Goal: Task Accomplishment & Management: Manage account settings

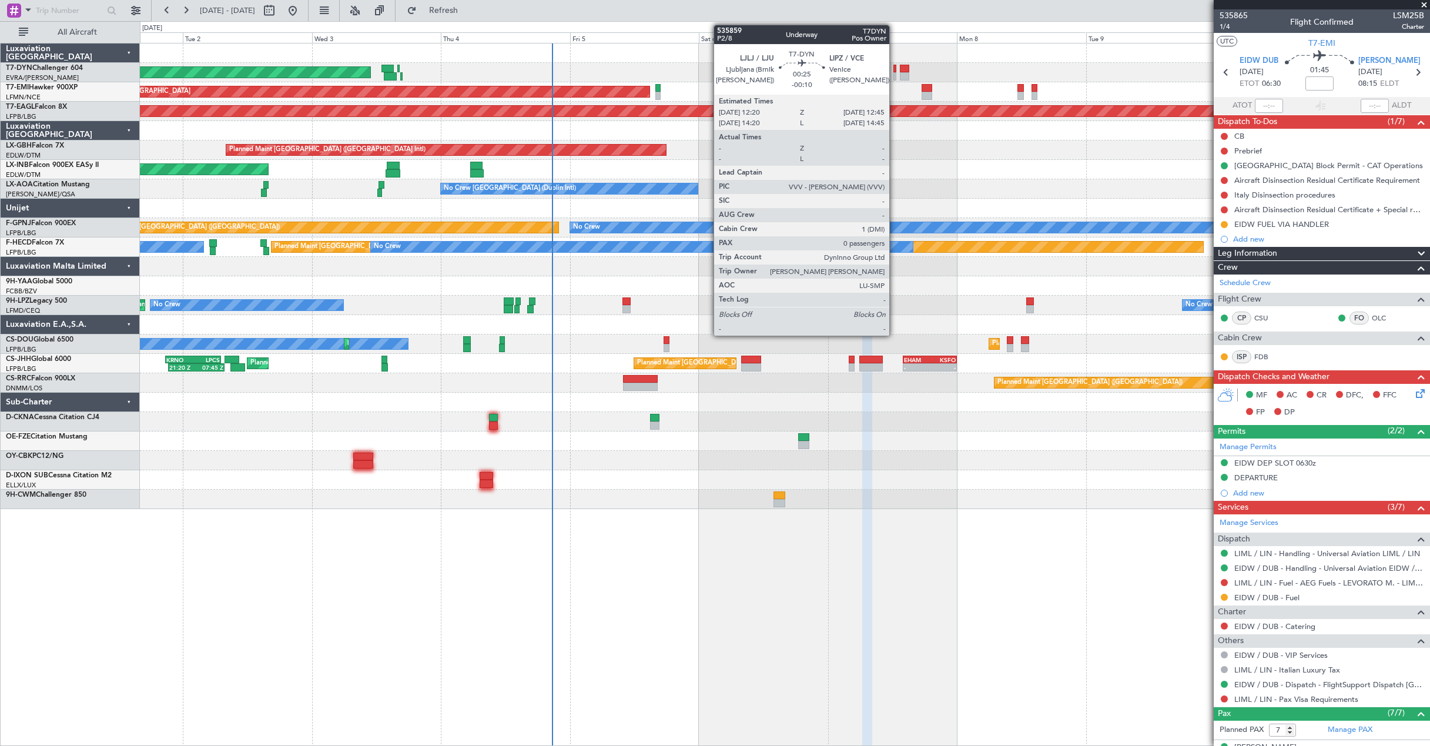
click at [894, 74] on div at bounding box center [894, 76] width 2 height 8
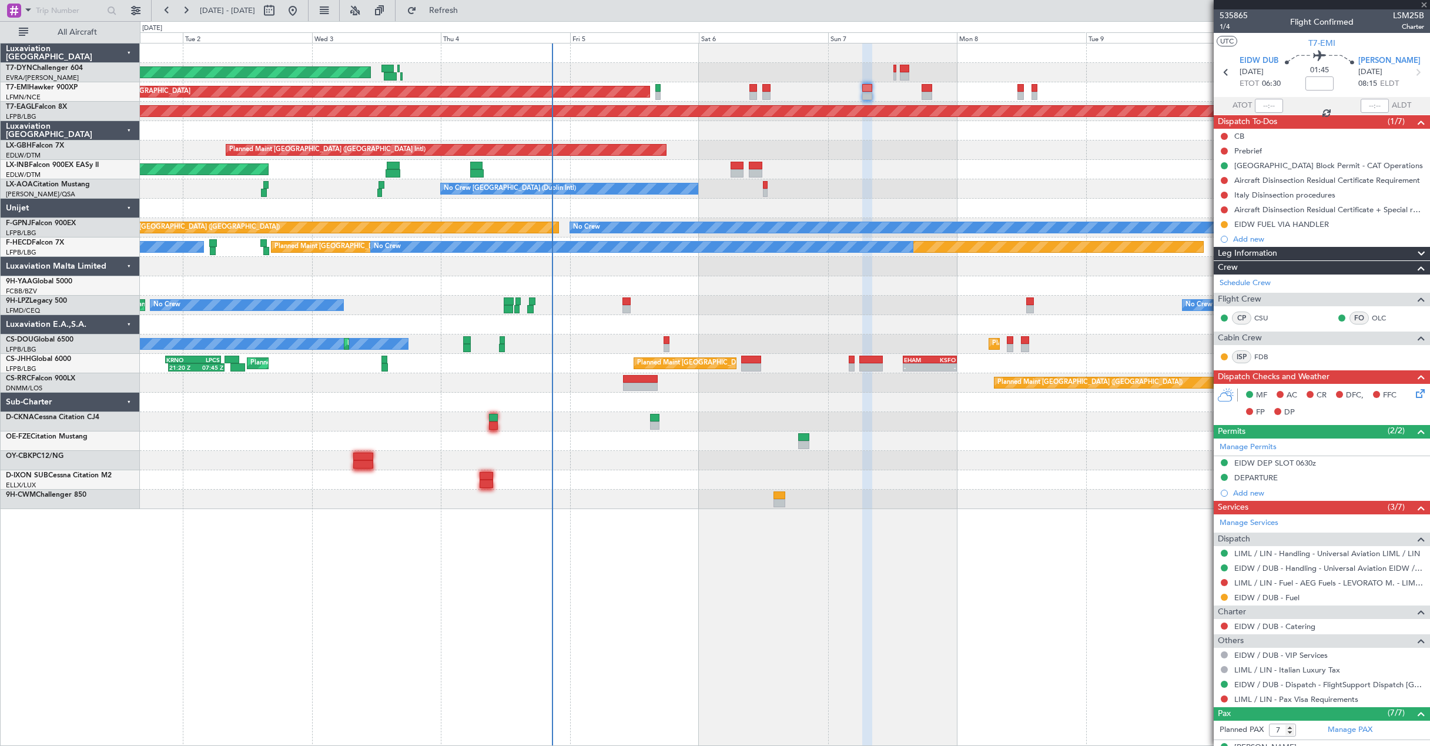
type input "-00:10"
type input "0"
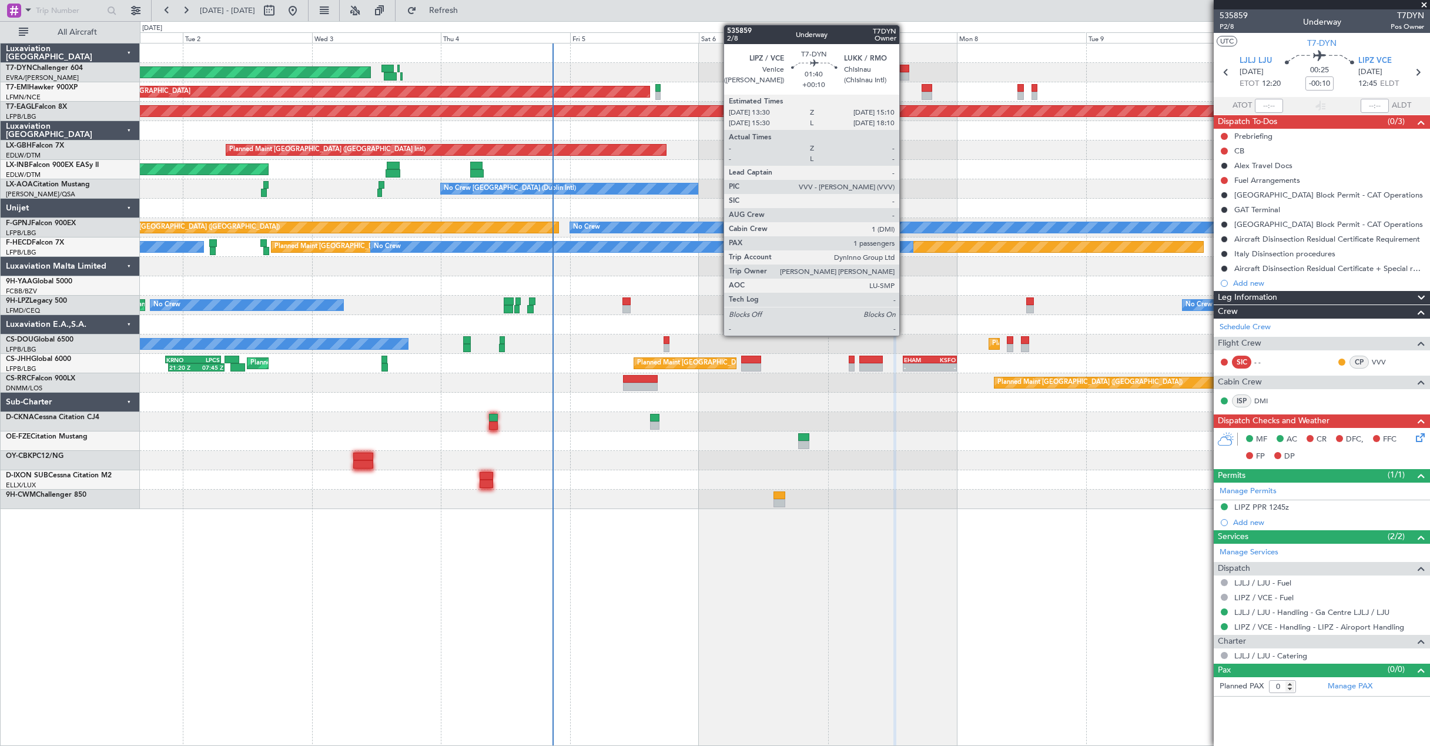
click at [904, 66] on div at bounding box center [904, 69] width 9 height 8
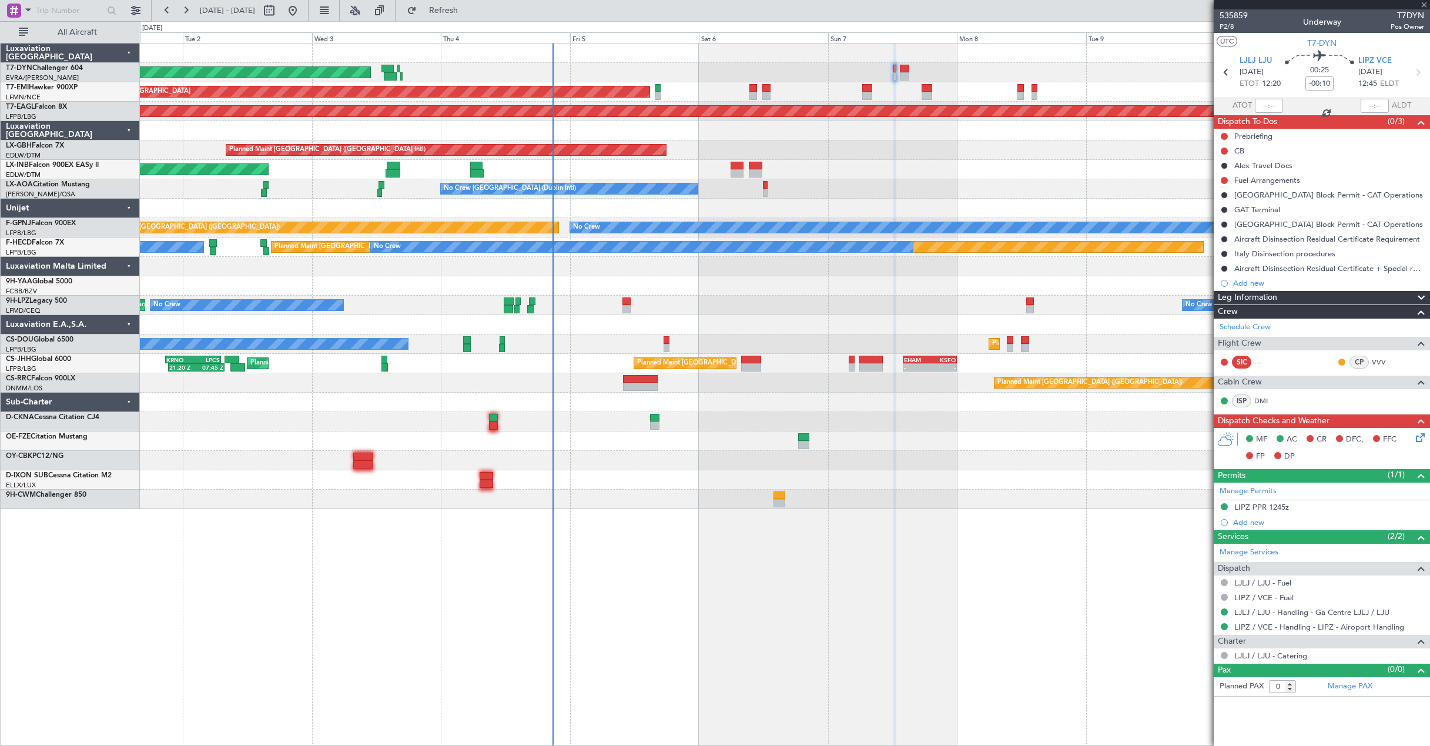
type input "+00:10"
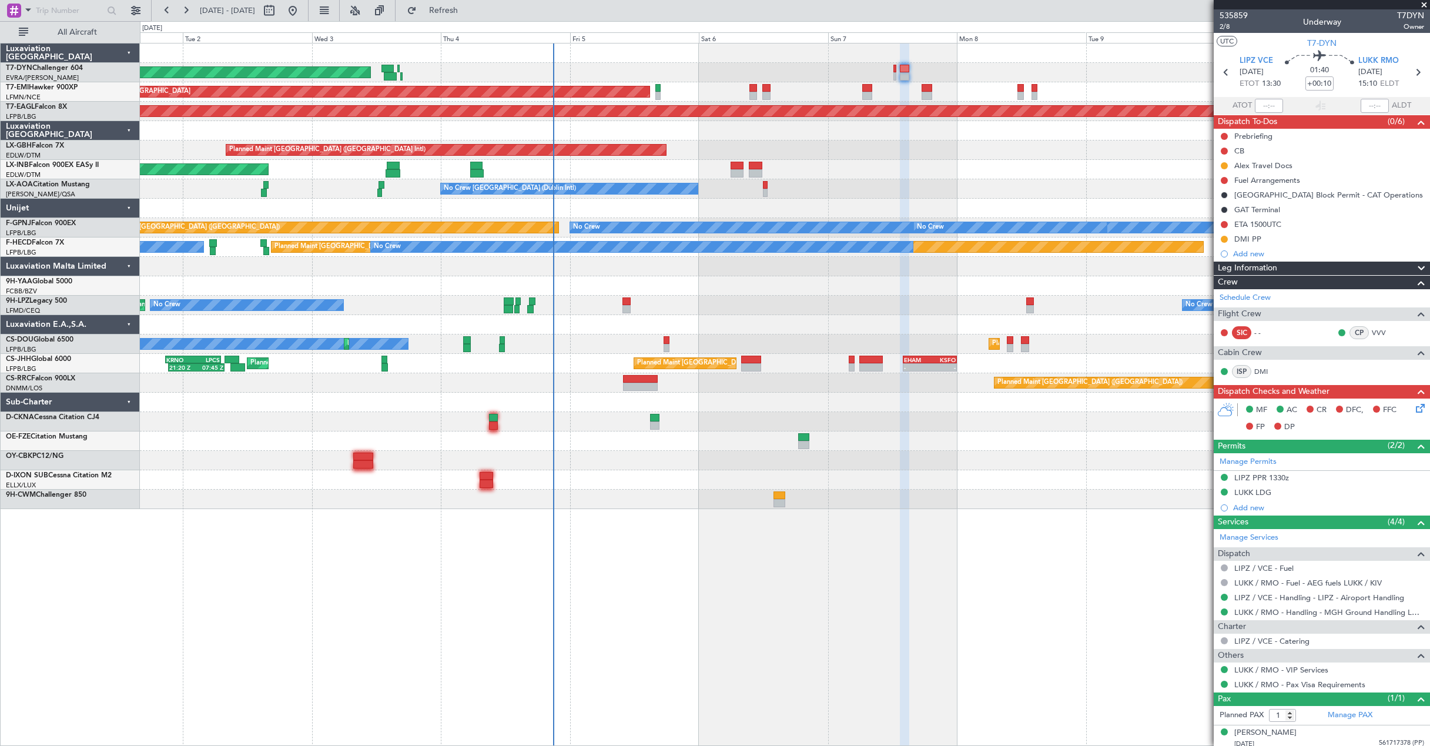
click at [1424, 4] on span at bounding box center [1424, 5] width 12 height 11
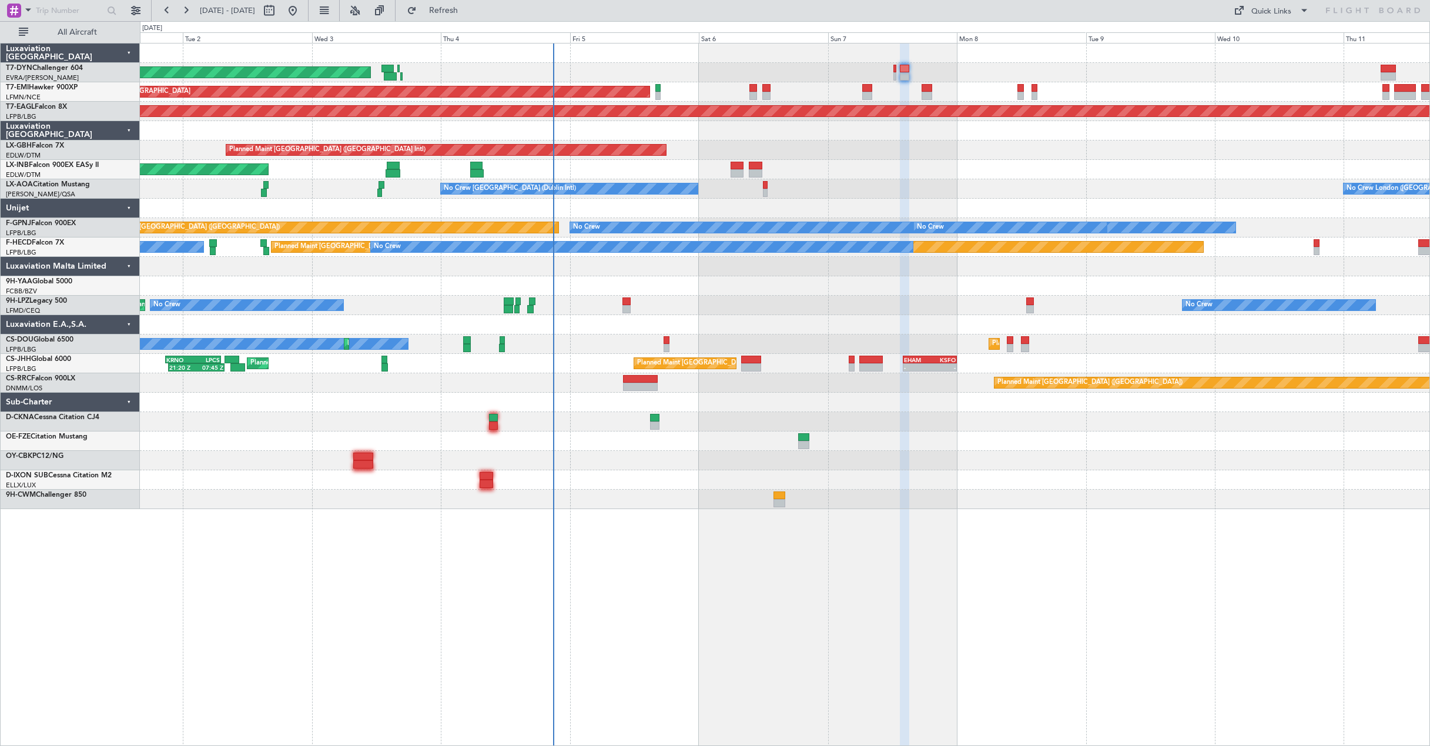
type input "0"
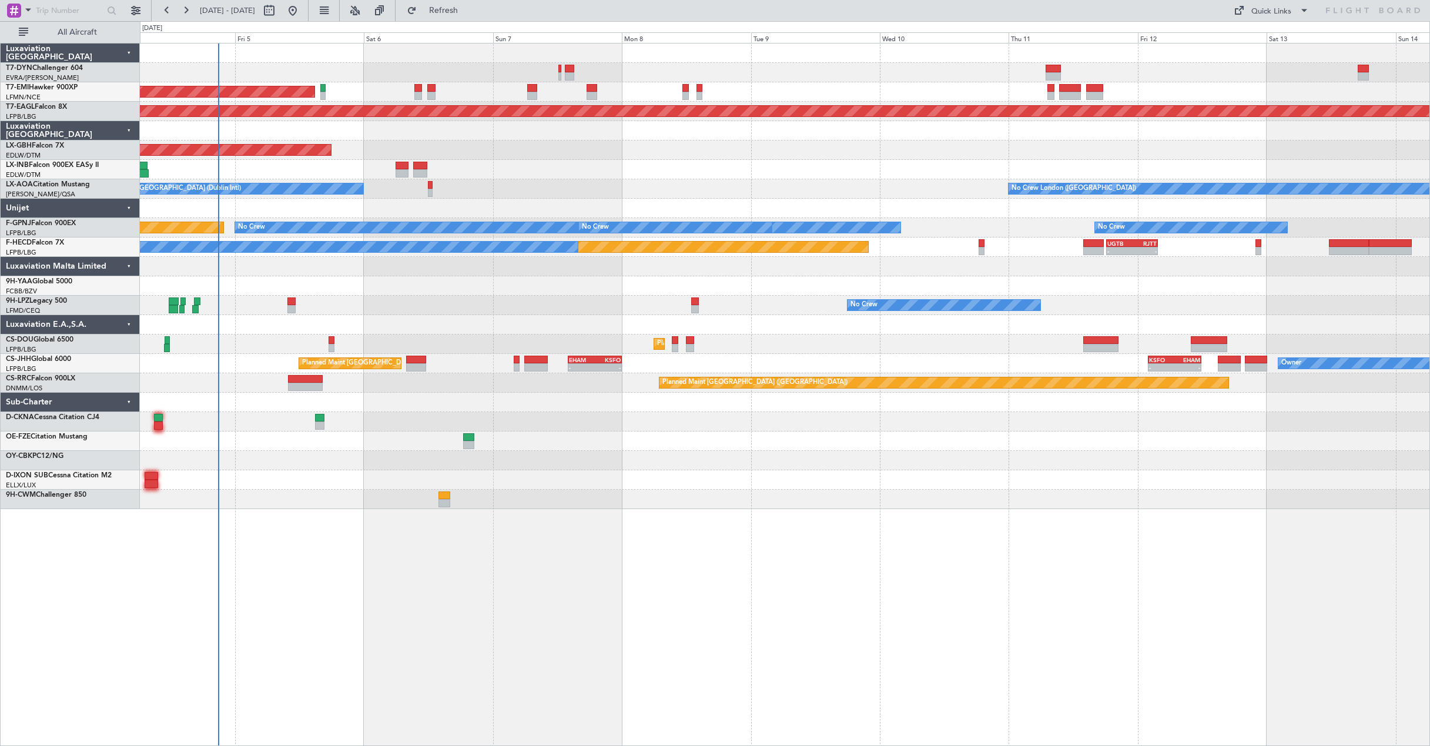
click at [941, 165] on div "AOG Maint Riga (Riga Intl) Planned Maint Zurich Grounded New York (Teterboro) P…" at bounding box center [784, 275] width 1289 height 465
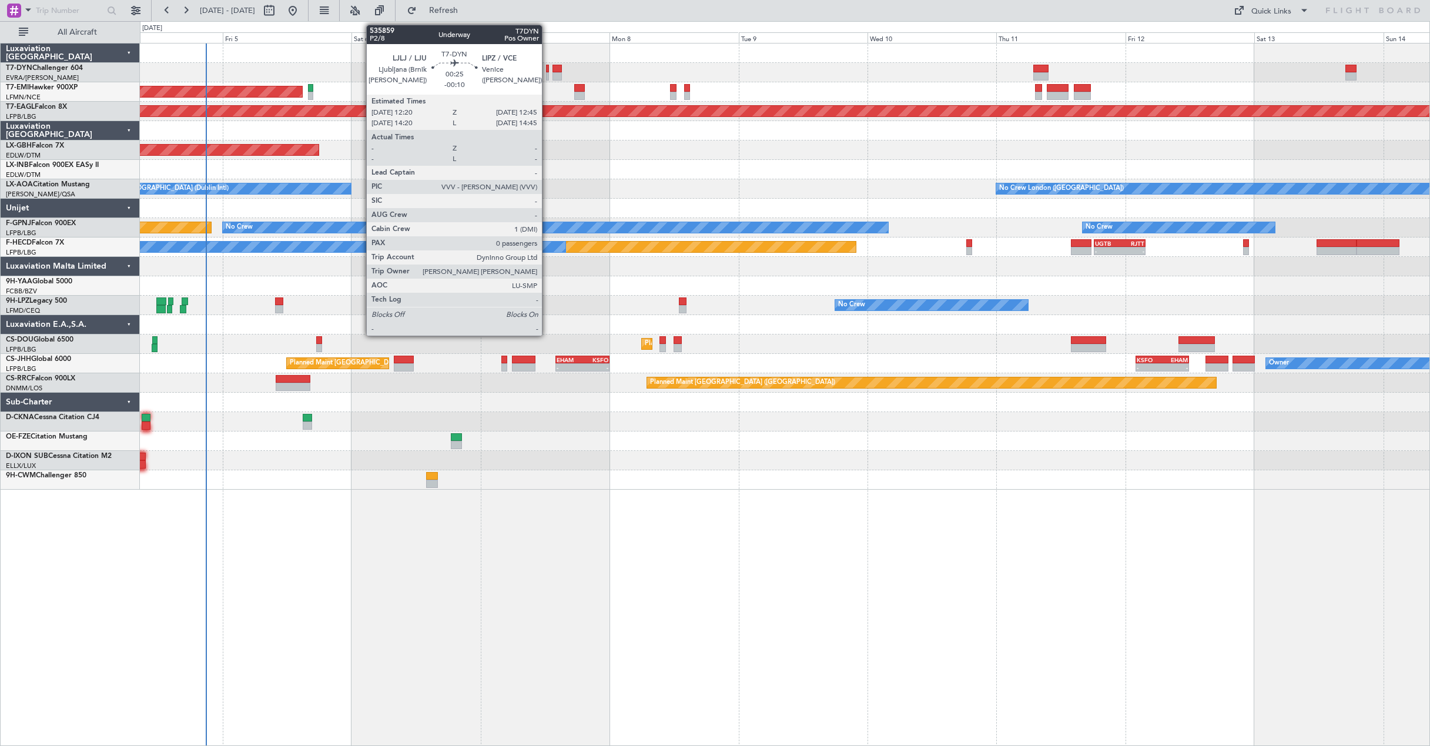
click at [547, 73] on div at bounding box center [547, 76] width 2 height 8
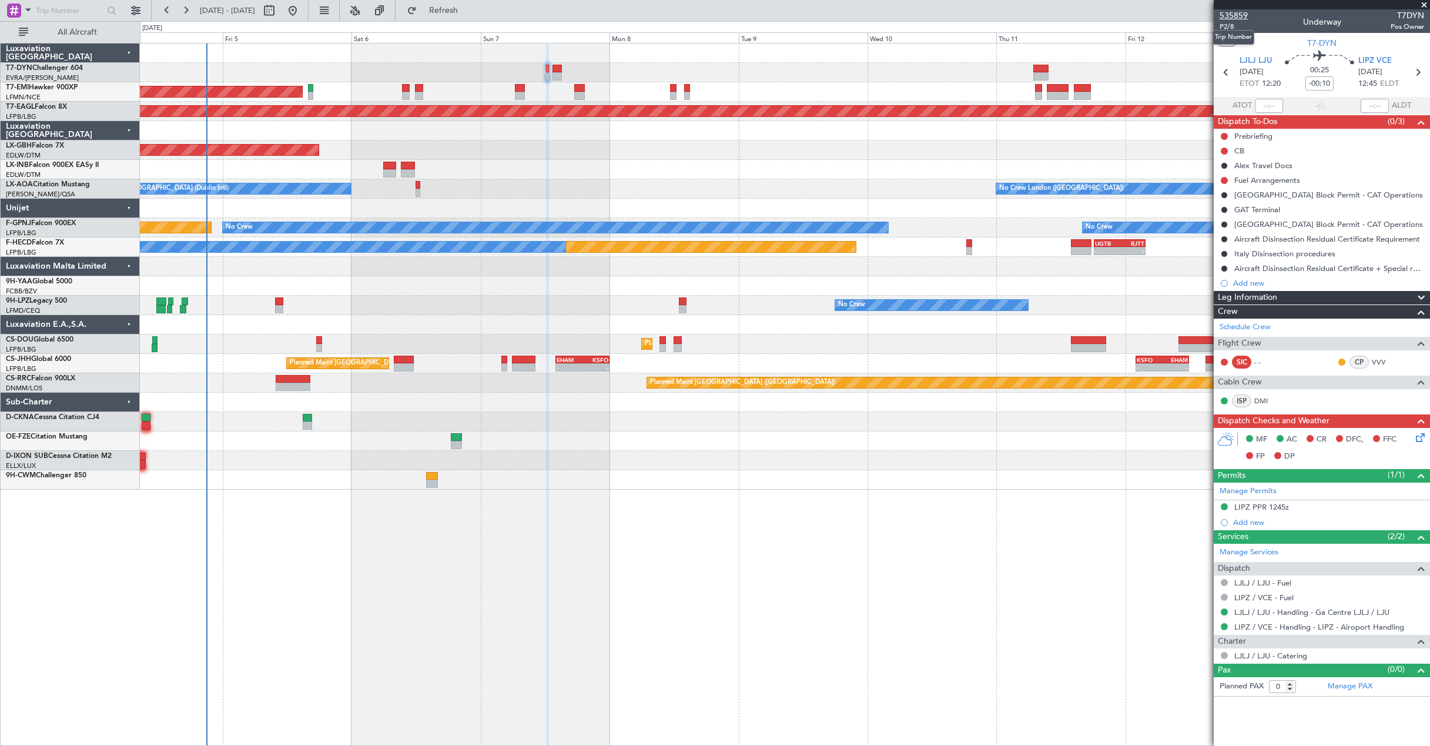
click at [1237, 15] on span "535859" at bounding box center [1233, 15] width 28 height 12
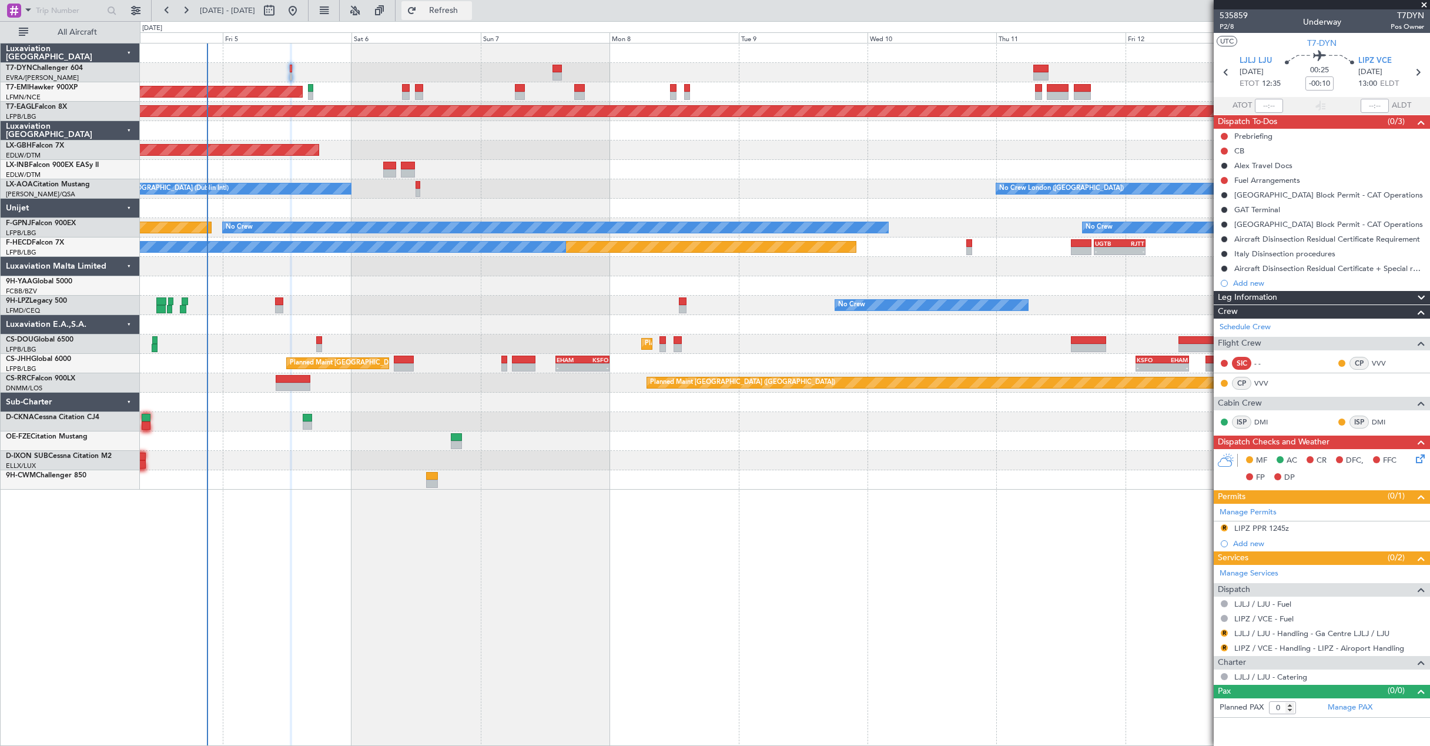
click at [462, 7] on span "Refresh" at bounding box center [443, 10] width 49 height 8
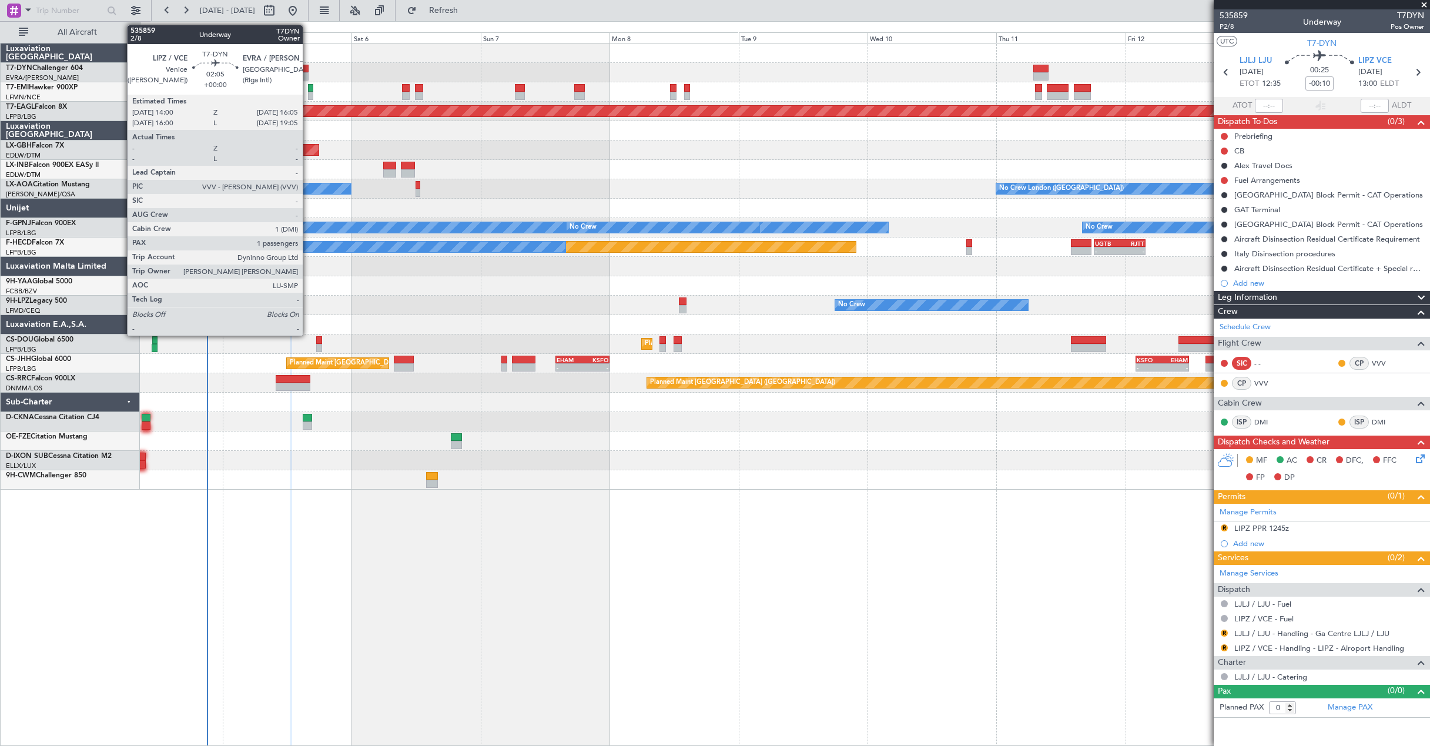
click at [308, 71] on div at bounding box center [303, 69] width 12 height 8
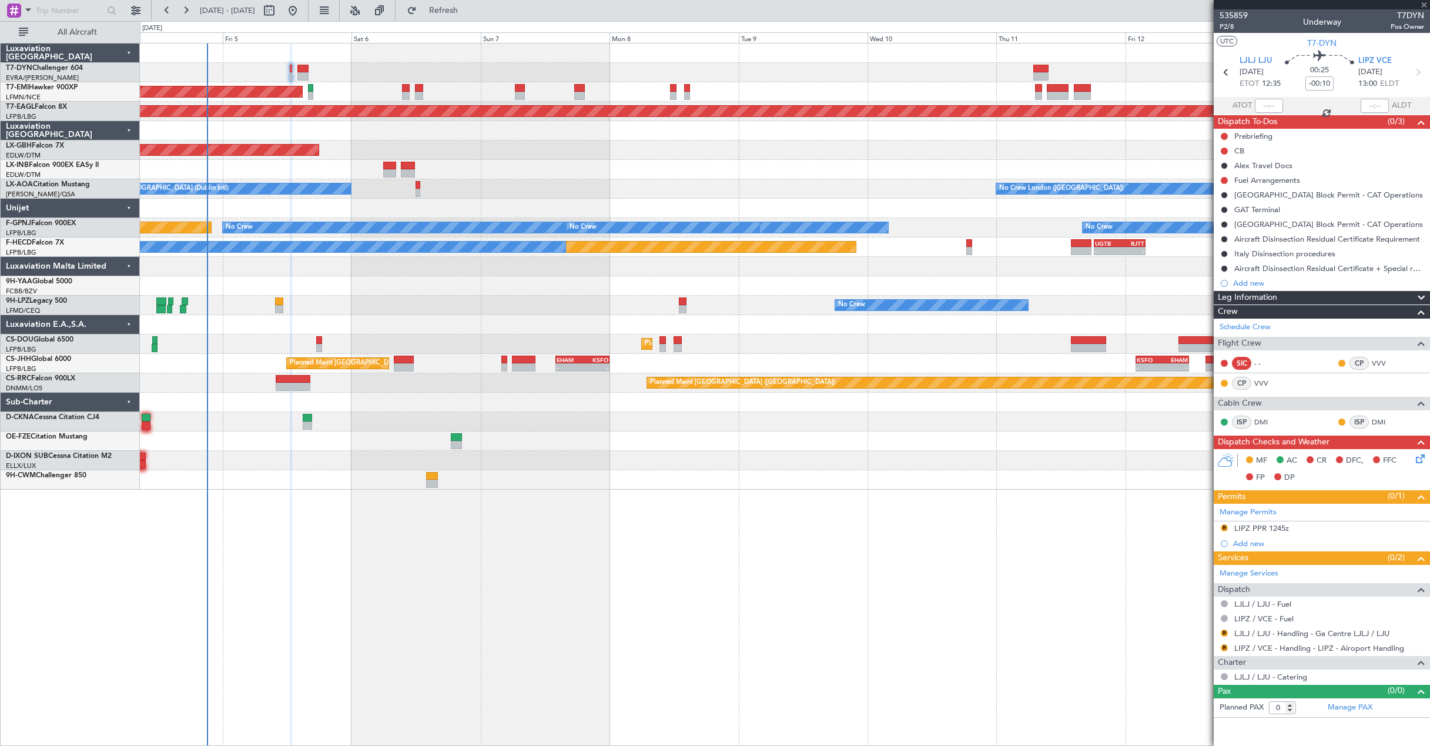
type input "1"
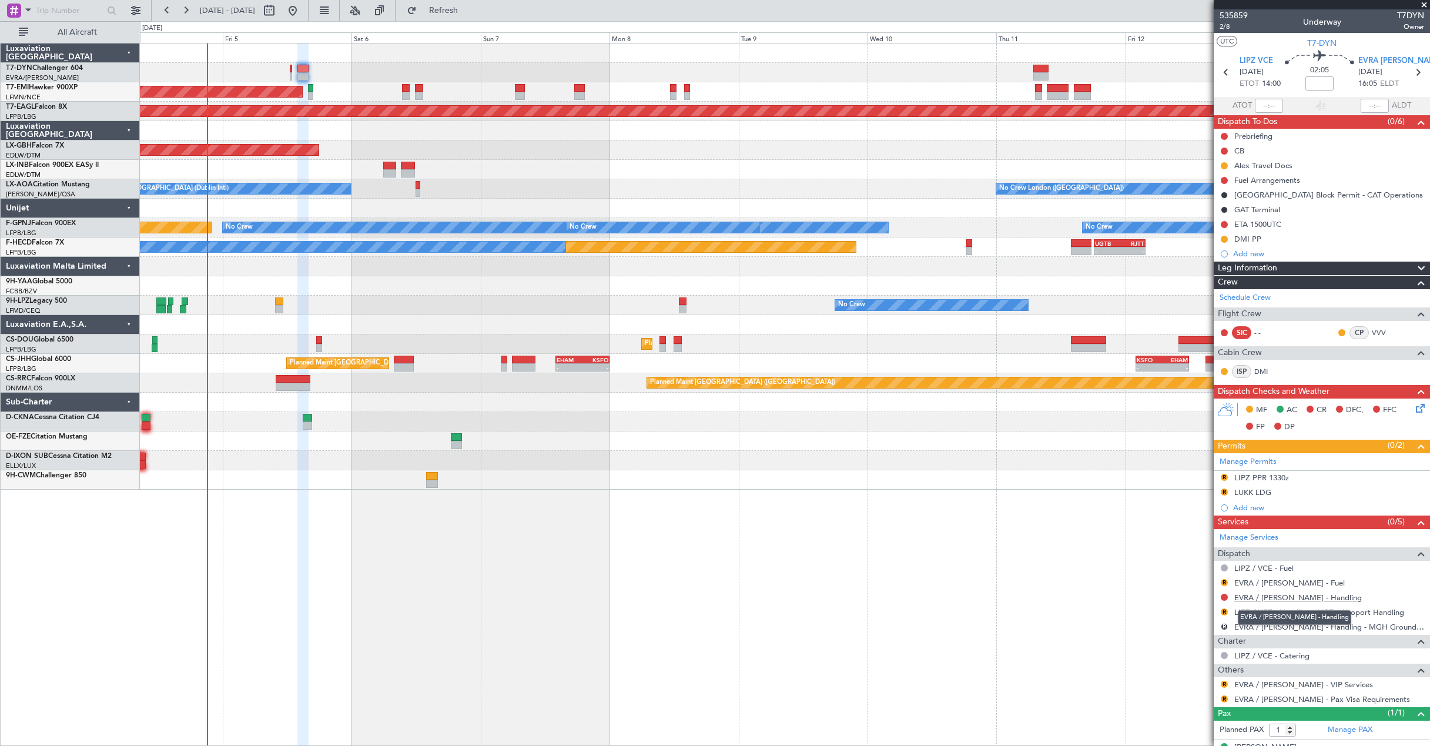
click at [1264, 600] on link "EVRA / RIX - Handling" at bounding box center [1297, 597] width 127 height 10
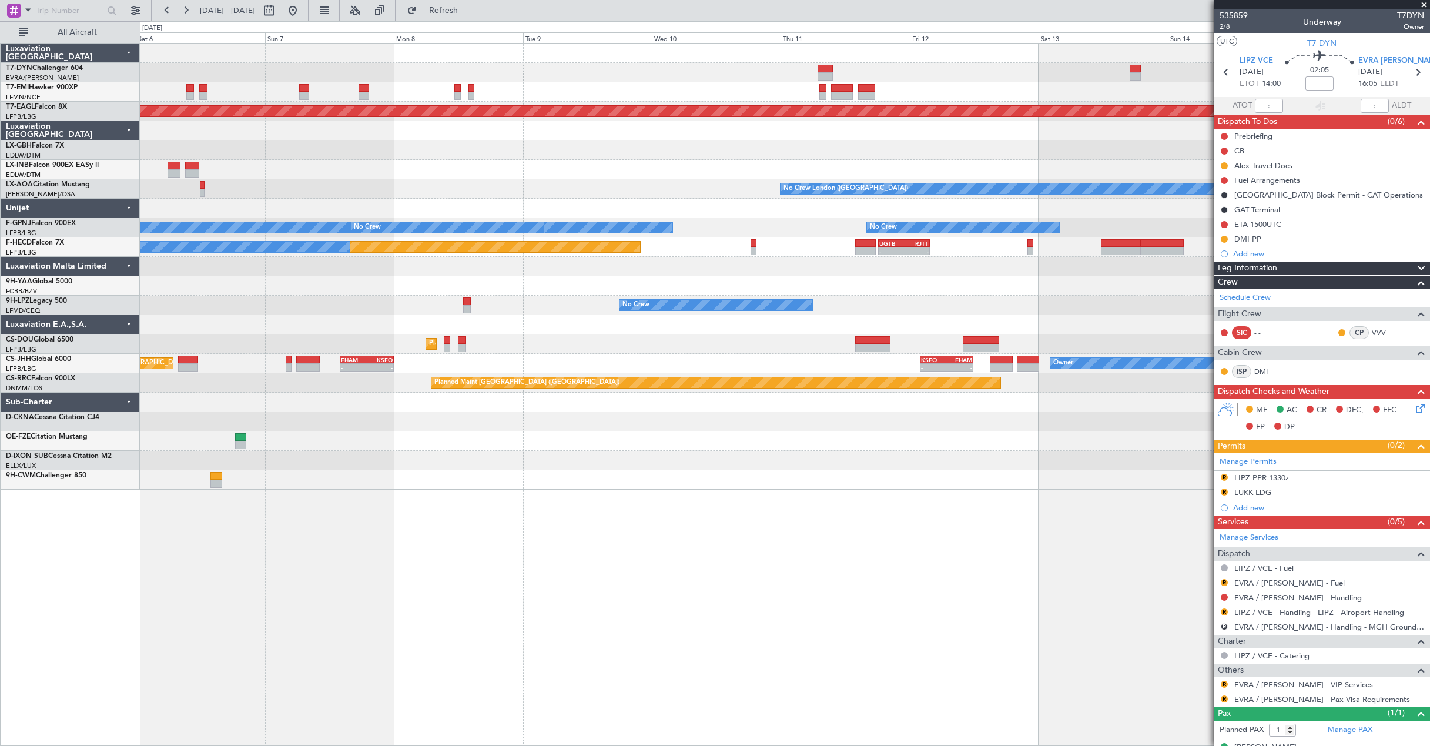
click at [727, 230] on div "Planned Maint Zurich Grounded New York (Teterboro) Planned Maint Nurnberg Plann…" at bounding box center [784, 266] width 1289 height 446
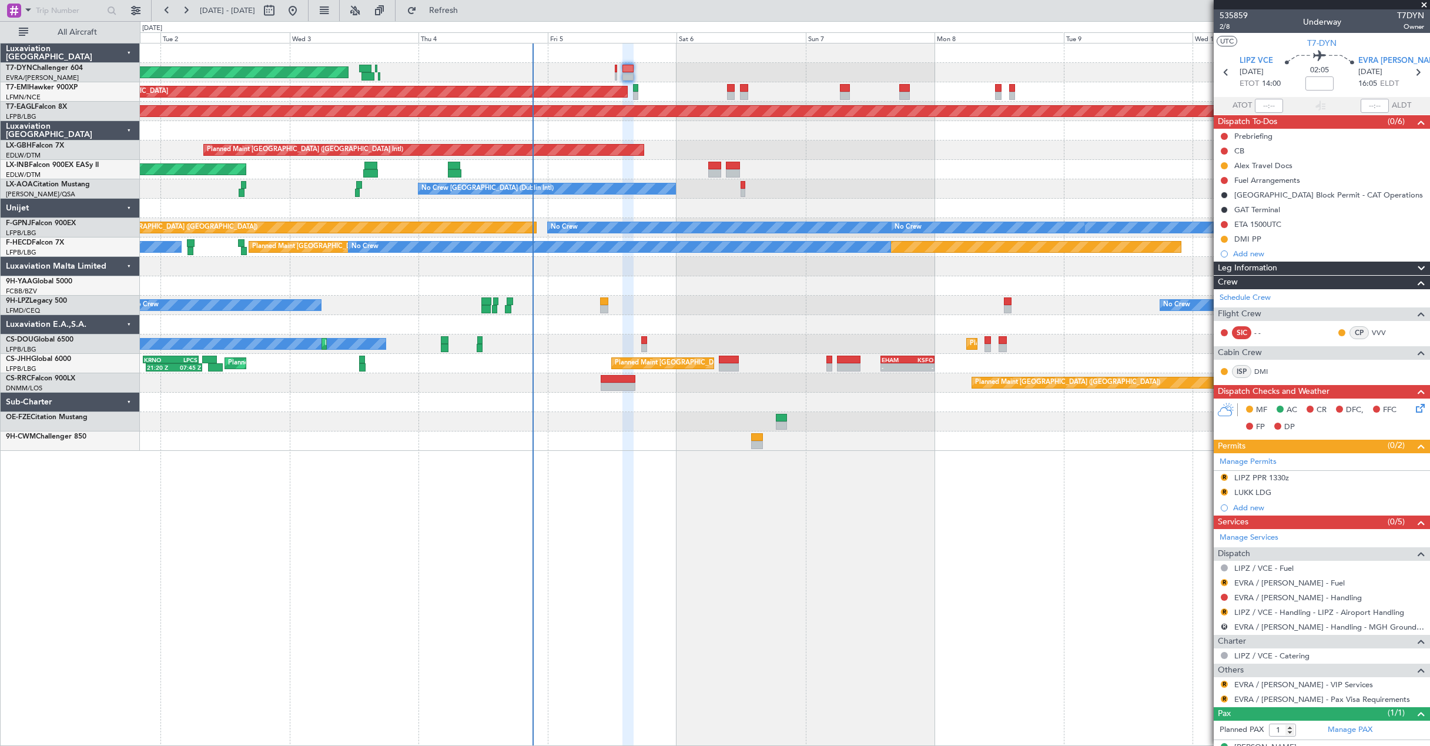
click at [940, 271] on div "AOG Maint Riga (Riga Intl) Planned Maint Zurich Grounded New York (Teterboro) P…" at bounding box center [784, 246] width 1289 height 407
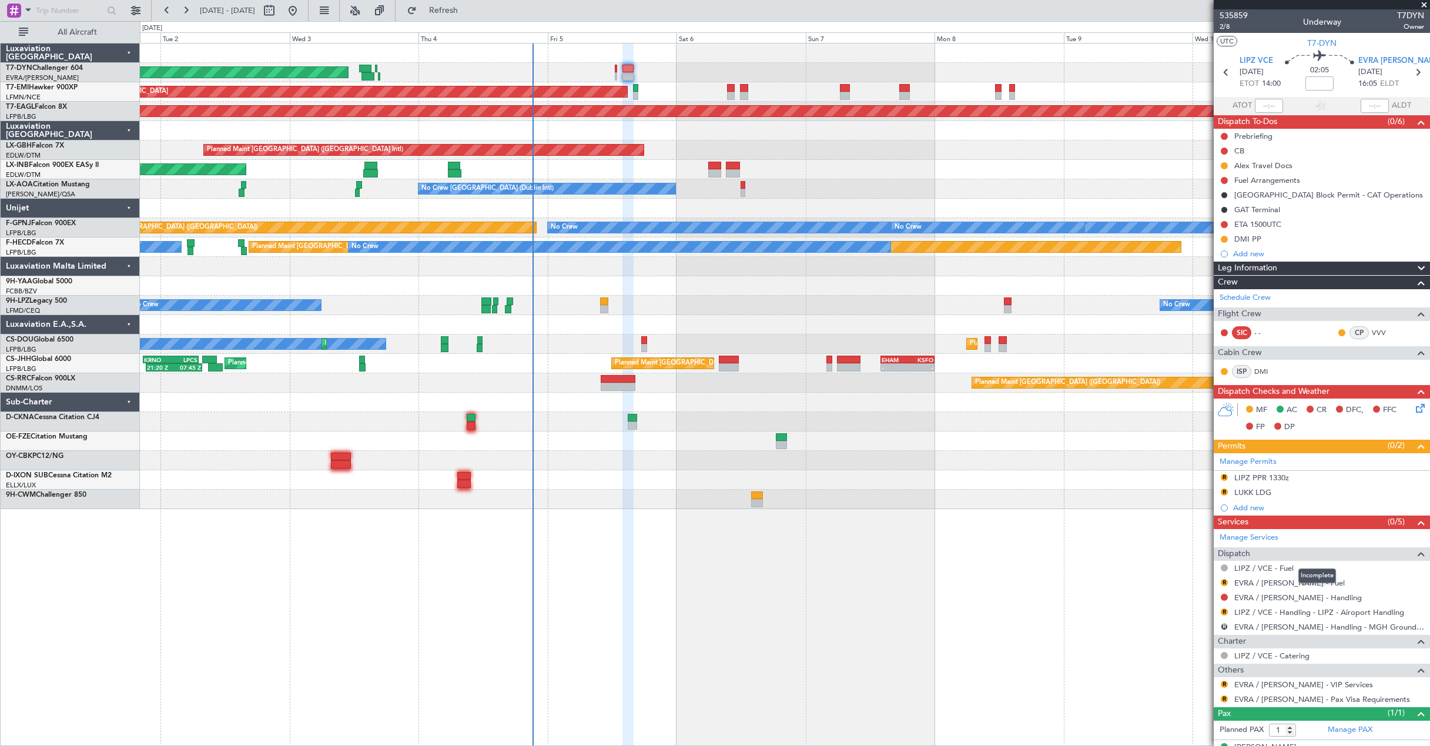
click at [1414, 555] on span at bounding box center [1421, 553] width 14 height 14
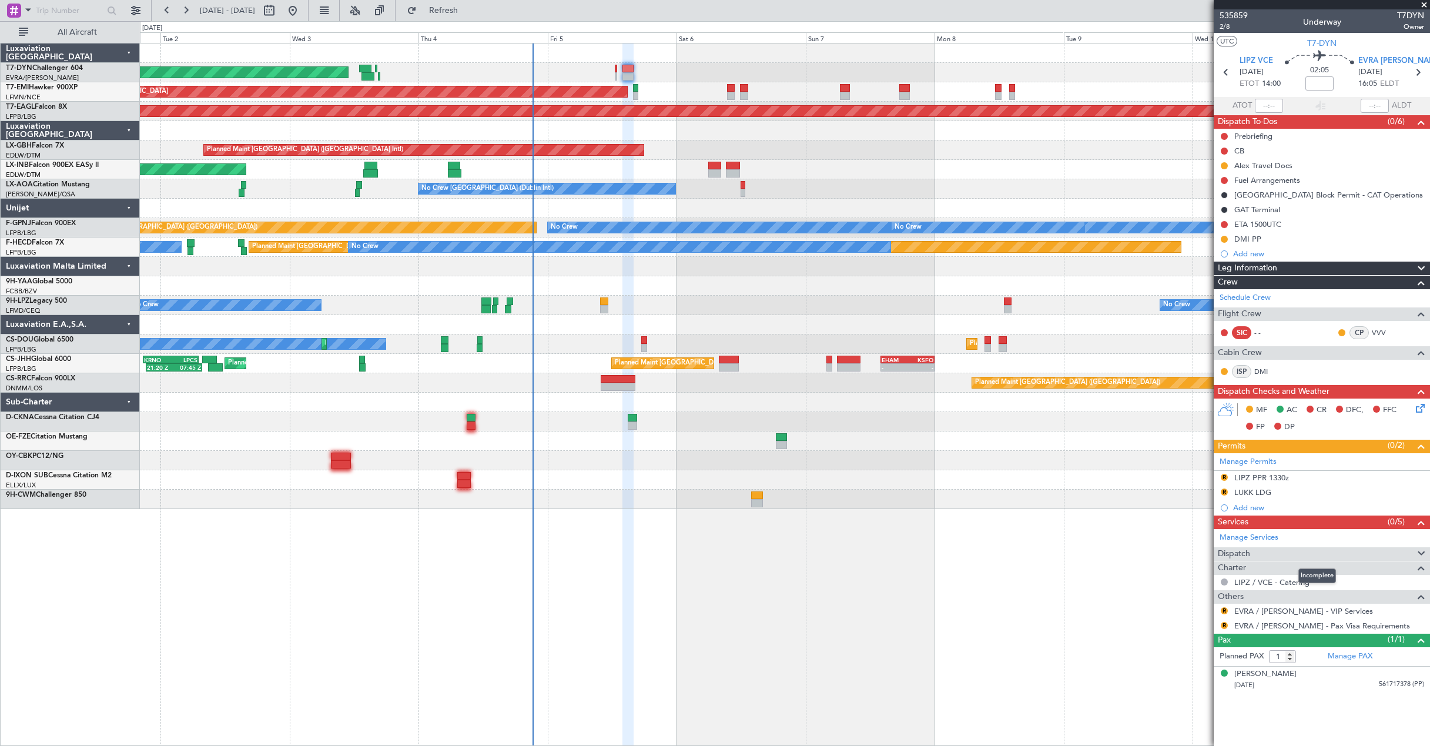
click at [1412, 555] on div at bounding box center [1416, 553] width 24 height 14
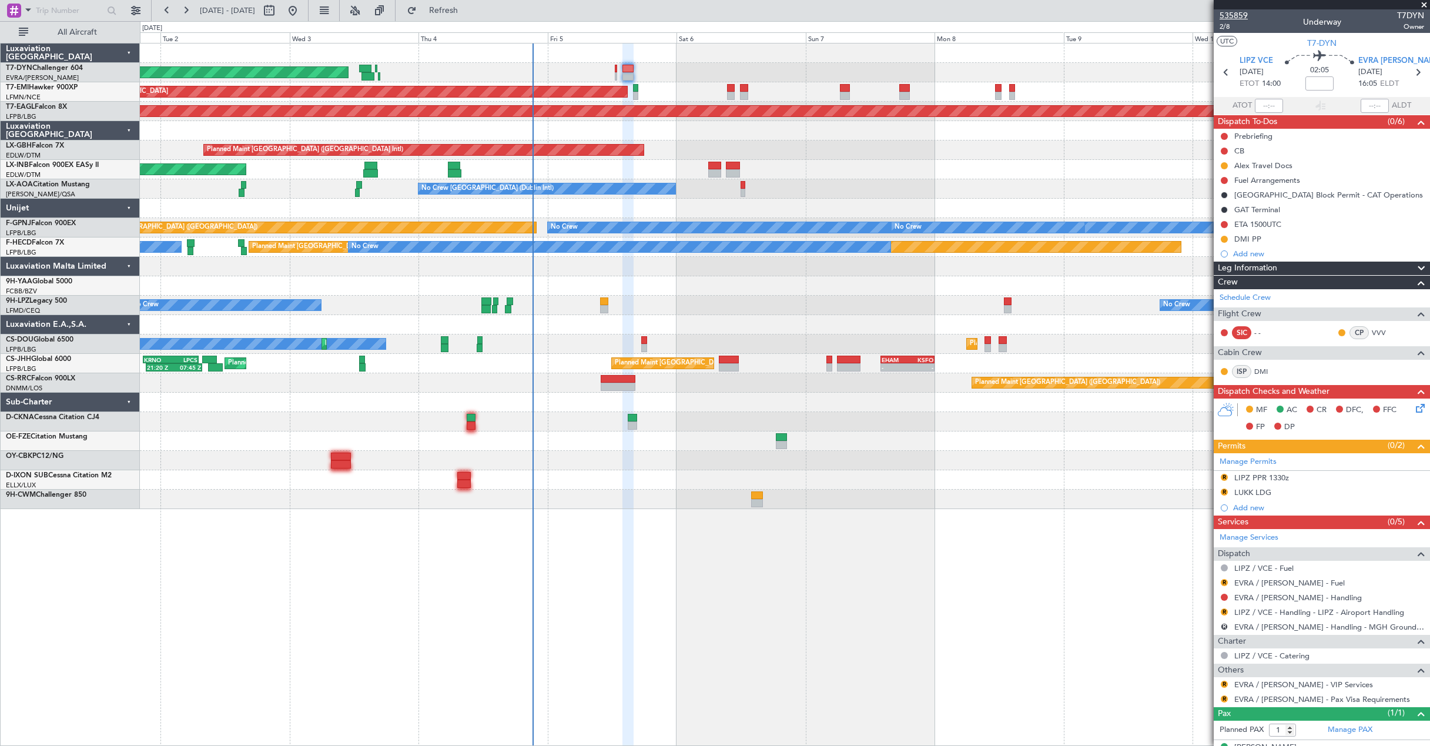
click at [1241, 11] on span "535859" at bounding box center [1233, 15] width 28 height 12
click at [1234, 29] on span "2/8" at bounding box center [1233, 27] width 28 height 10
click at [461, 15] on button "Refresh" at bounding box center [436, 10] width 71 height 19
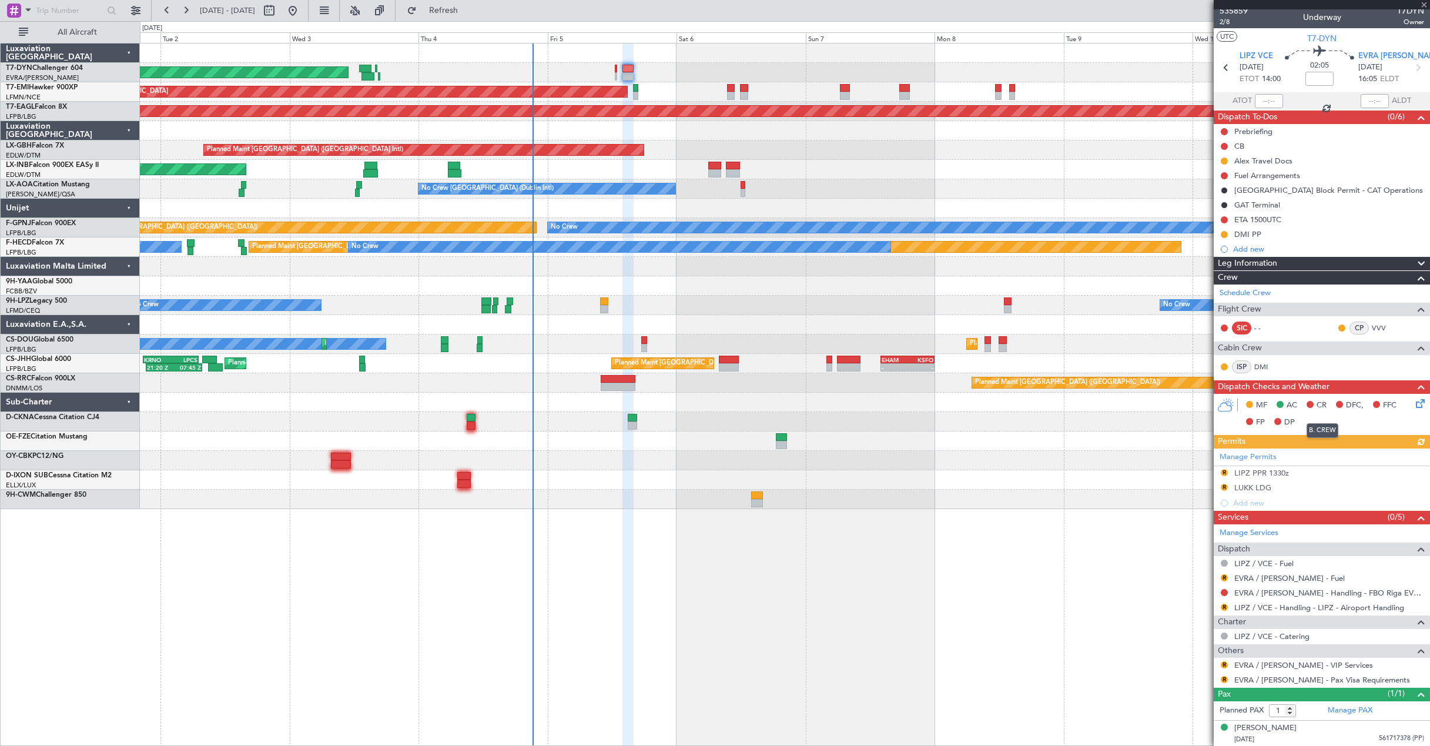
scroll to position [5, 0]
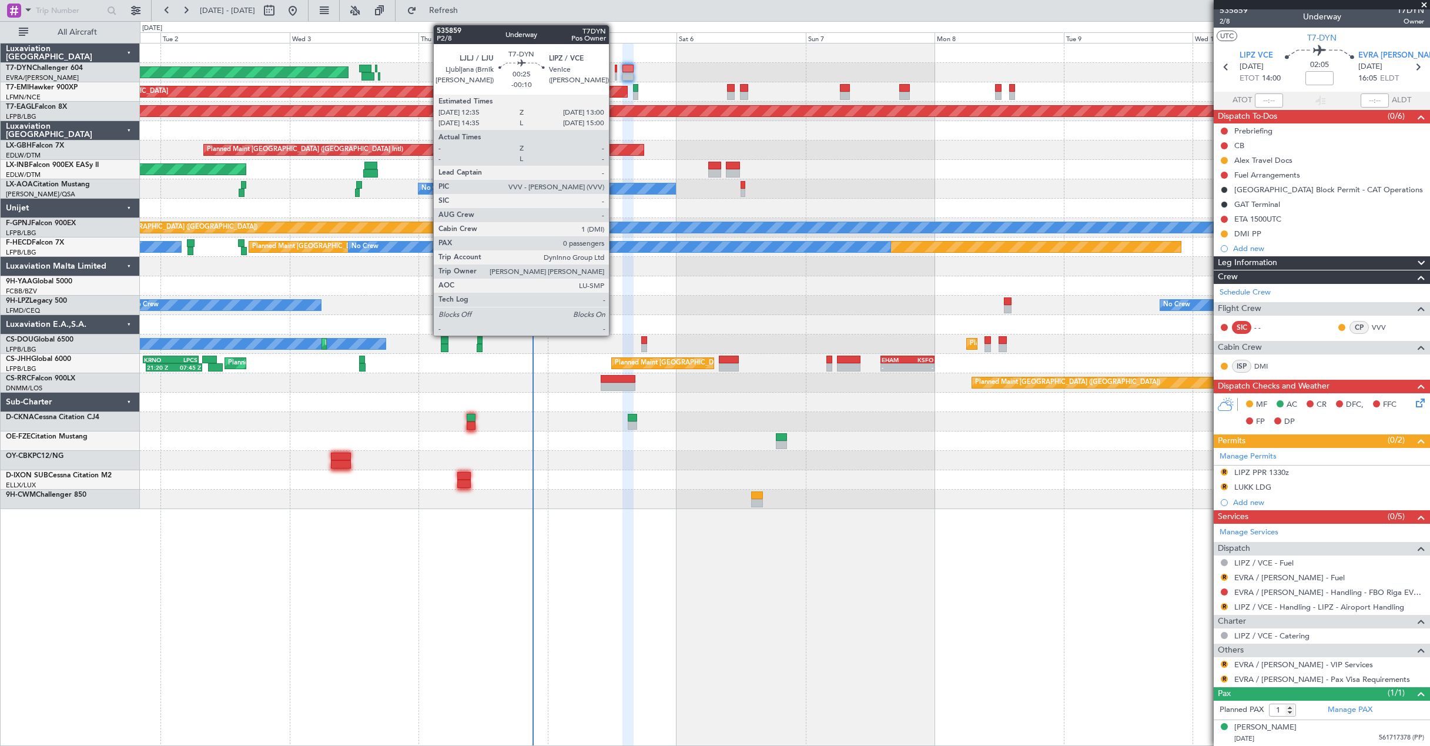
click at [615, 71] on div at bounding box center [616, 69] width 2 height 8
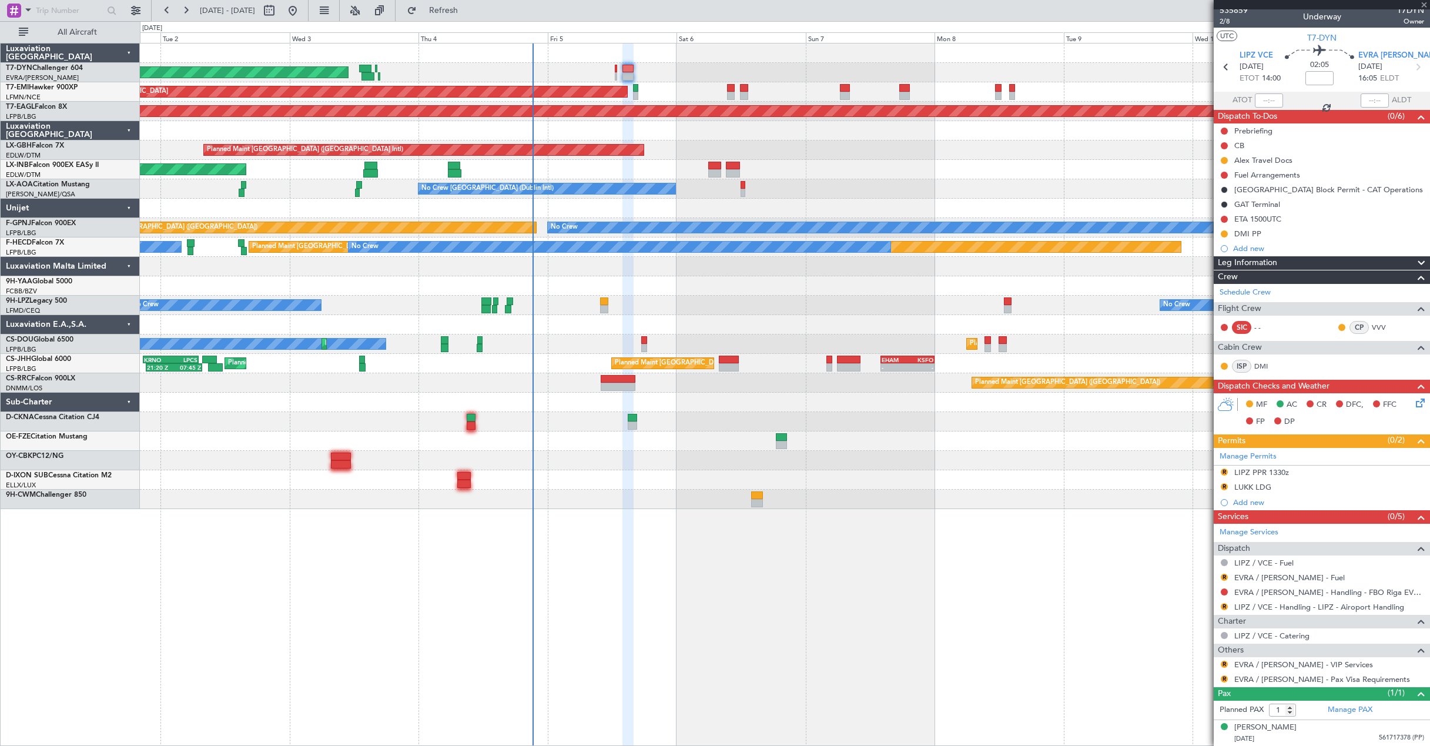
type input "-00:10"
type input "0"
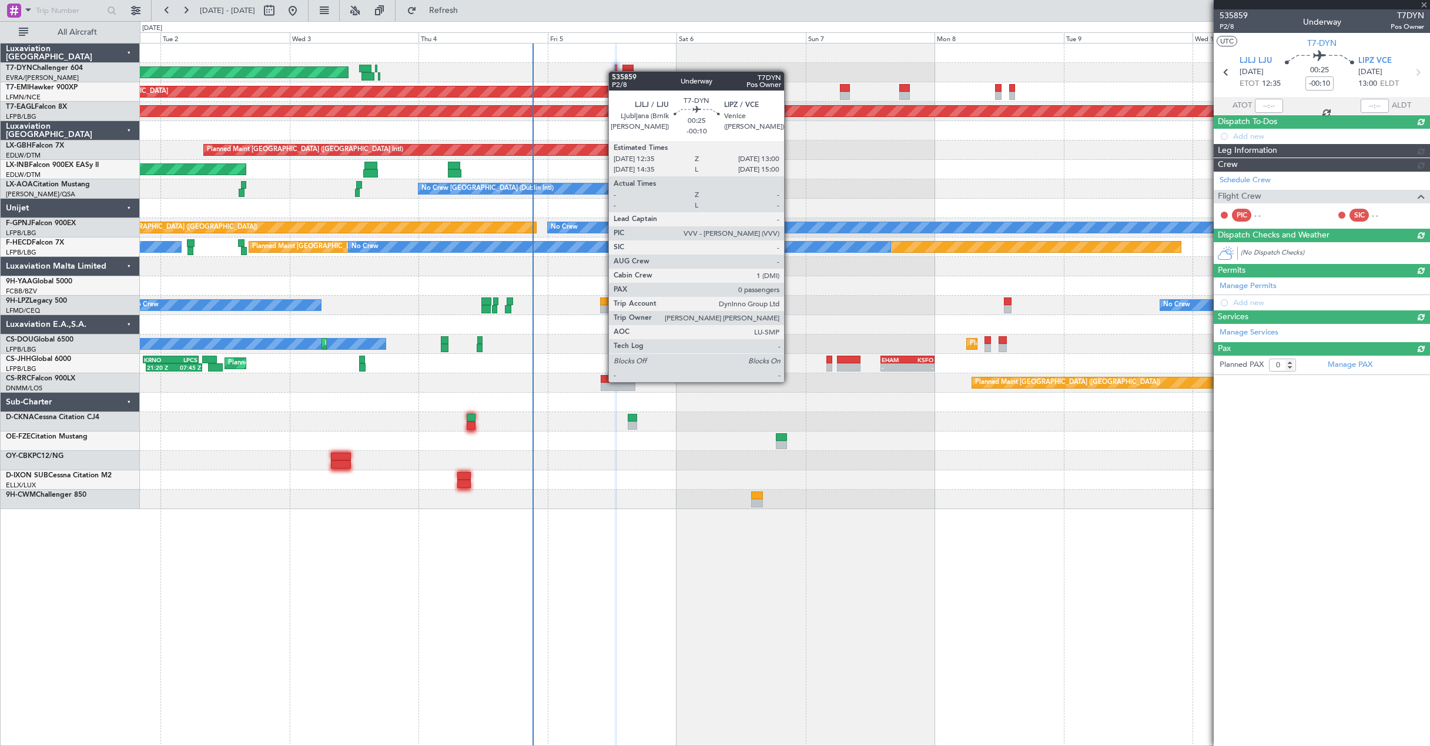
scroll to position [0, 0]
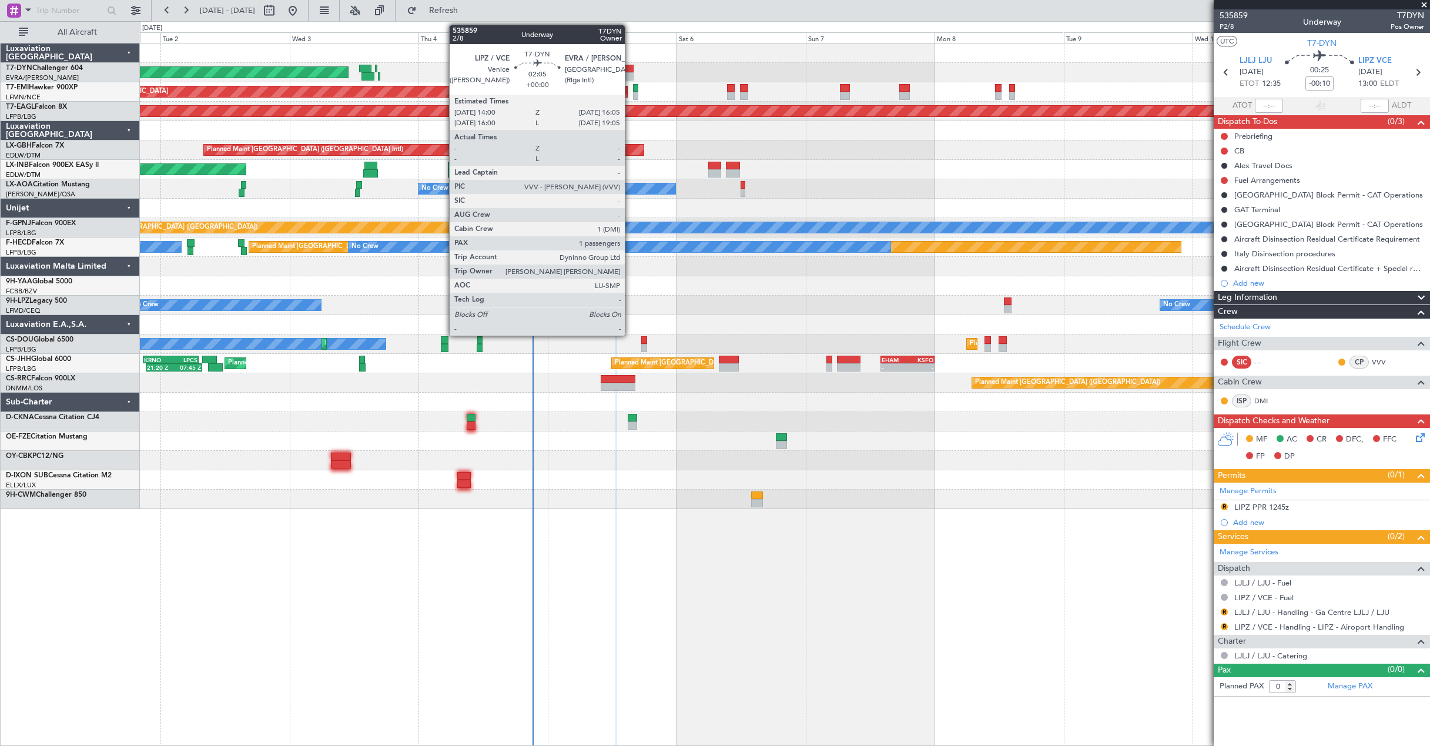
click at [630, 68] on div at bounding box center [628, 69] width 12 height 8
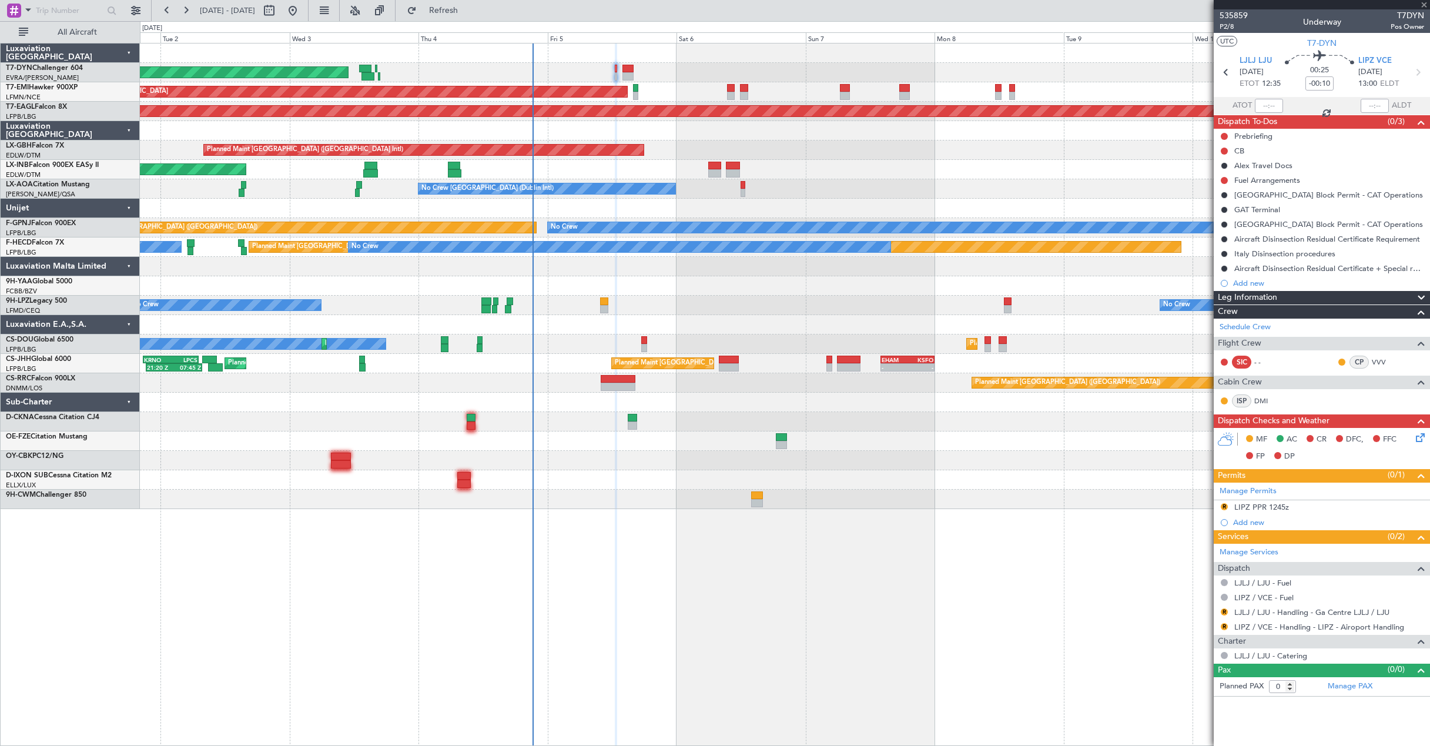
type input "1"
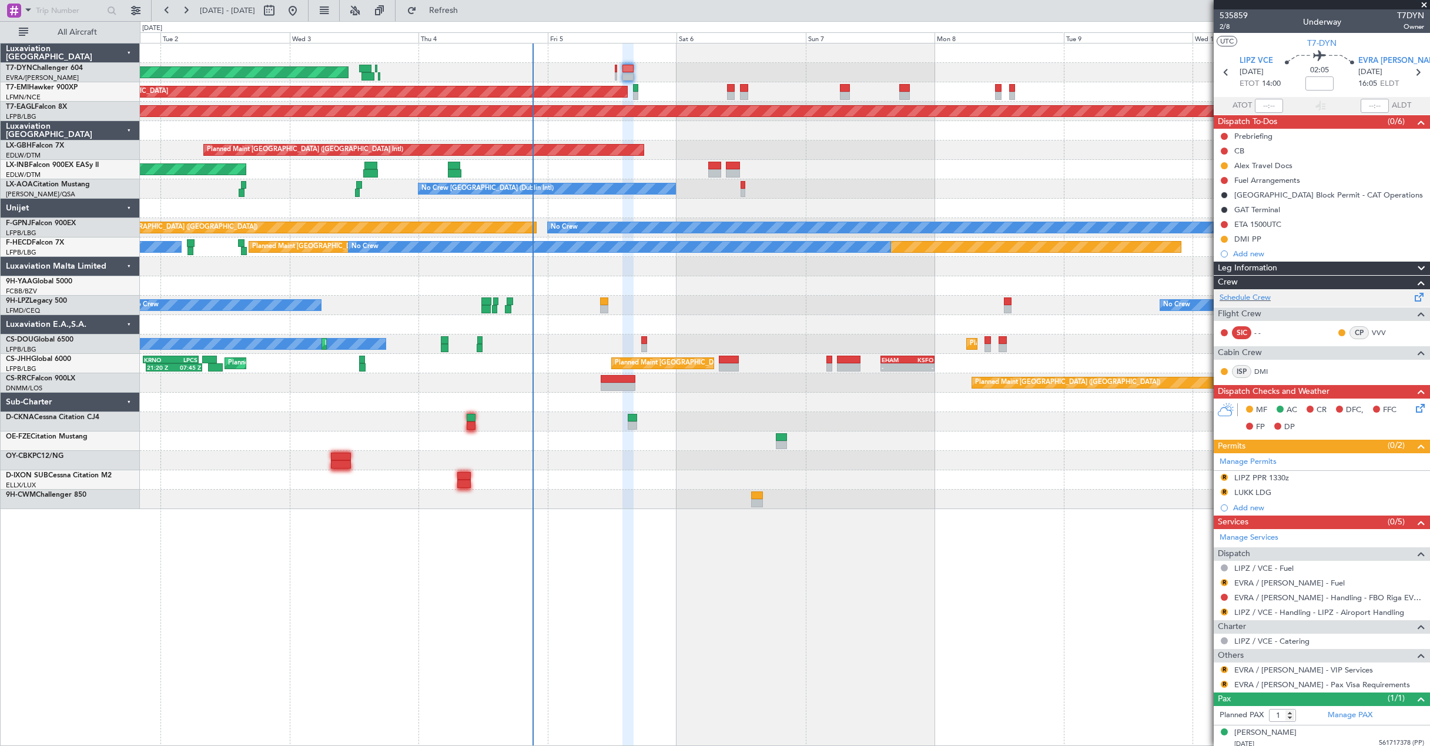
click at [1412, 297] on span at bounding box center [1419, 294] width 14 height 9
click at [33, 69] on link "T7-DYN Challenger 604" at bounding box center [44, 68] width 77 height 7
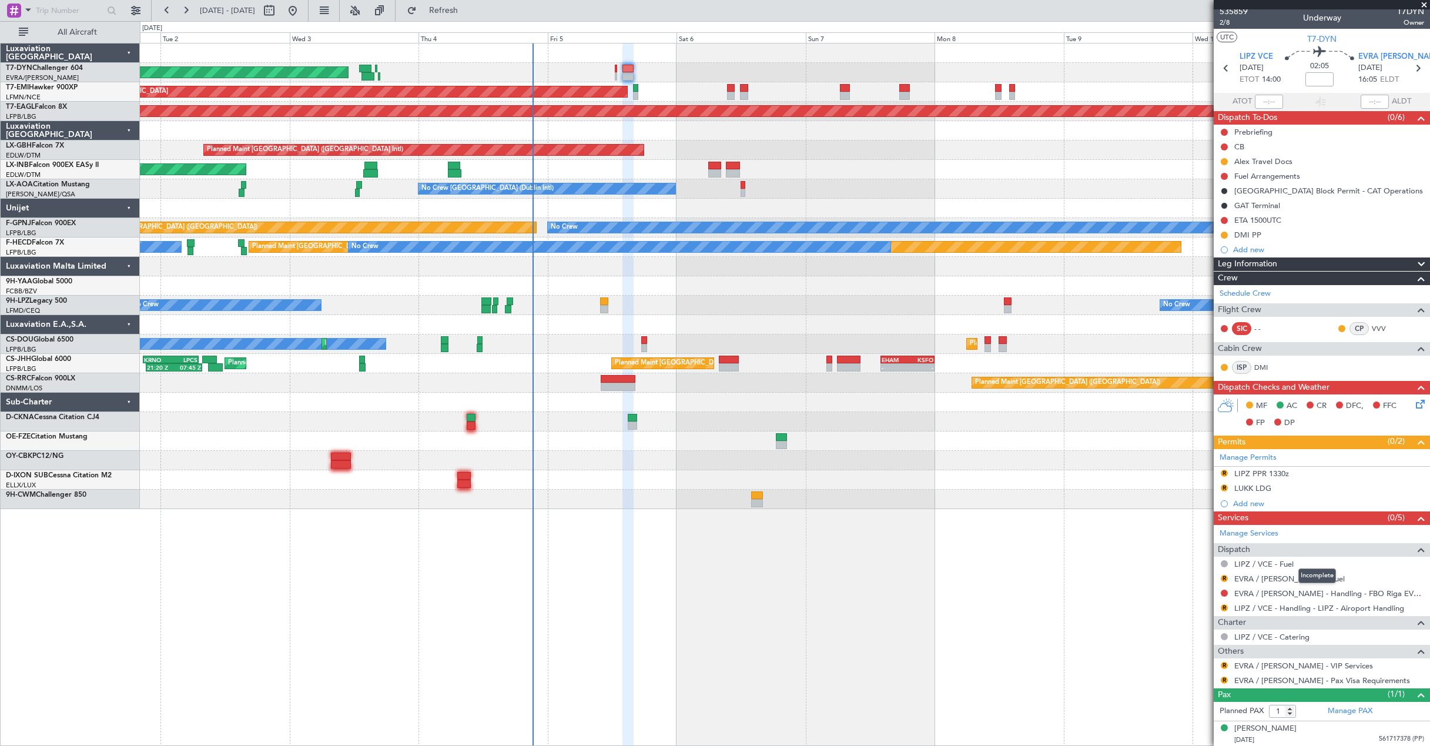
scroll to position [5, 0]
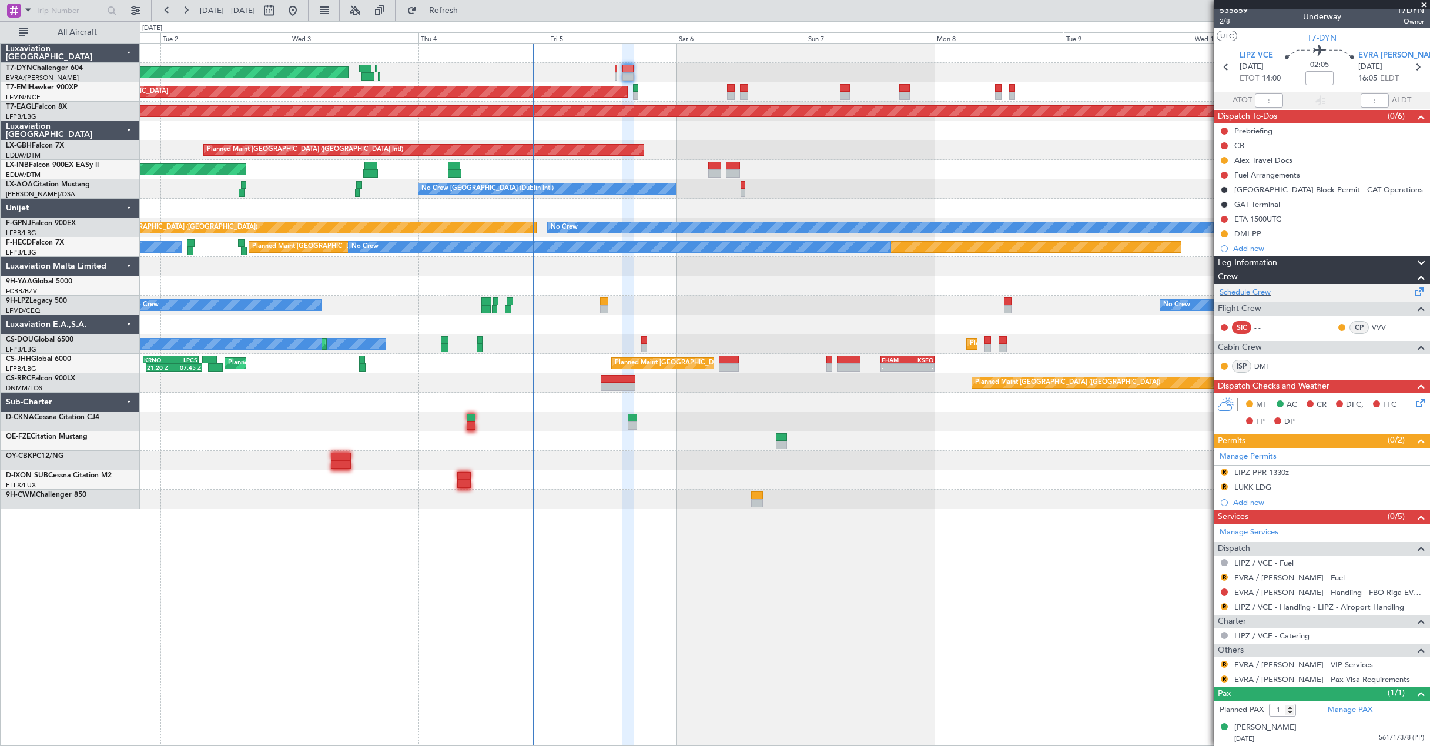
click at [1412, 294] on span at bounding box center [1419, 289] width 14 height 9
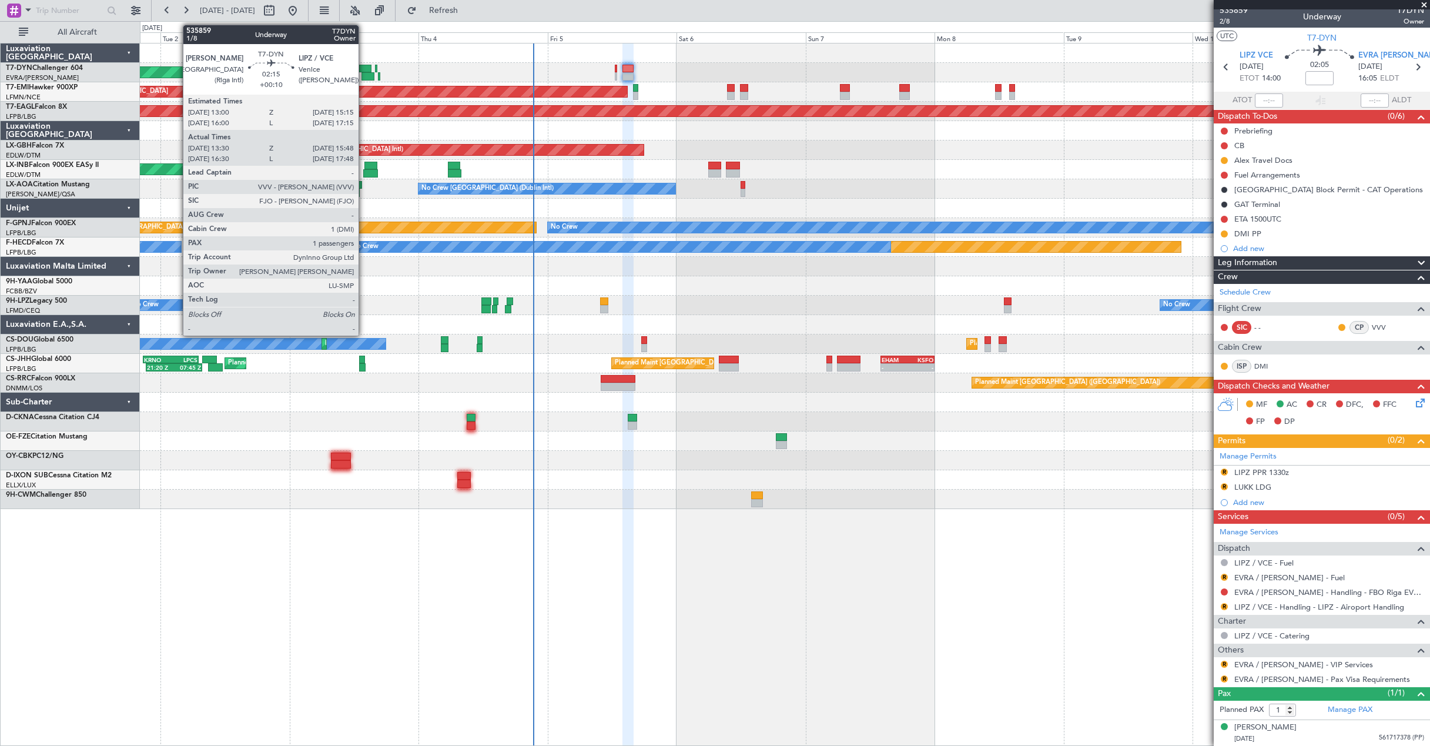
click at [364, 71] on div at bounding box center [365, 69] width 12 height 8
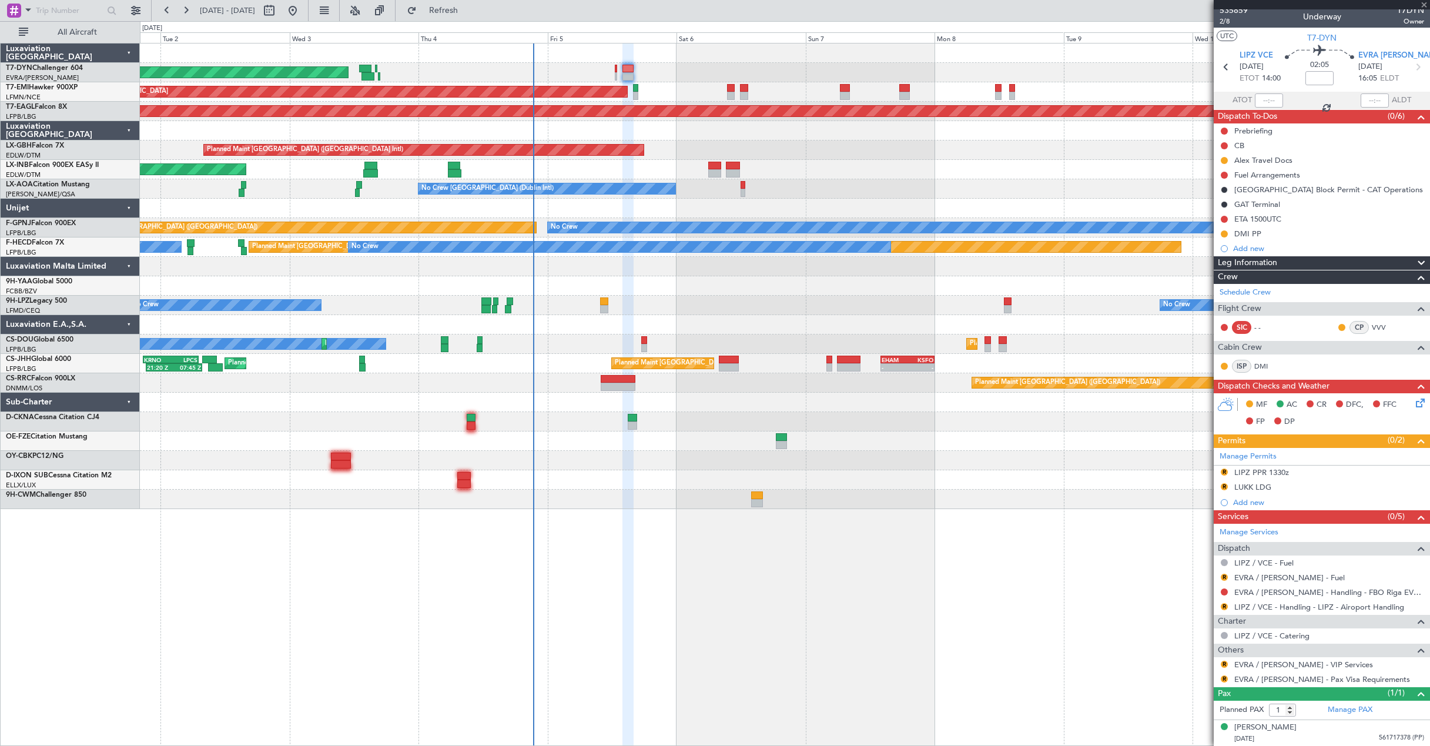
type input "+00:10"
type input "13:30"
type input "15:48"
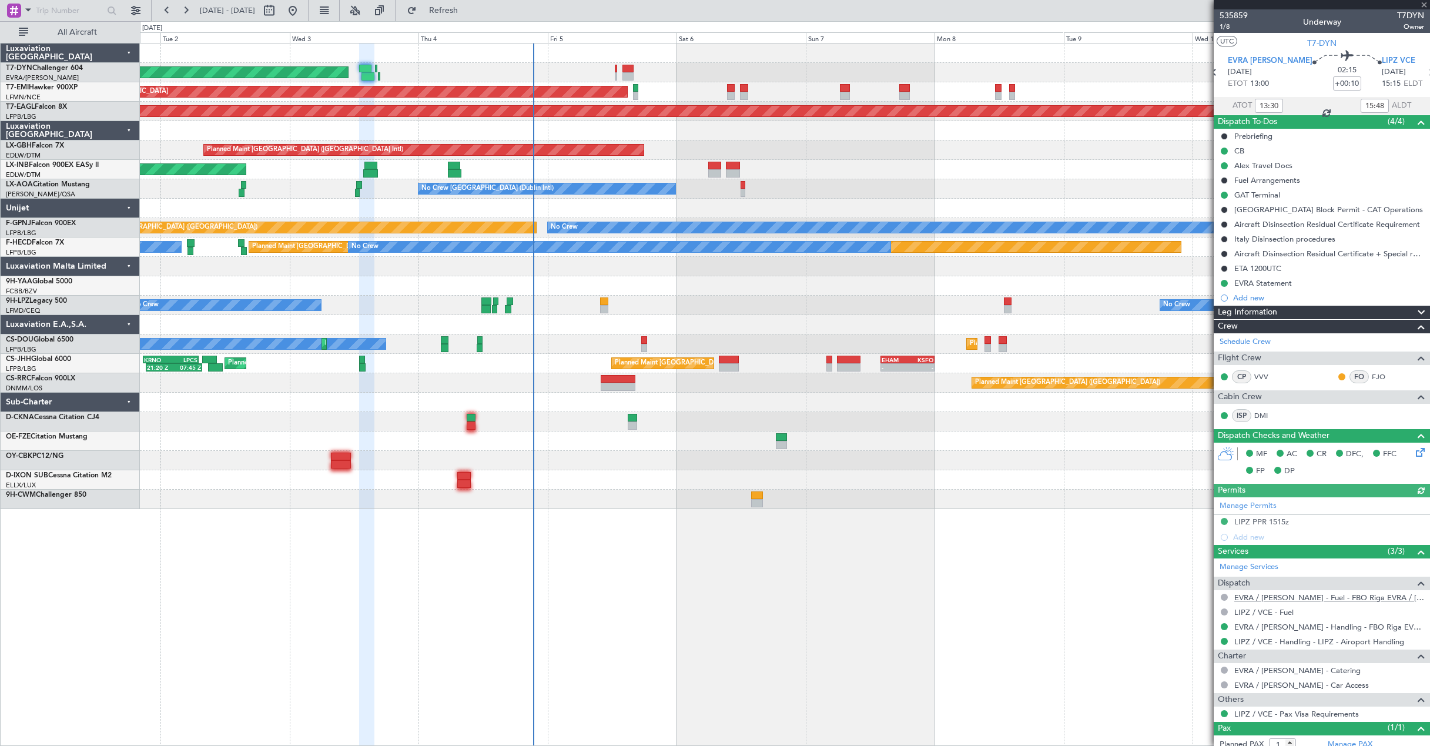
scroll to position [35, 0]
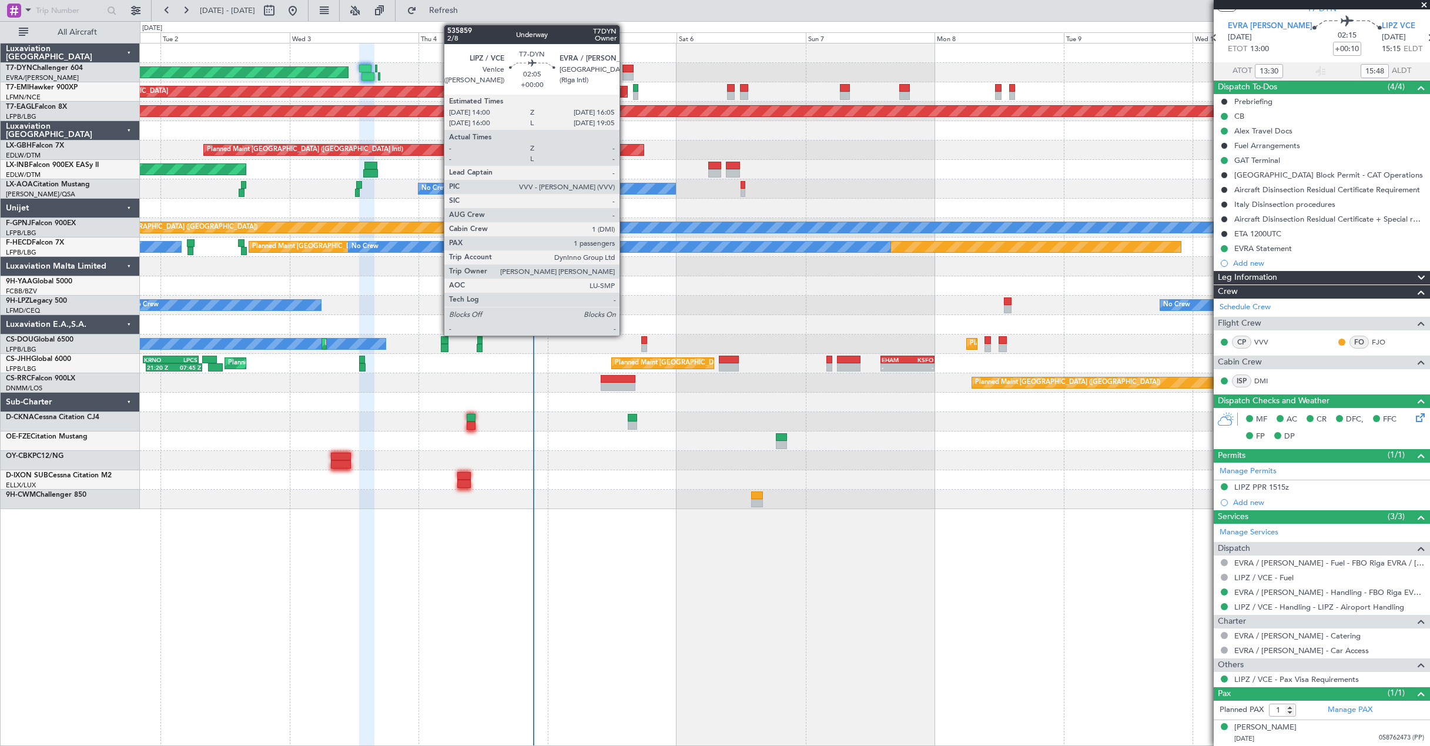
click at [625, 73] on div at bounding box center [628, 76] width 12 height 8
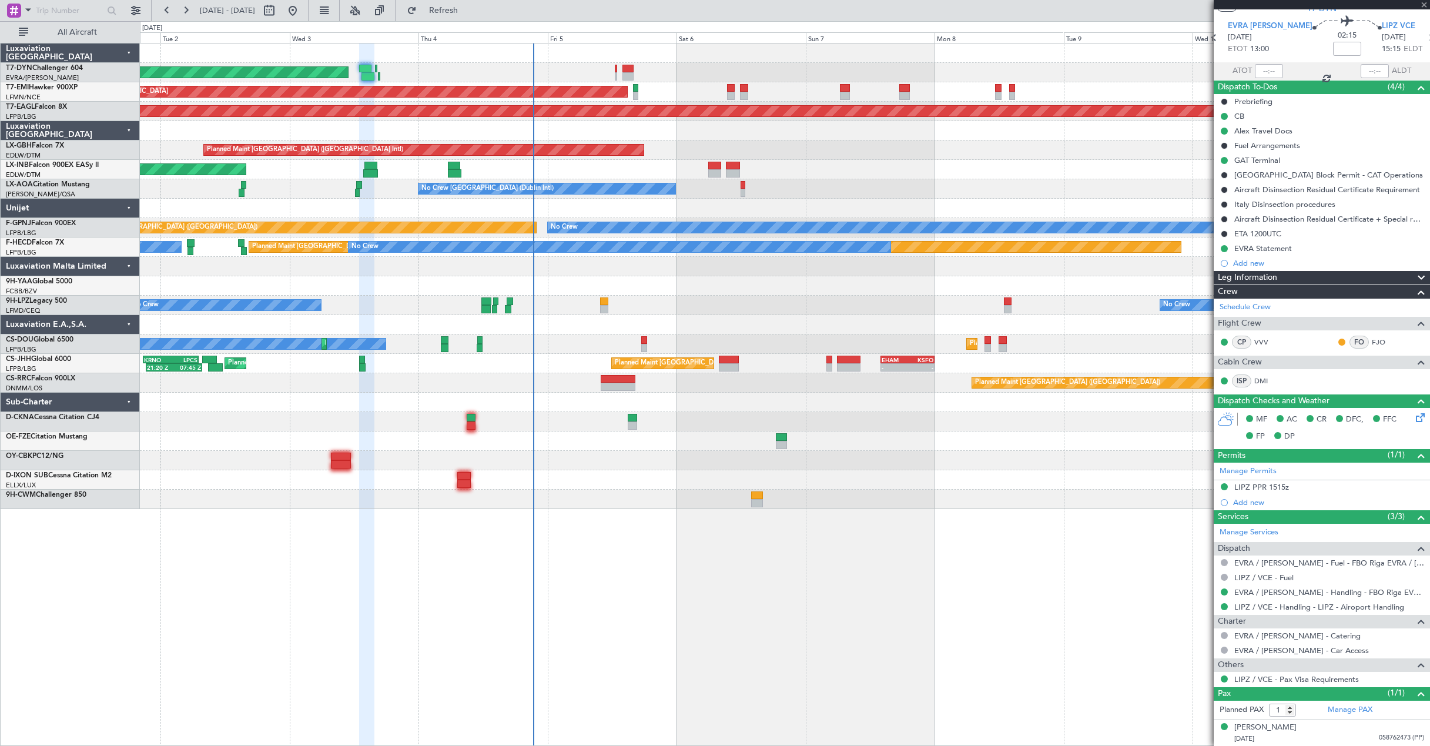
scroll to position [0, 0]
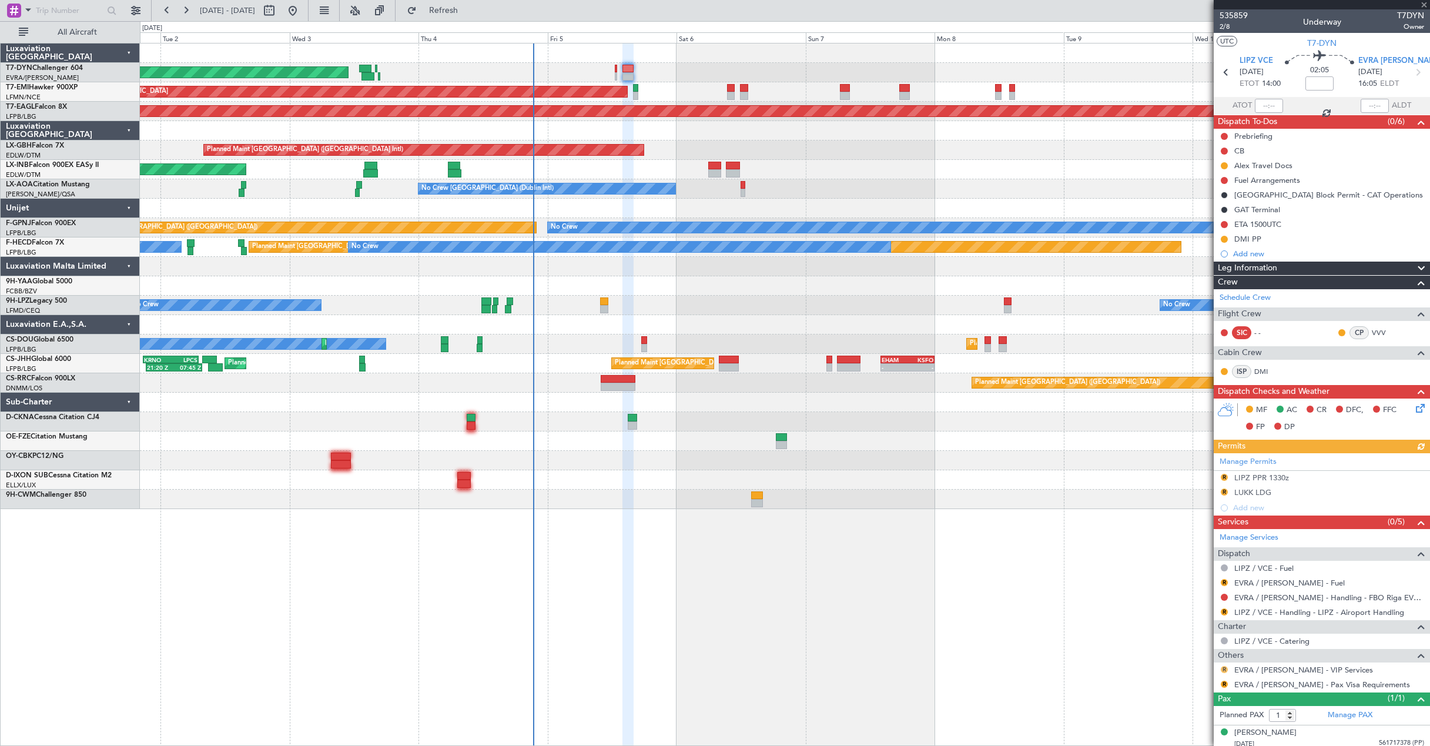
click at [1223, 667] on button "R" at bounding box center [1223, 669] width 7 height 7
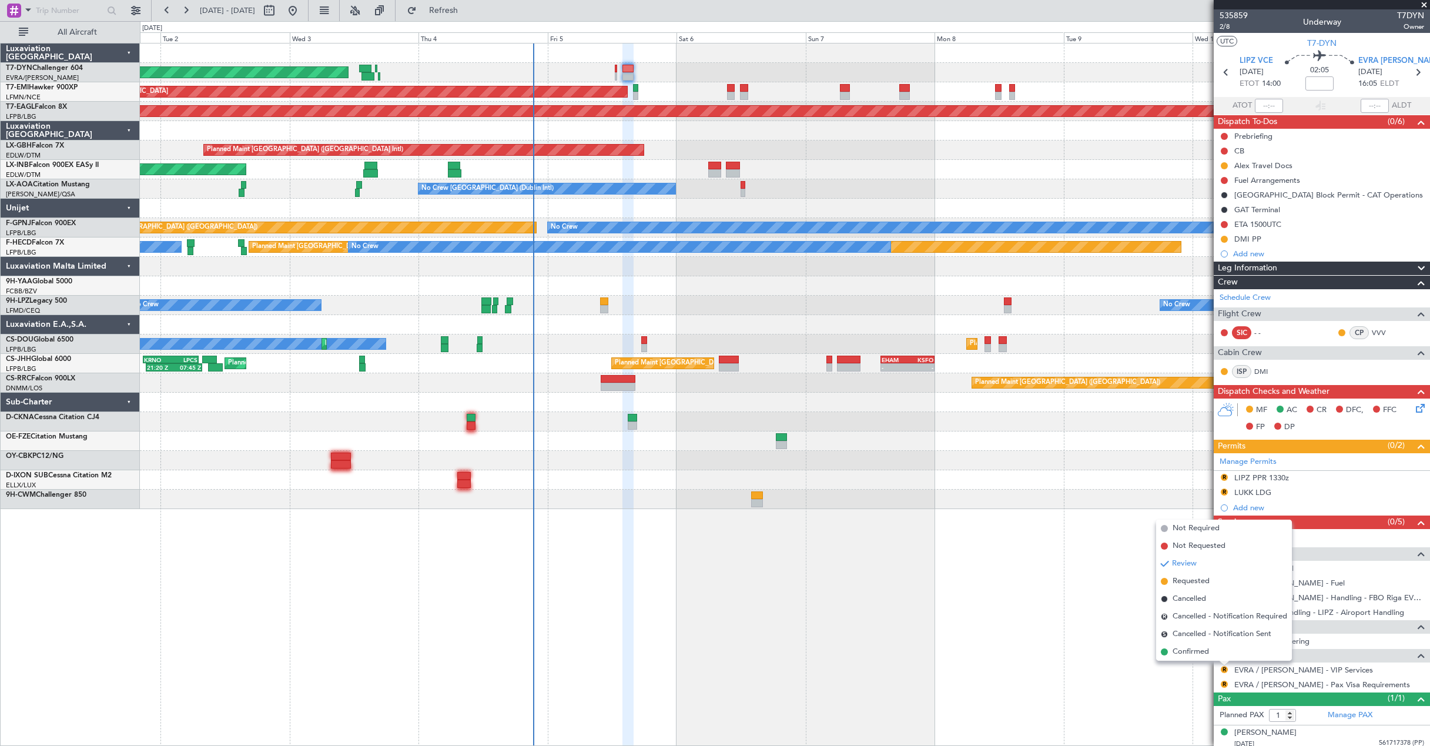
click at [1149, 673] on div "AOG Maint Riga (Riga Intl) Planned Maint Zurich Grounded New York (Teterboro) P…" at bounding box center [785, 394] width 1290 height 703
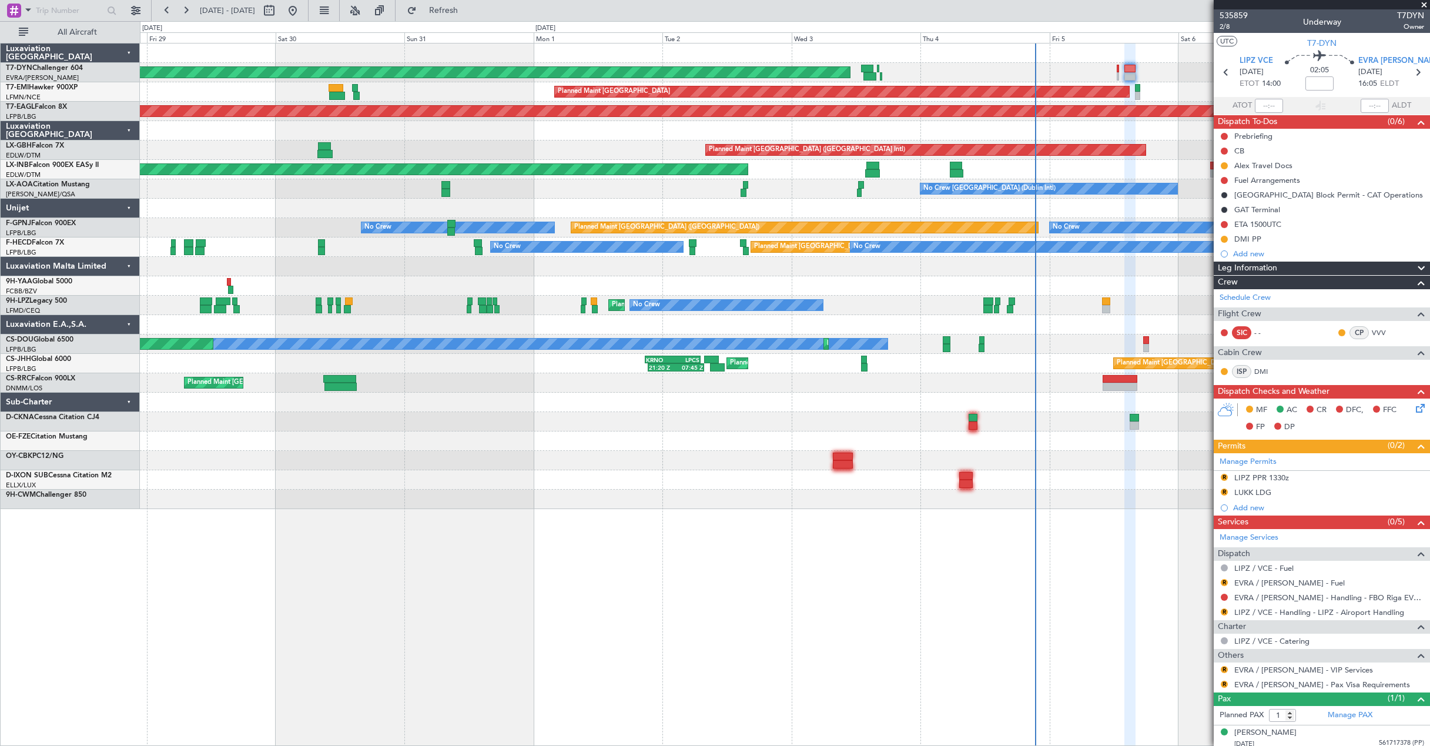
click at [915, 61] on div "AOG Maint Riga (Riga Intl) Planned Maint Zurich Grounded New York (Teterboro) P…" at bounding box center [784, 275] width 1289 height 465
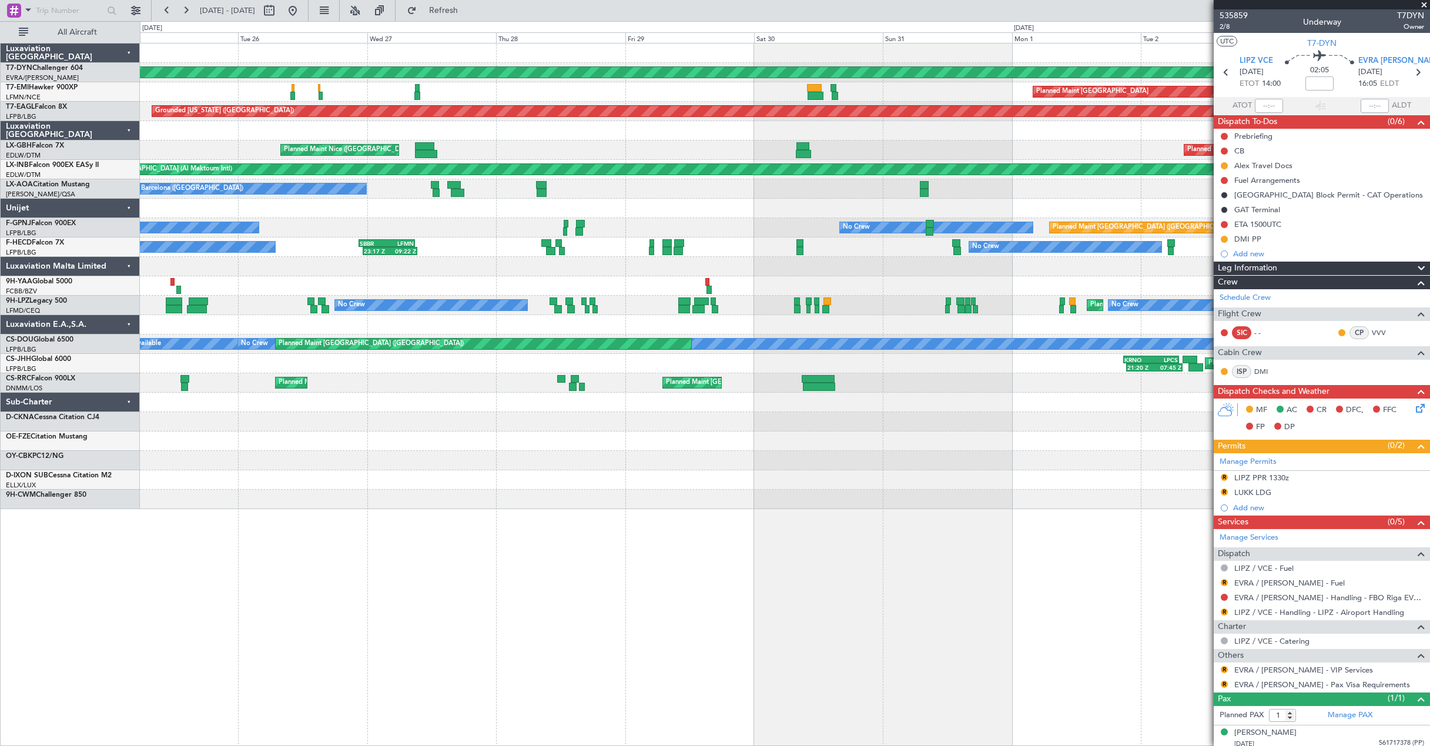
click at [800, 79] on div "AOG Maint Riga (Riga Intl) Planned Maint Zurich Grounded New York (Teterboro) P…" at bounding box center [784, 275] width 1289 height 465
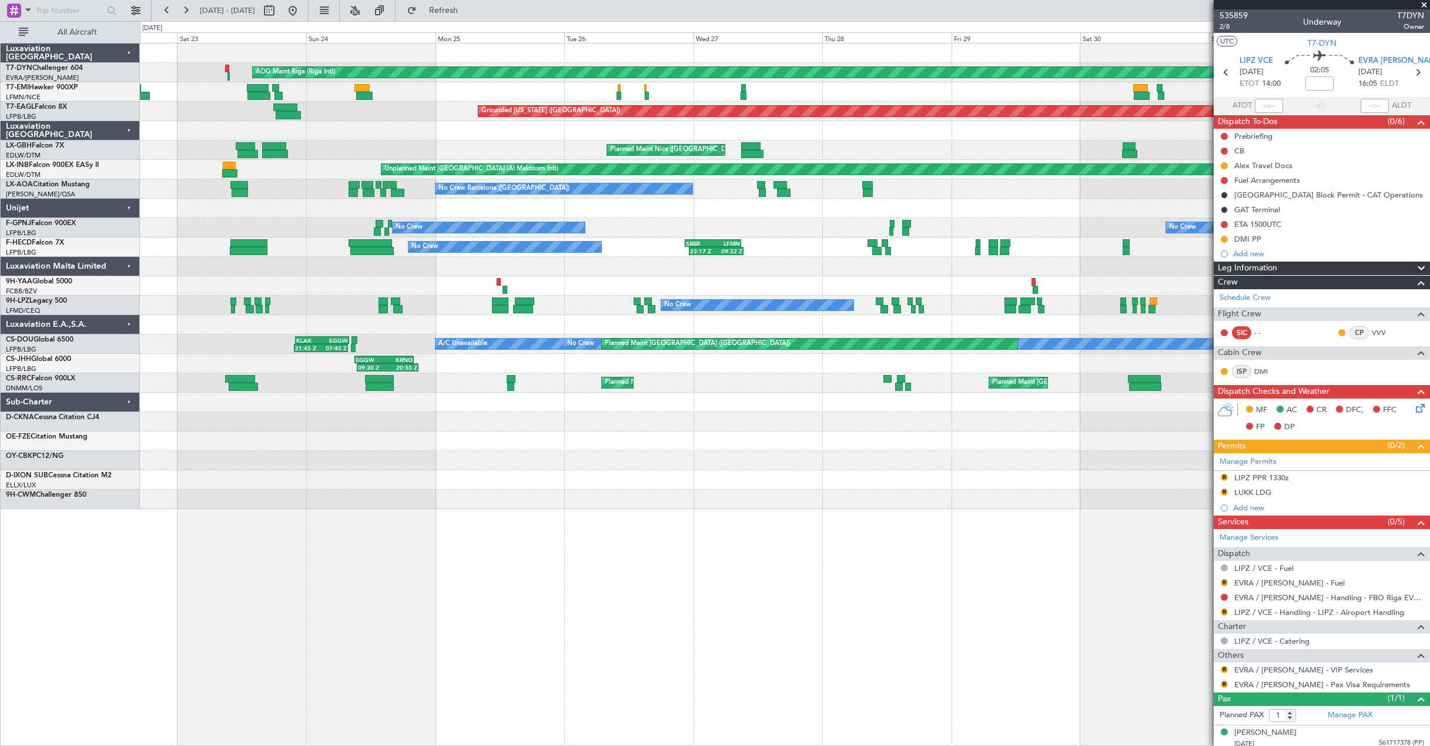
click at [818, 87] on div "Planned Maint Zurich Planned Maint Chester" at bounding box center [784, 91] width 1289 height 19
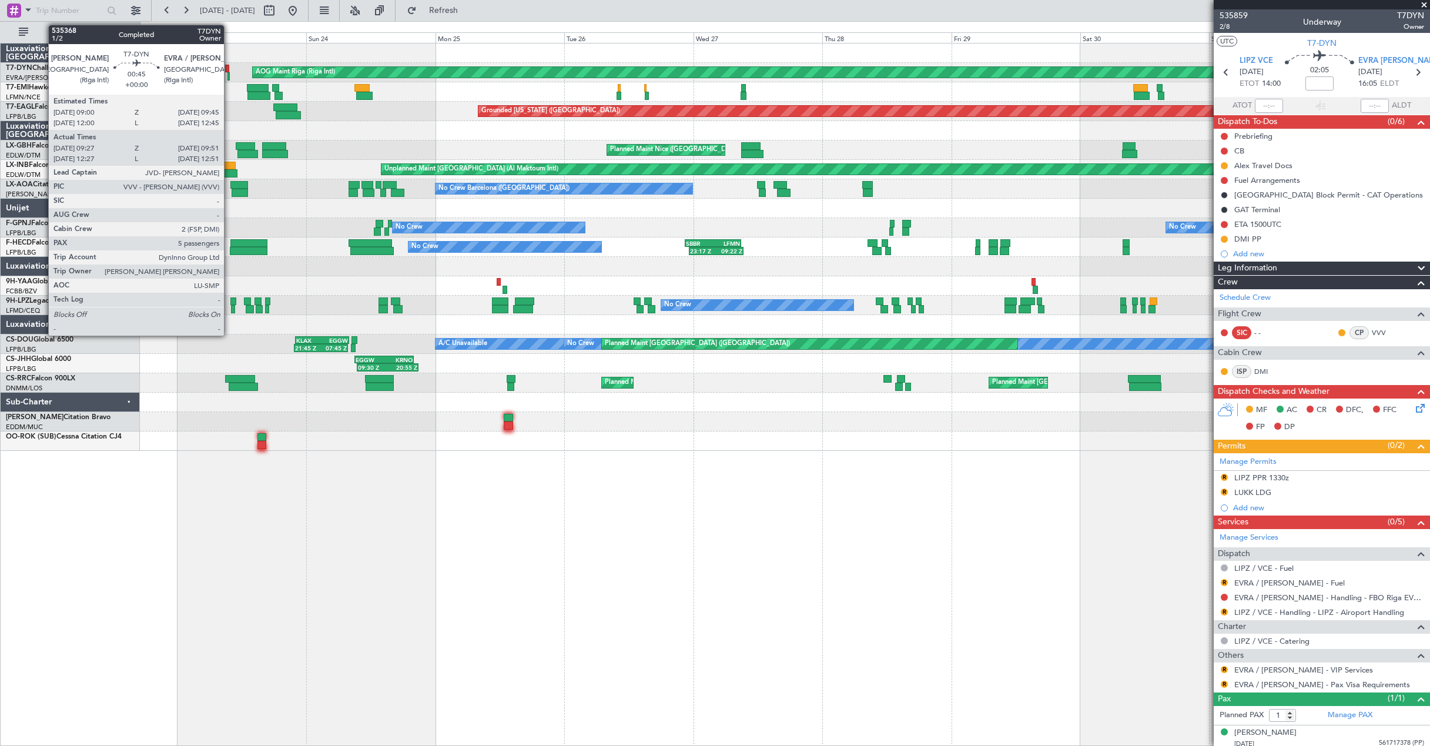
click at [229, 72] on div at bounding box center [228, 76] width 2 height 8
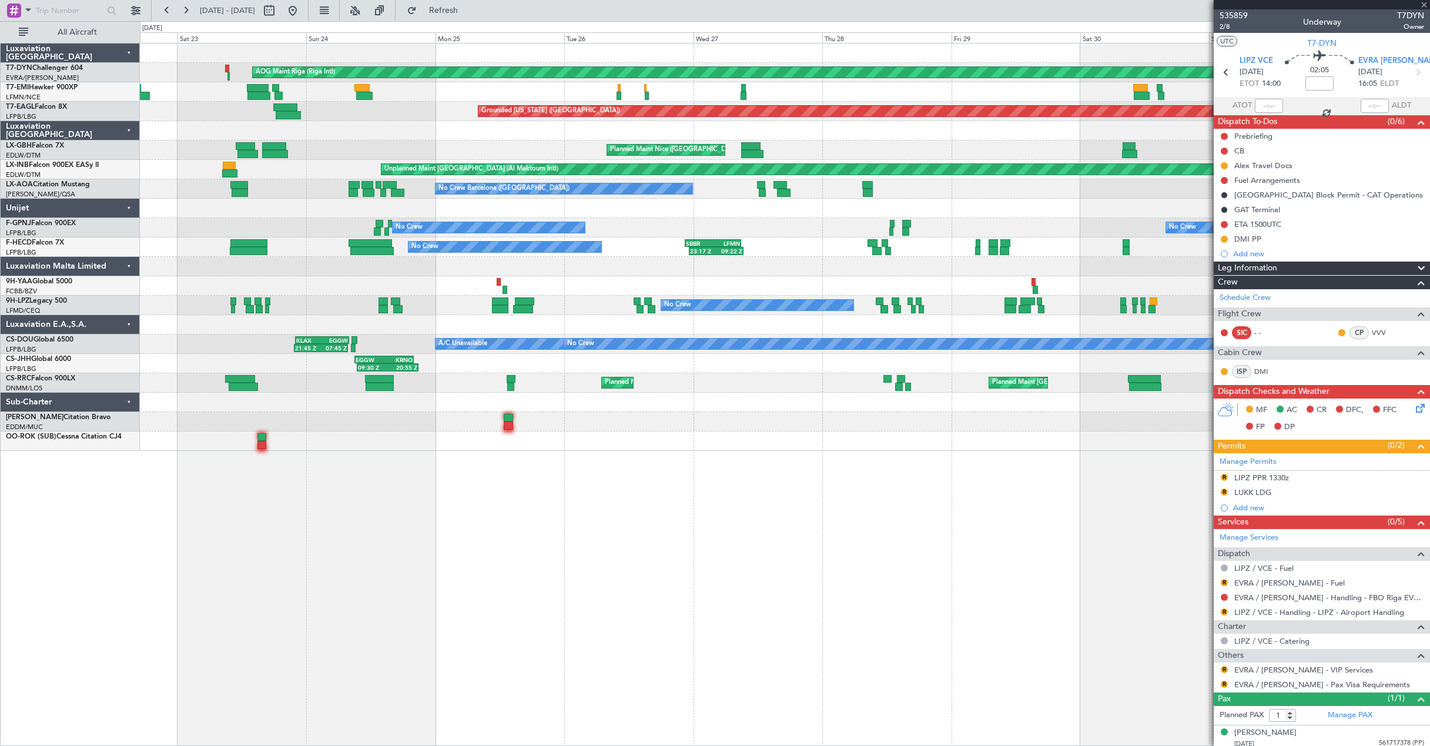
type input "09:27"
type input "09:51"
type input "5"
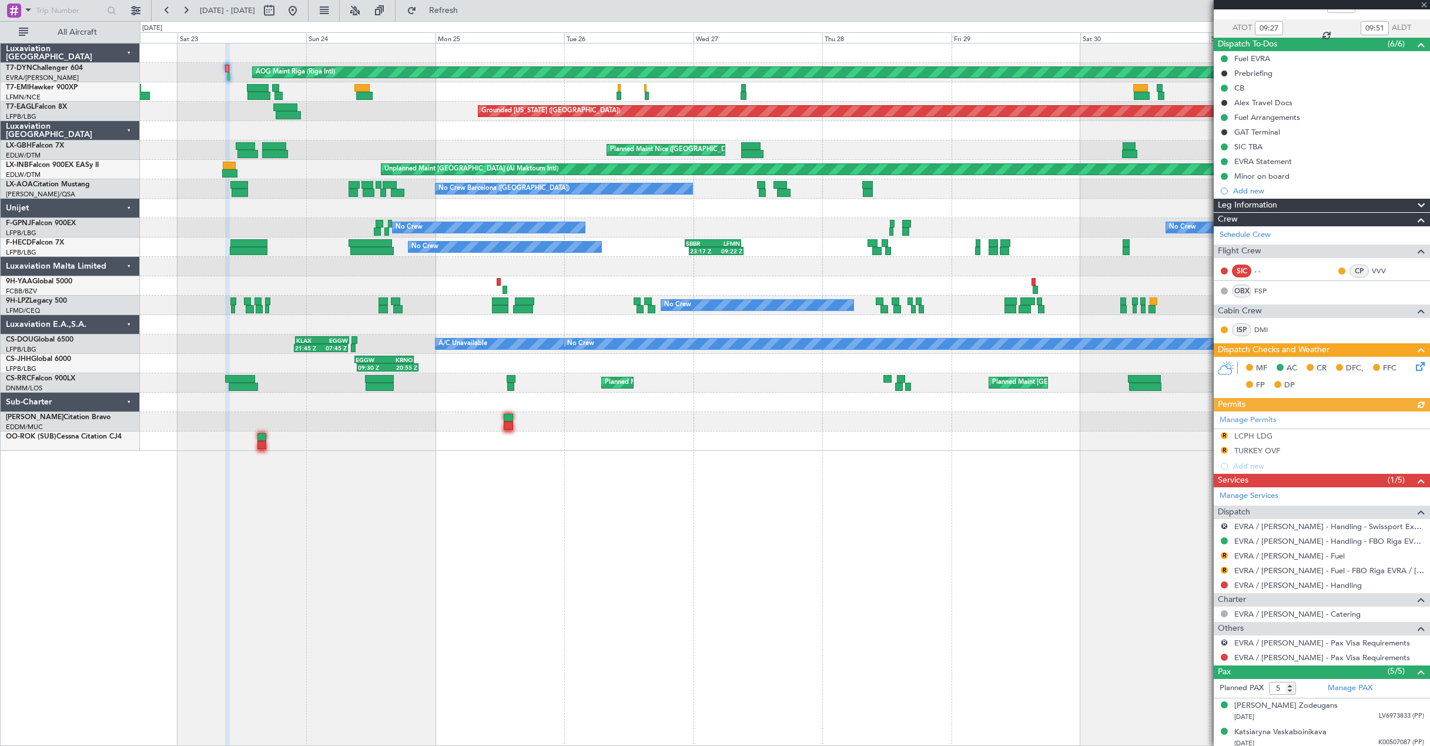
scroll to position [162, 0]
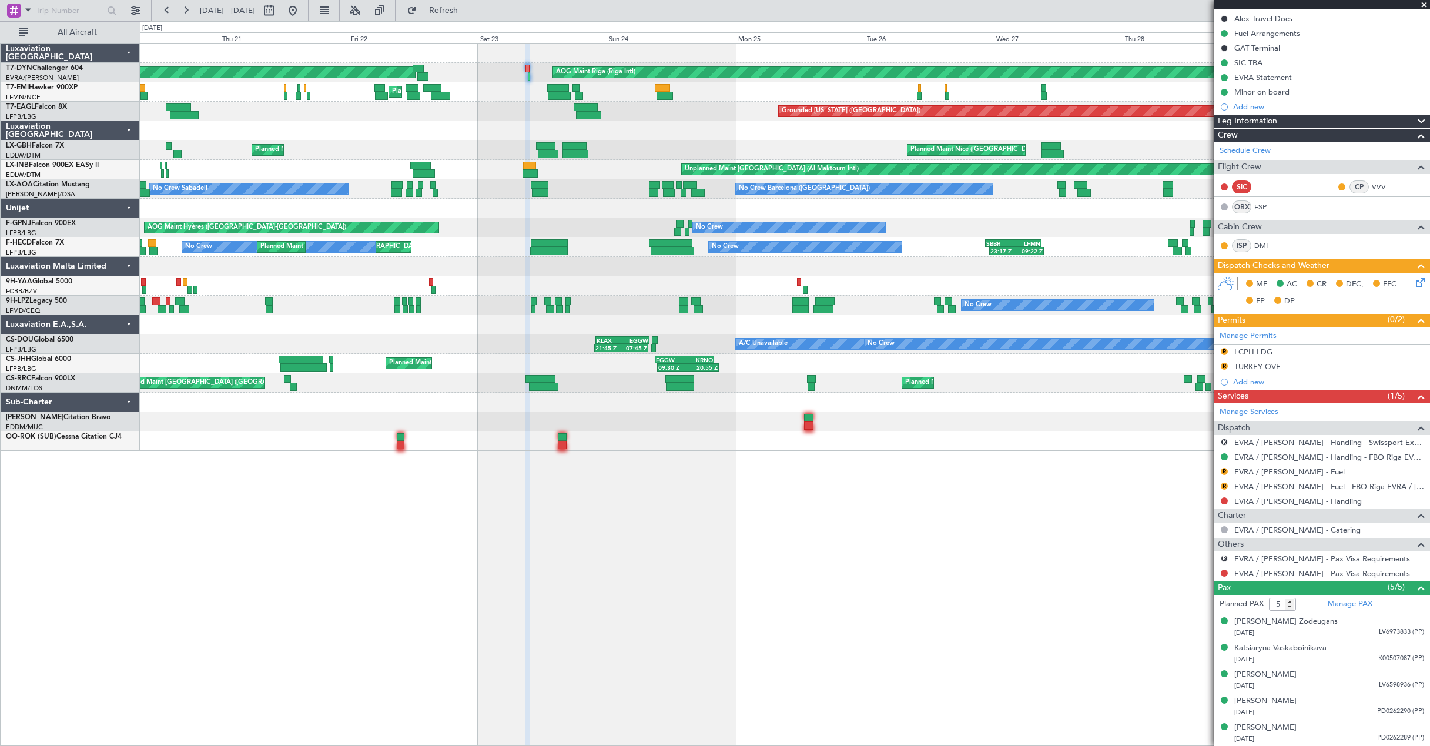
click at [764, 96] on div "AOG Maint Riga (Riga Intl) Planned Maint Basel-Mulhouse Planned Maint Chester P…" at bounding box center [784, 246] width 1289 height 407
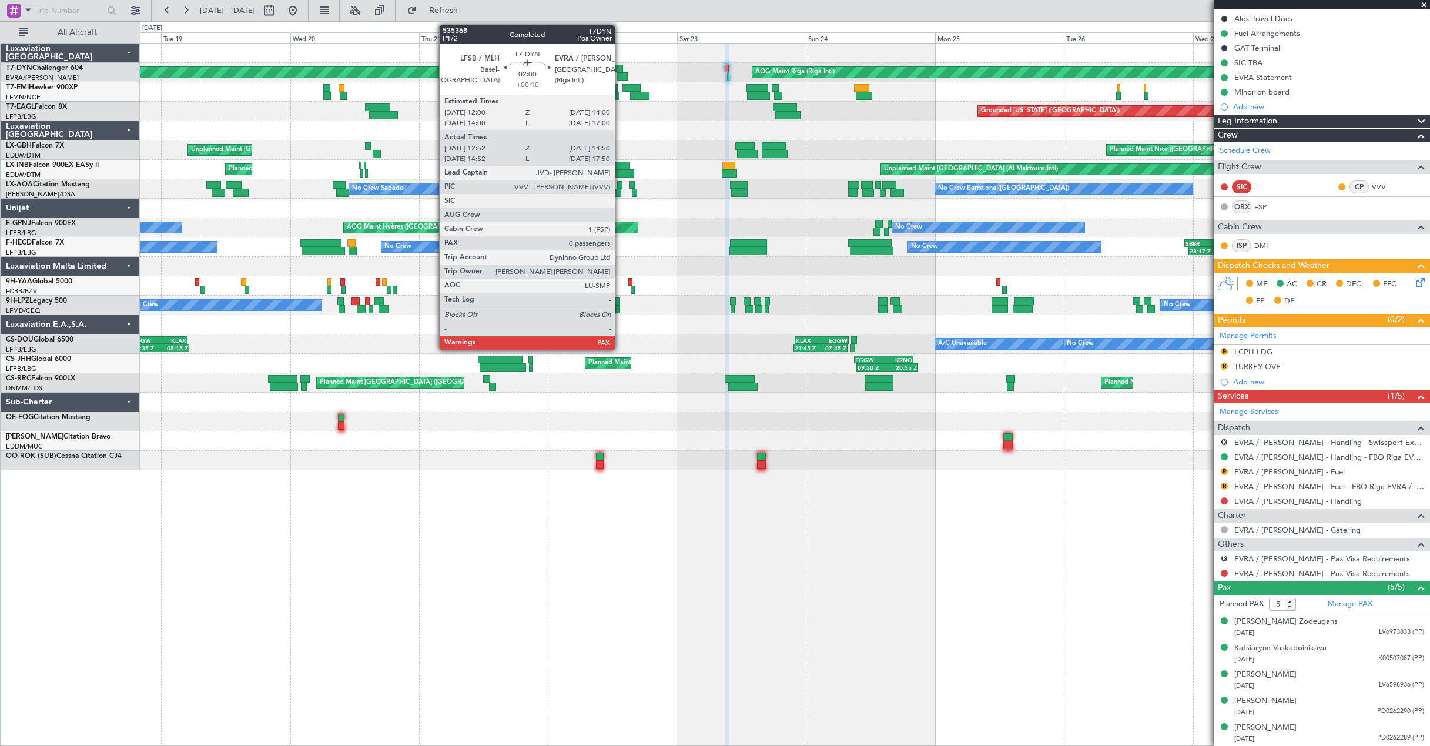
click at [620, 73] on div at bounding box center [621, 76] width 11 height 8
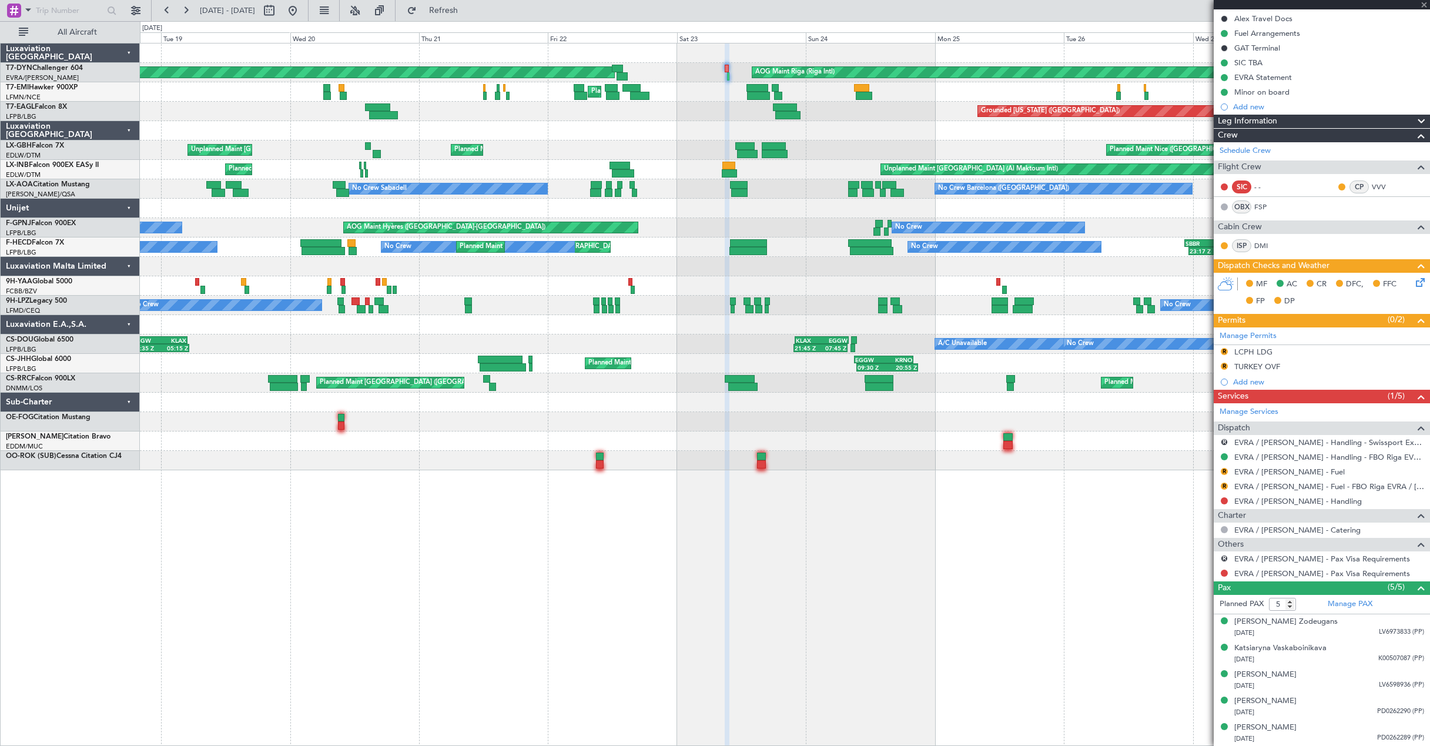
type input "+00:10"
type input "12:52"
type input "14:50"
type input "0"
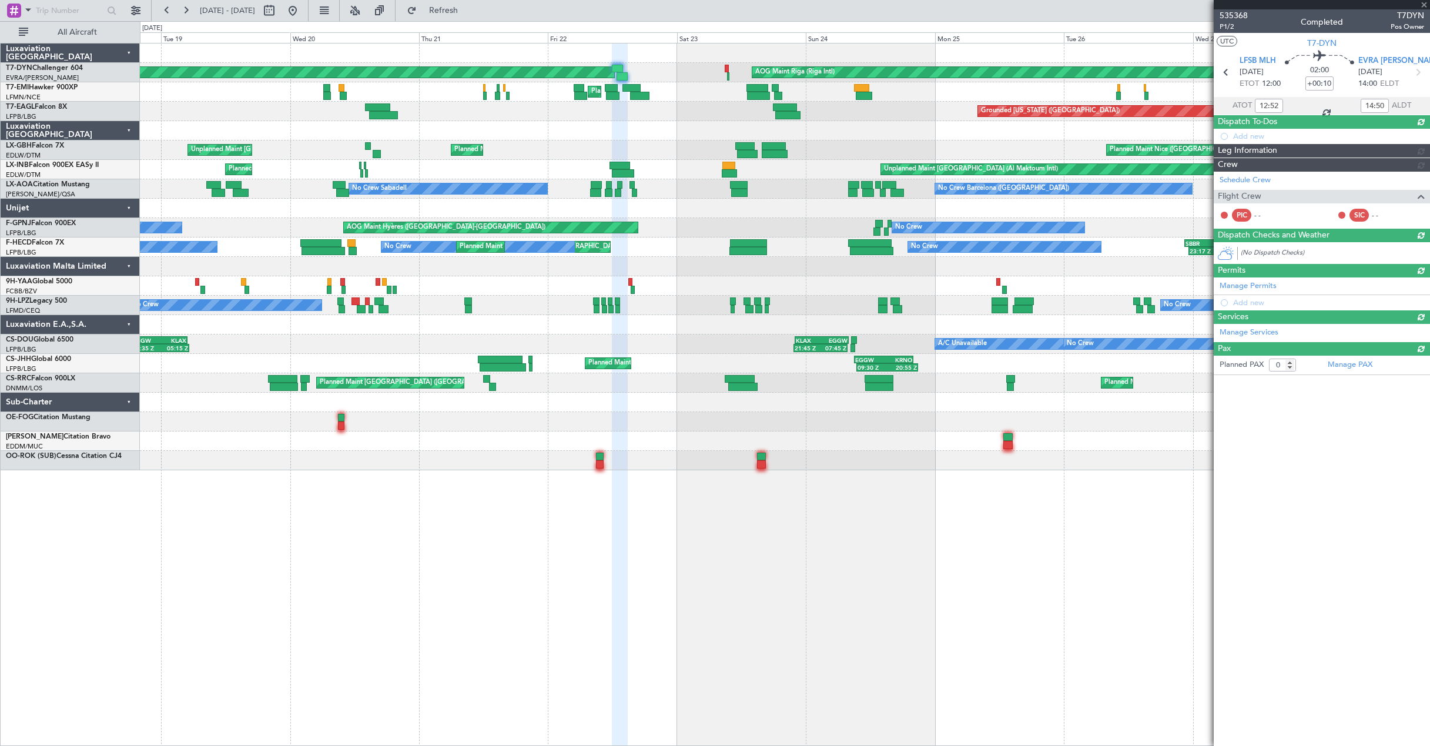
scroll to position [0, 0]
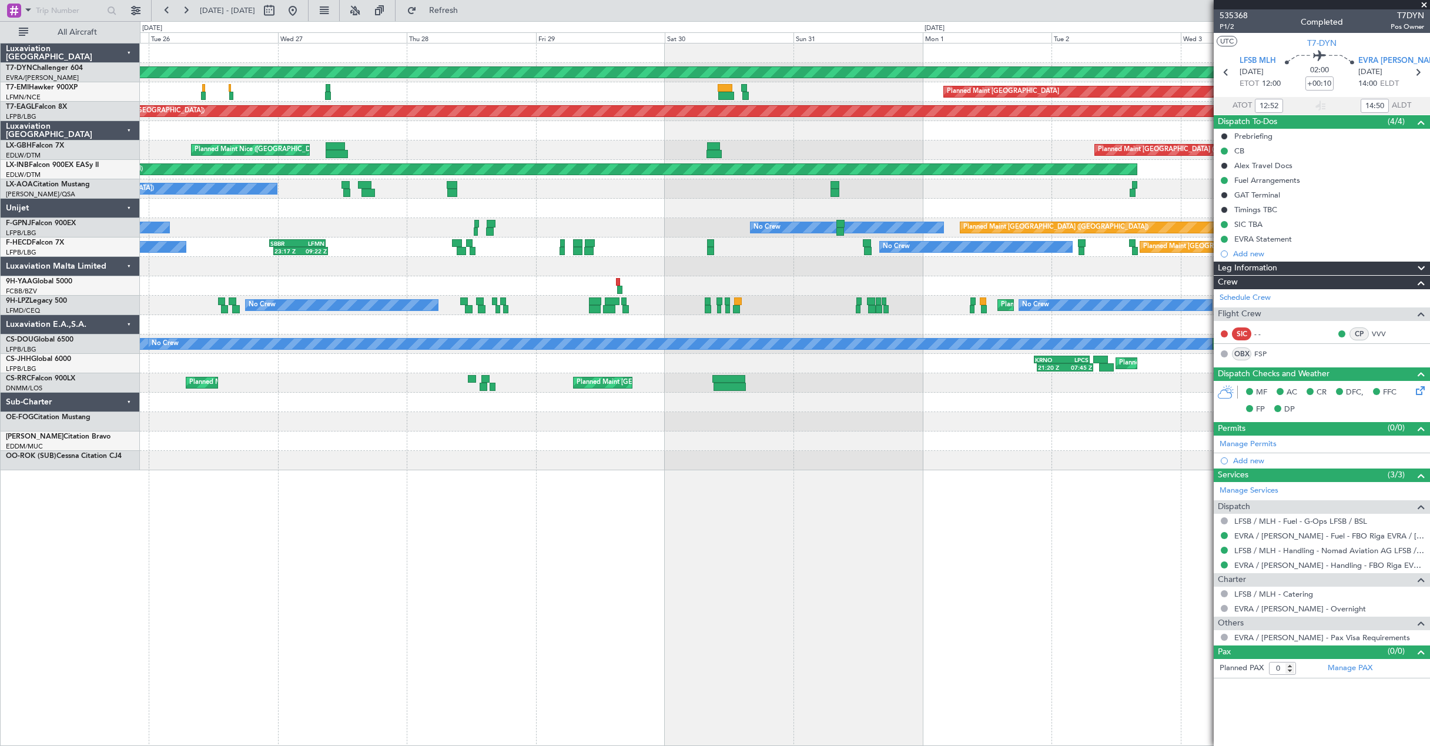
click at [66, 218] on div "AOG Maint Riga (Riga Intl) Planned Maint Zurich Grounded New York (Teterboro) P…" at bounding box center [715, 383] width 1430 height 724
click at [302, 14] on button at bounding box center [292, 10] width 19 height 19
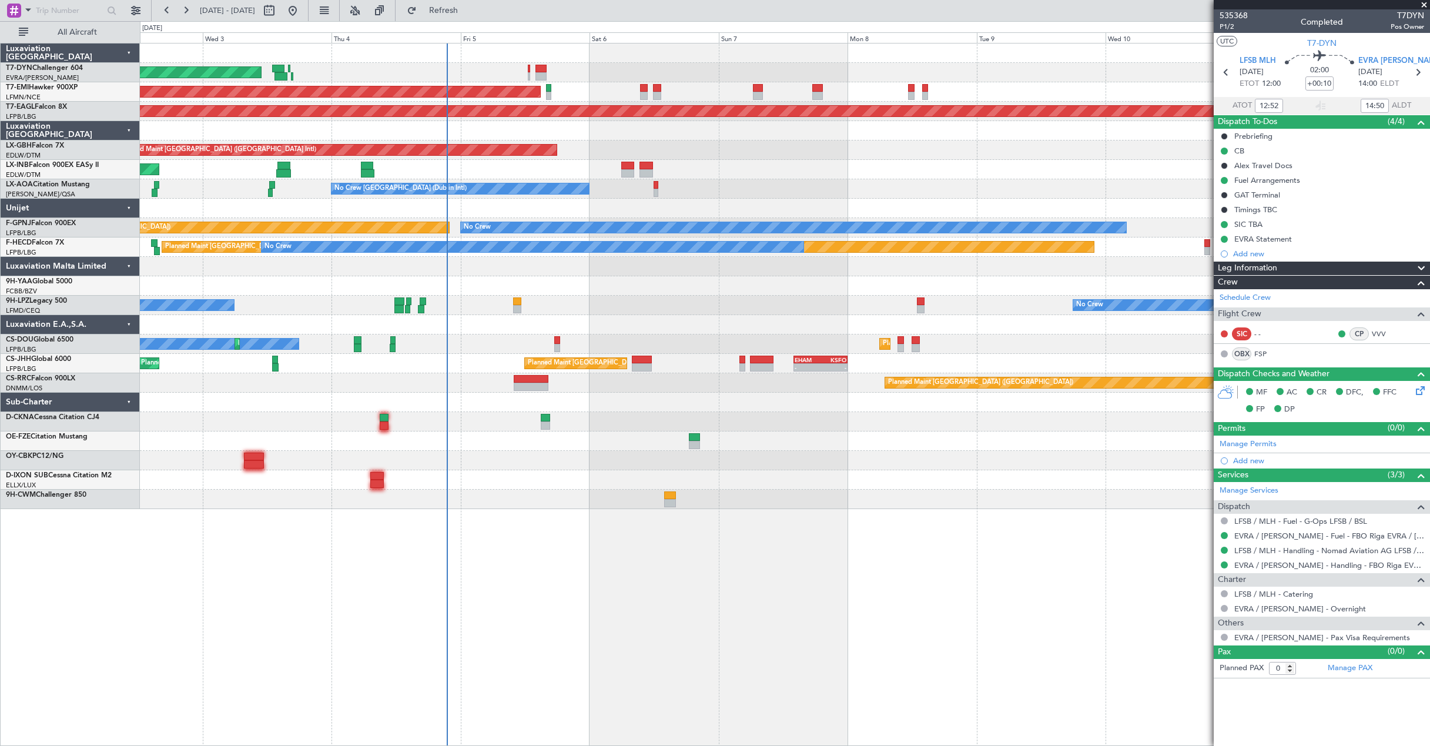
click at [679, 191] on div "No Crew Dublin (Dublin Intl) No Crew London (Farnborough)" at bounding box center [784, 188] width 1289 height 19
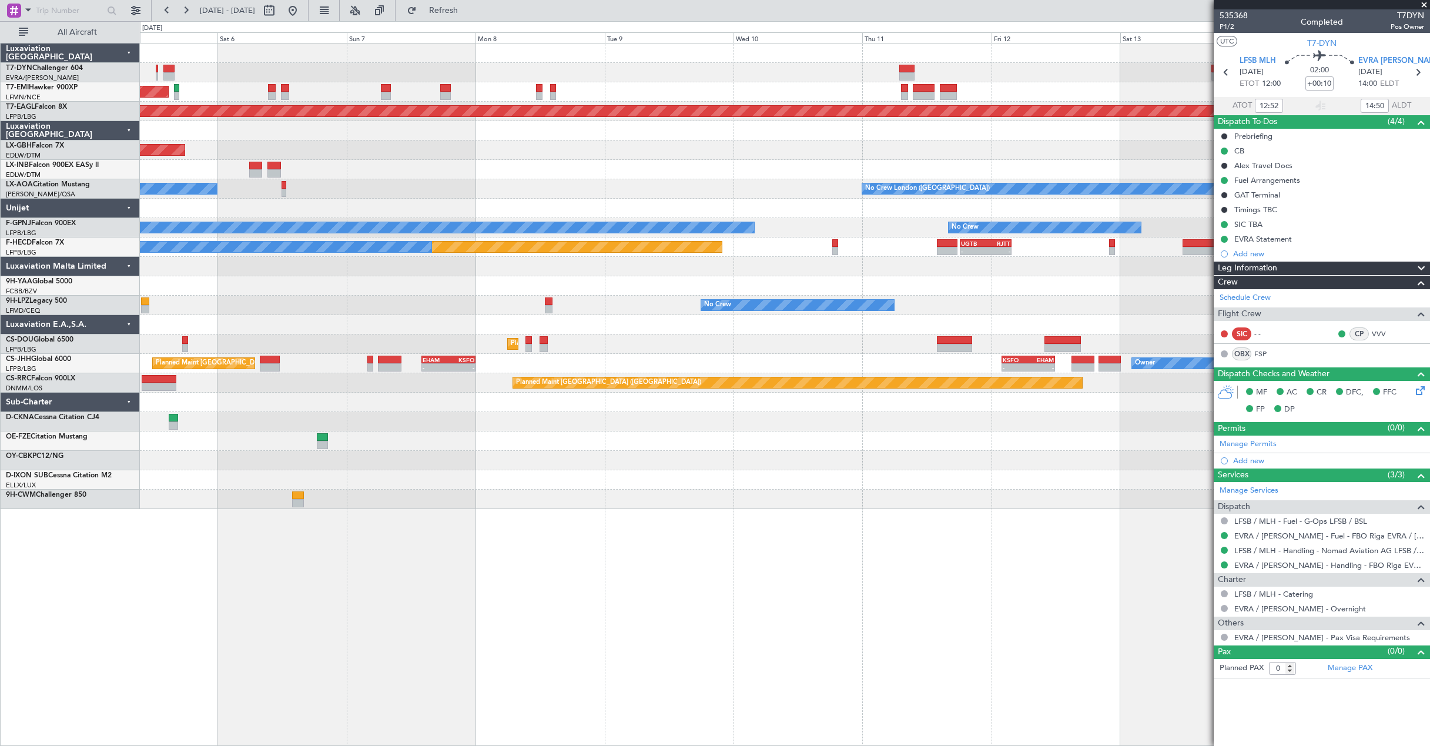
click at [791, 171] on div "AOG Maint Riga (Riga Intl) Planned Maint Zurich Grounded New York (Teterboro) P…" at bounding box center [784, 275] width 1289 height 465
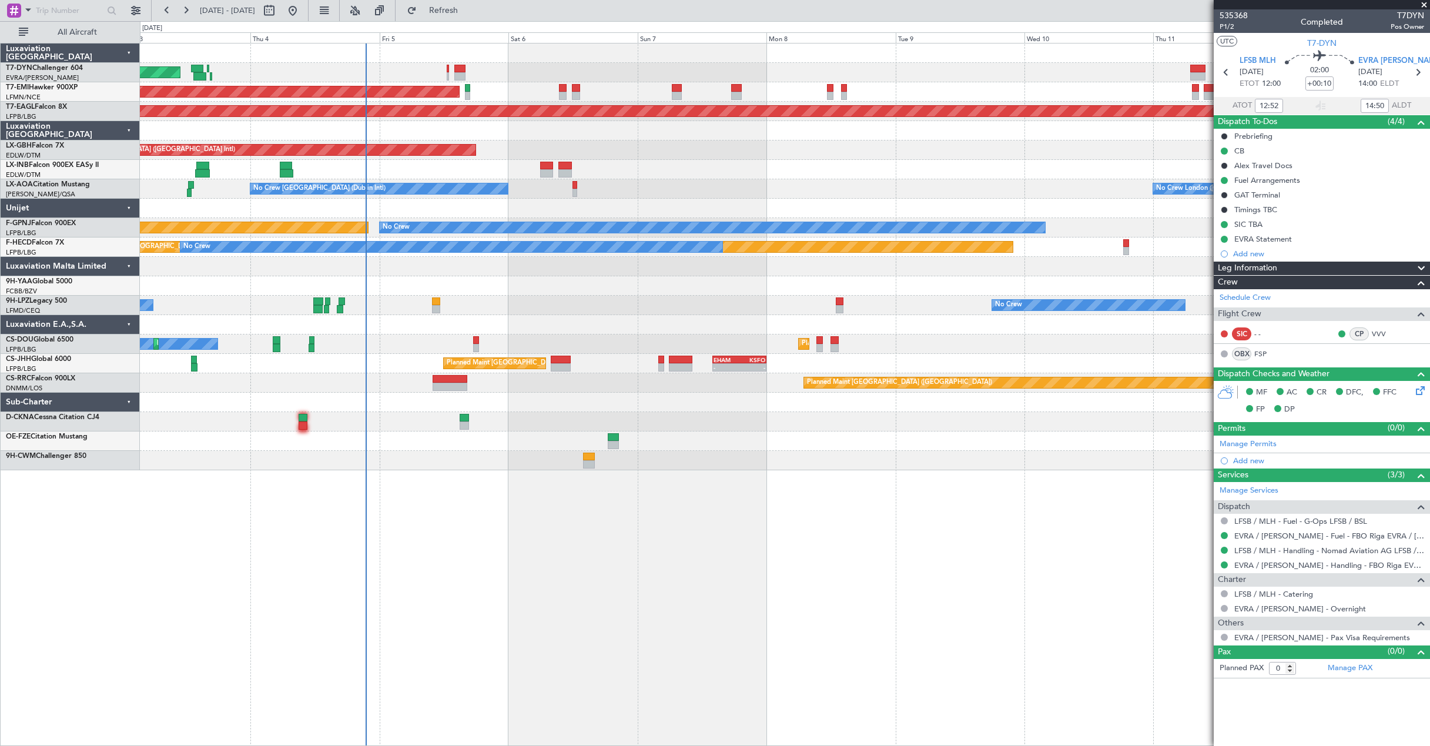
click at [546, 197] on div "AOG Maint Riga (Riga Intl) Planned Maint Zurich Grounded New York (Teterboro) P…" at bounding box center [784, 256] width 1289 height 427
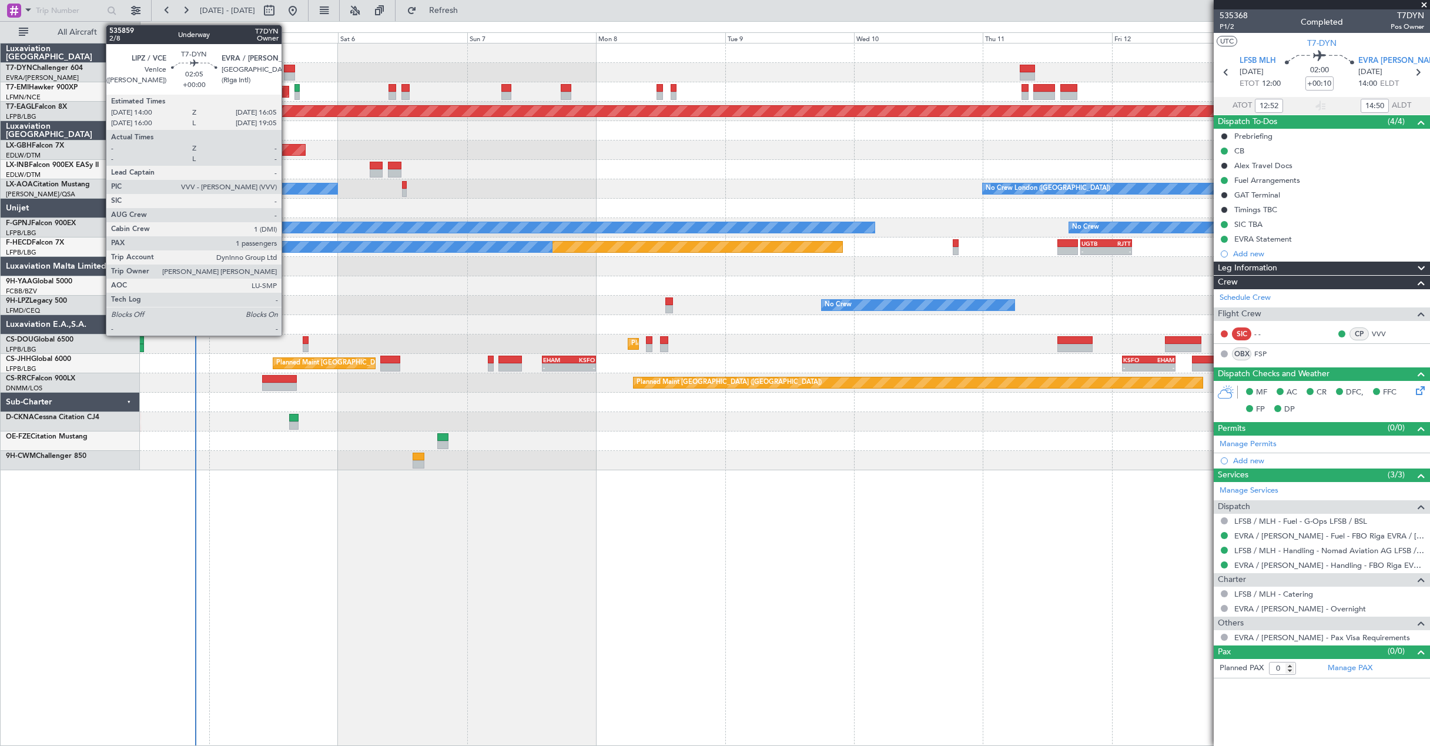
click at [287, 69] on div at bounding box center [290, 69] width 12 height 8
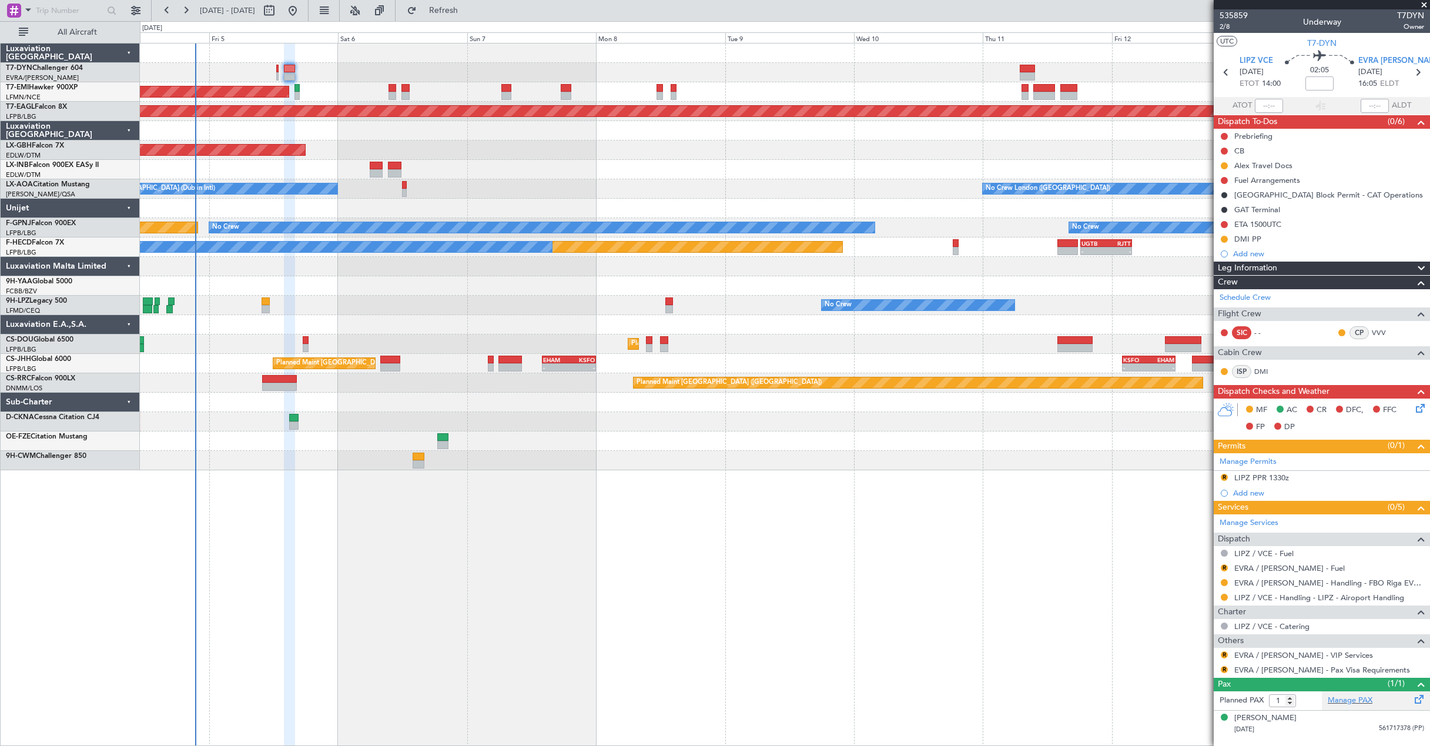
click at [1412, 701] on span at bounding box center [1419, 696] width 14 height 9
click at [445, 16] on button "Refresh" at bounding box center [436, 10] width 71 height 19
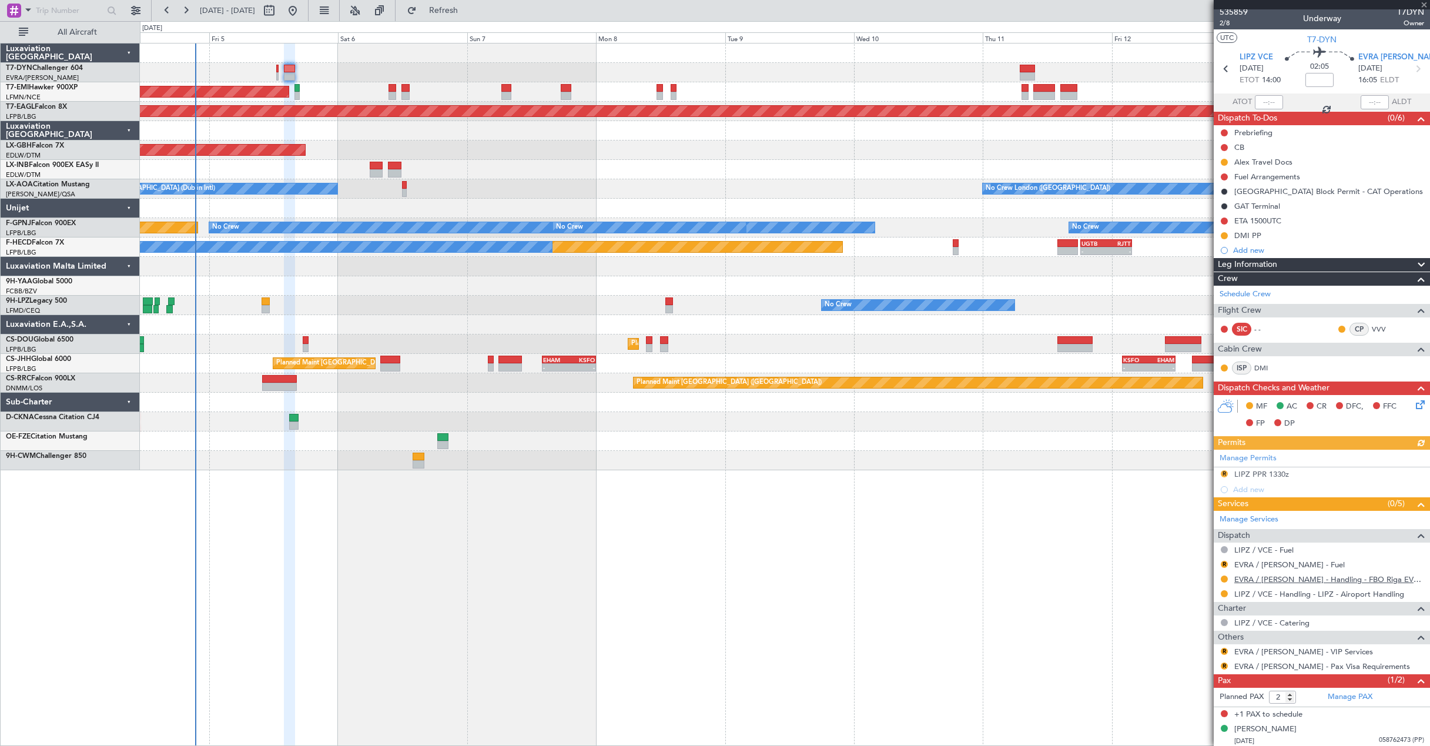
scroll to position [5, 0]
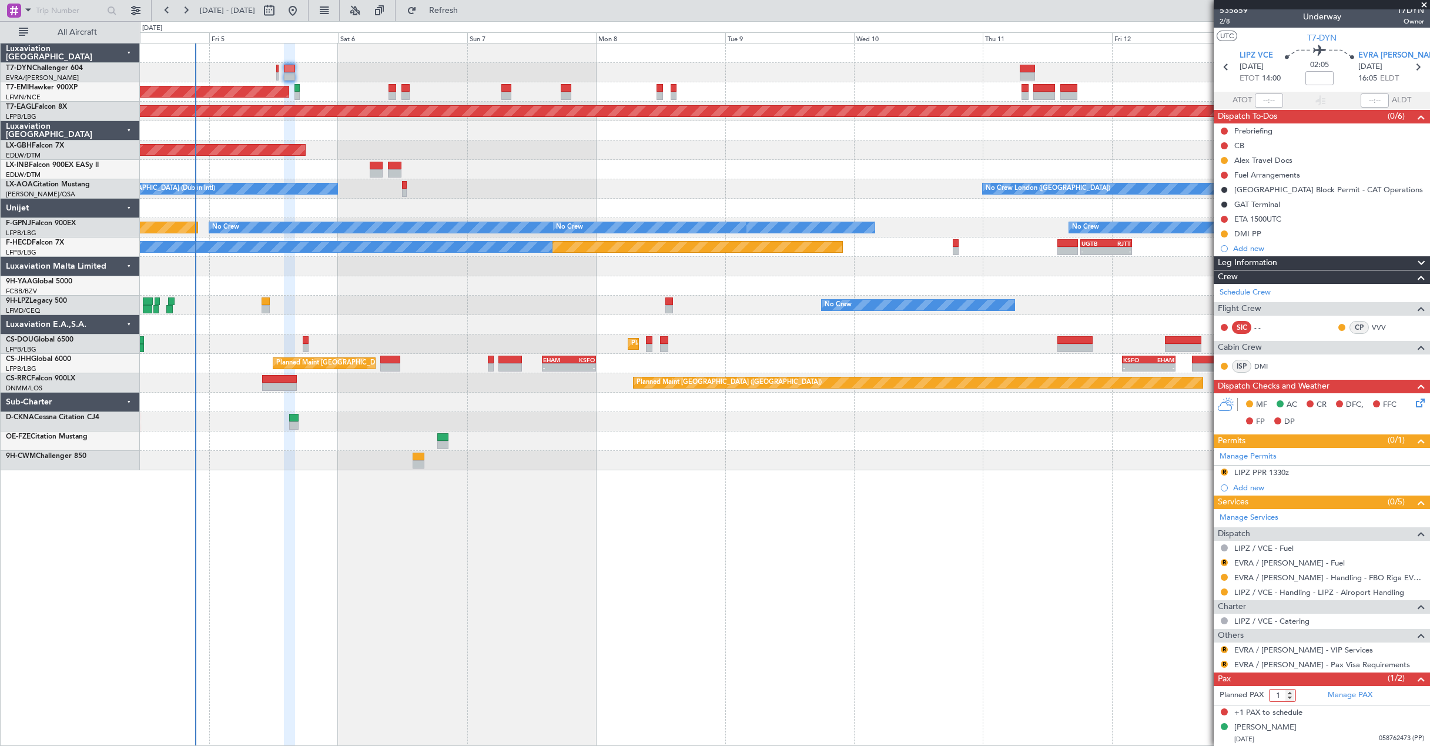
type input "1"
click at [1289, 697] on input "1" at bounding box center [1282, 695] width 27 height 13
click at [1307, 696] on form "Planned PAX" at bounding box center [1267, 695] width 108 height 19
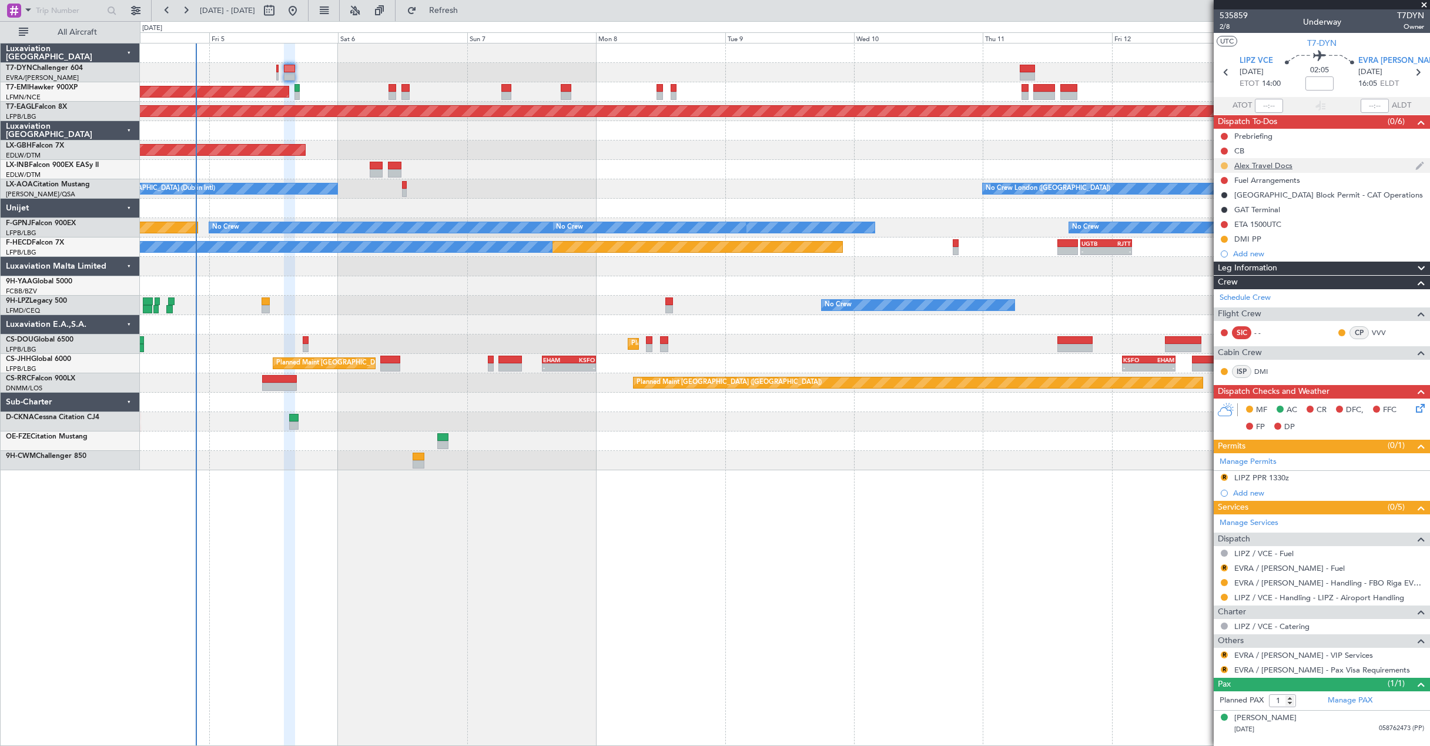
click at [1226, 163] on button at bounding box center [1223, 165] width 7 height 7
click at [1219, 214] on span "Completed" at bounding box center [1228, 218] width 39 height 12
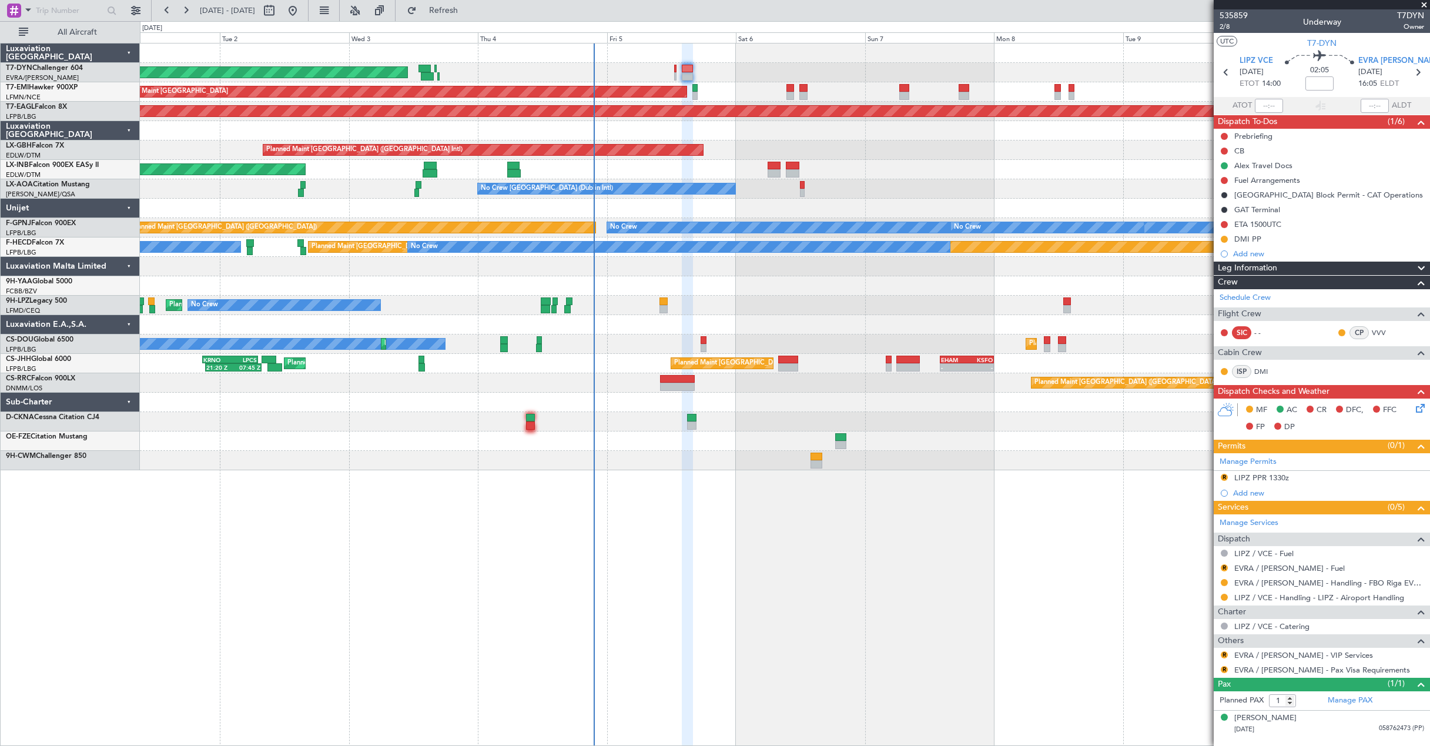
click at [814, 142] on div "Planned Maint [GEOGRAPHIC_DATA] ([GEOGRAPHIC_DATA] Intl)" at bounding box center [784, 149] width 1289 height 19
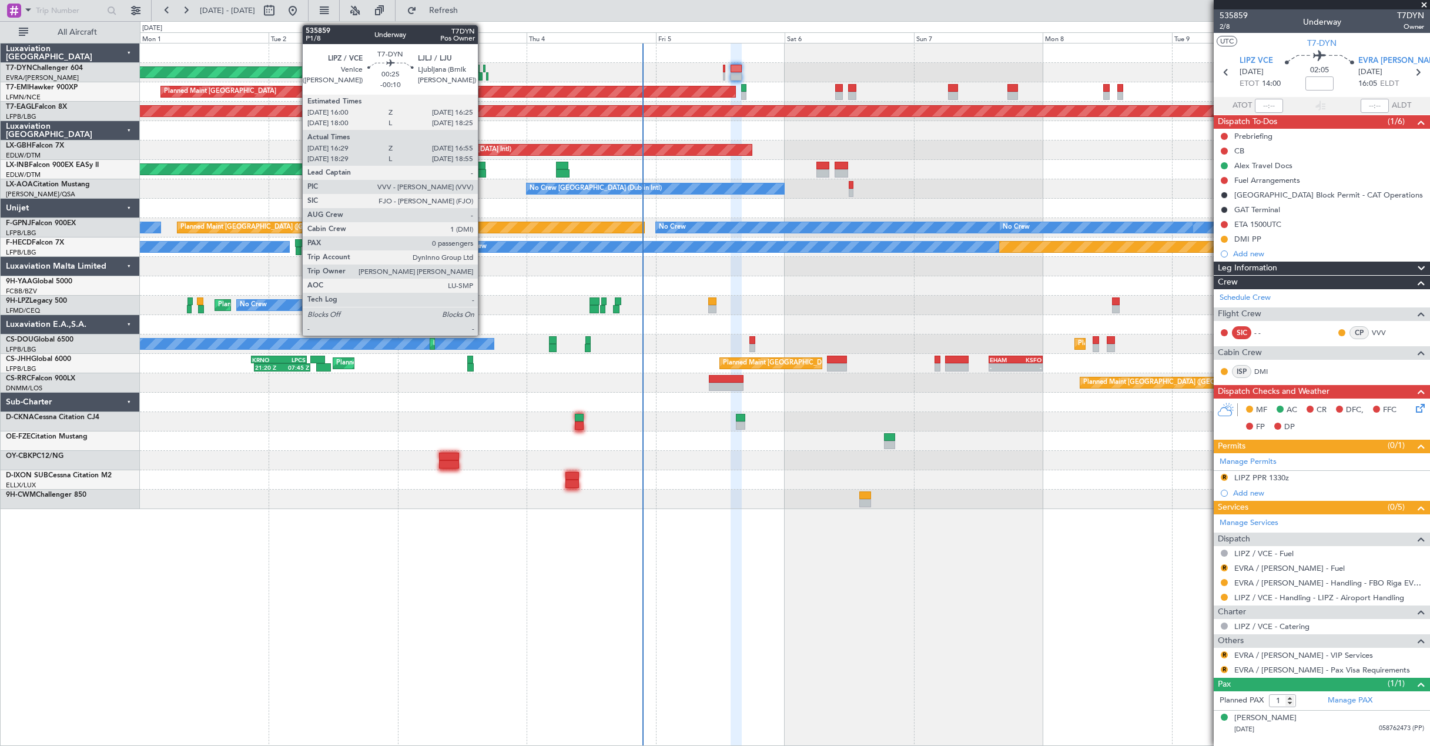
click at [483, 69] on div at bounding box center [484, 69] width 2 height 8
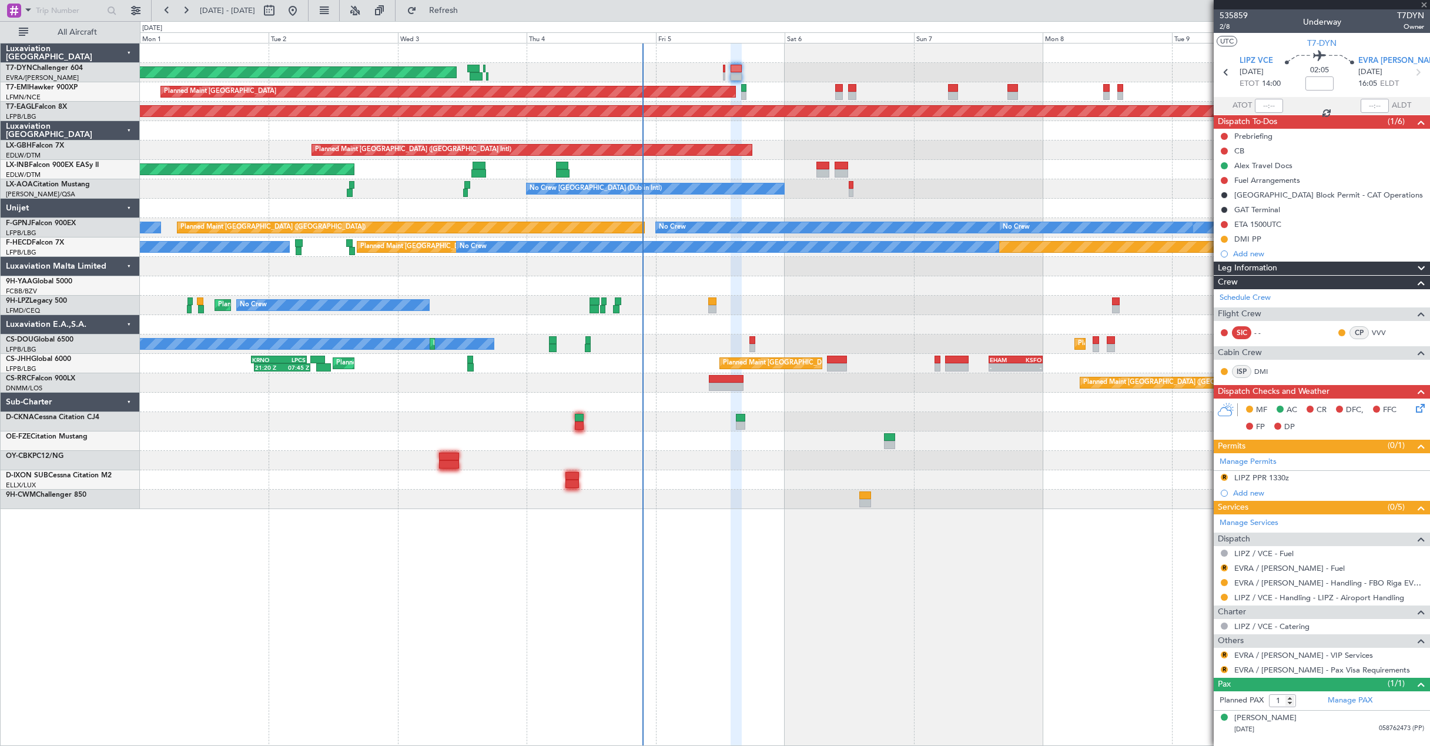
type input "-00:10"
type input "16:29"
type input "16:55"
type input "0"
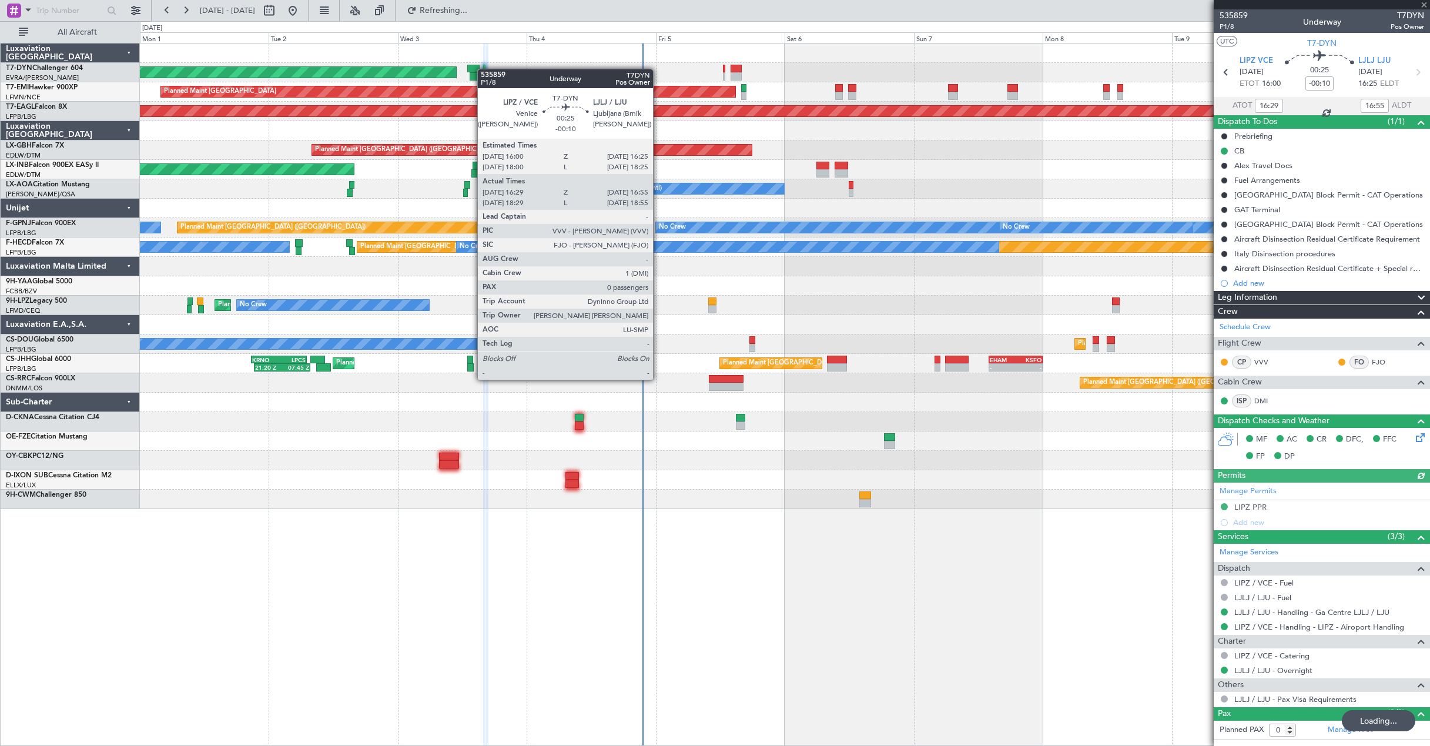
type input "1"
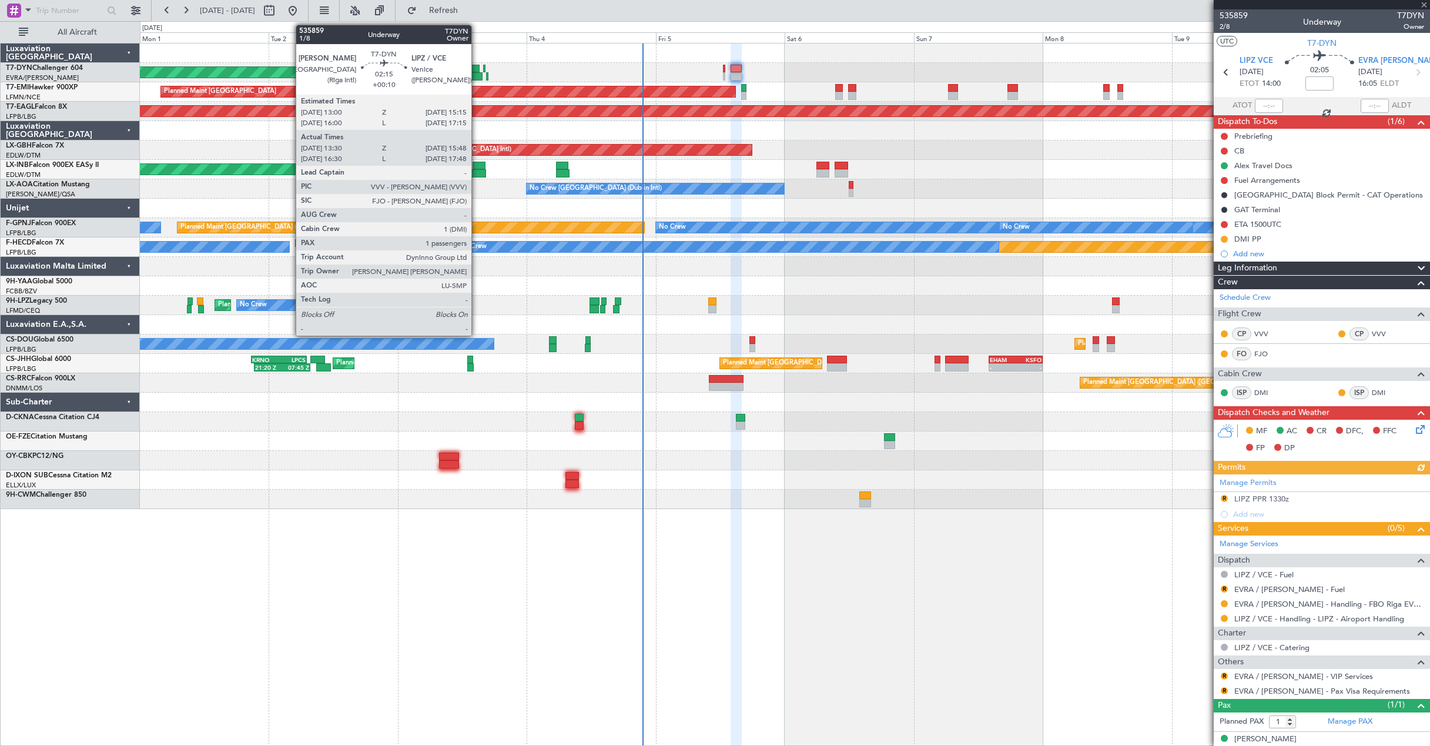
click at [477, 72] on div at bounding box center [475, 76] width 13 height 8
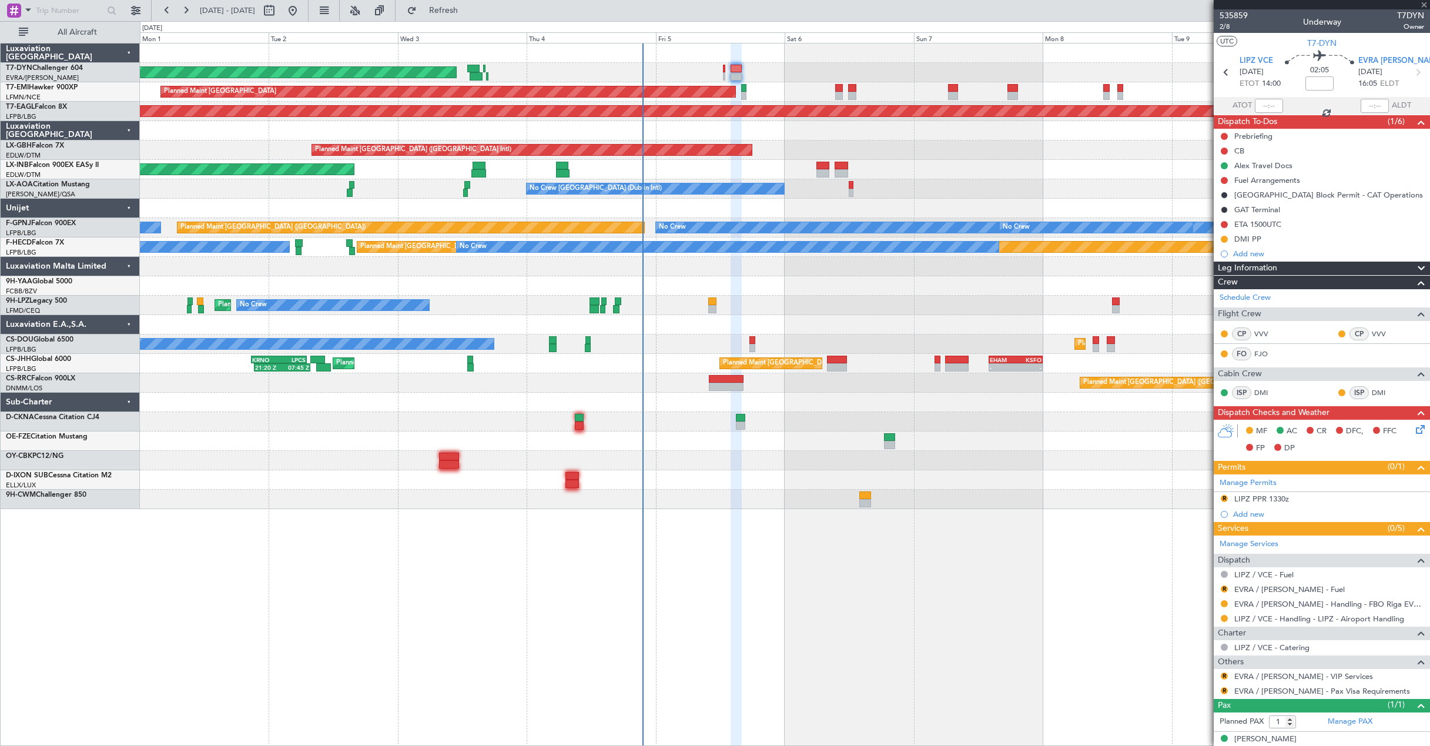
type input "+00:10"
type input "13:30"
type input "15:48"
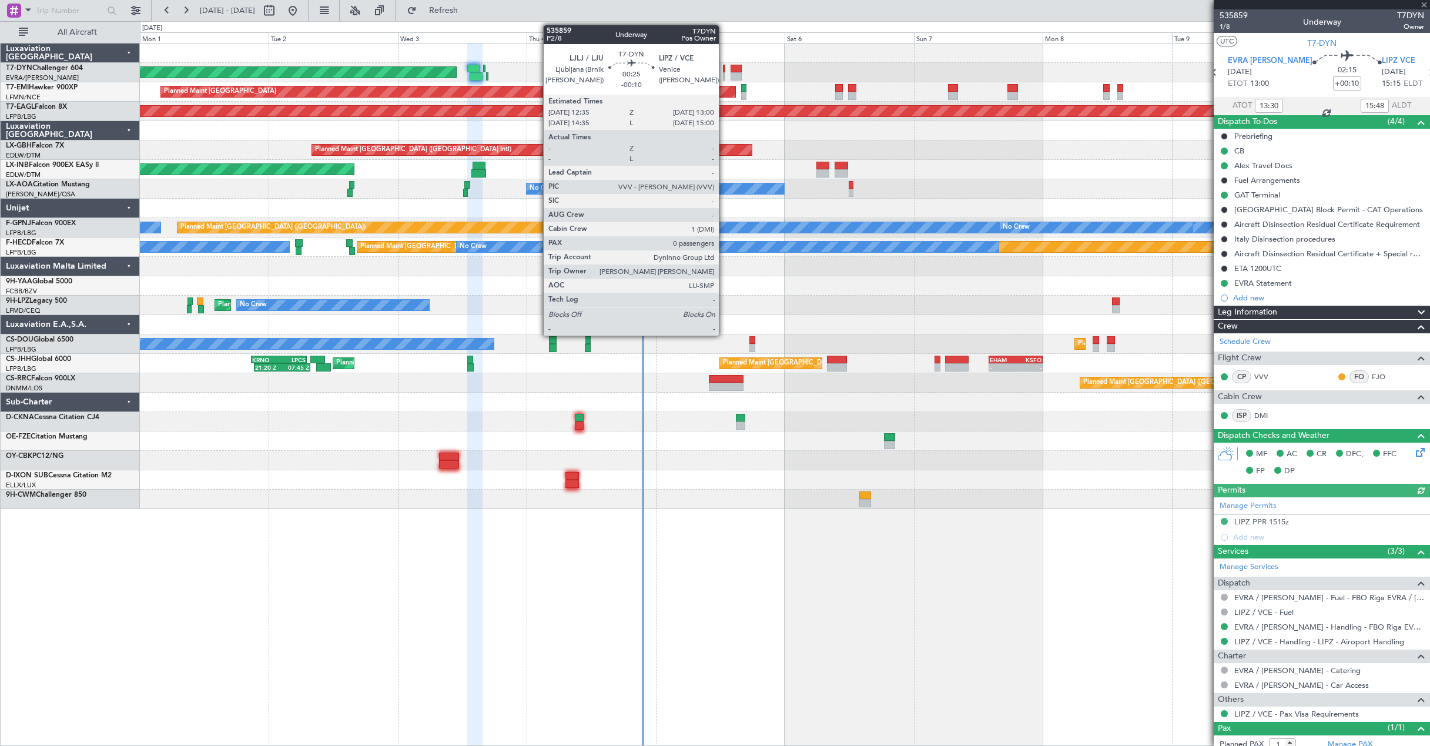
click at [724, 68] on div at bounding box center [724, 69] width 2 height 8
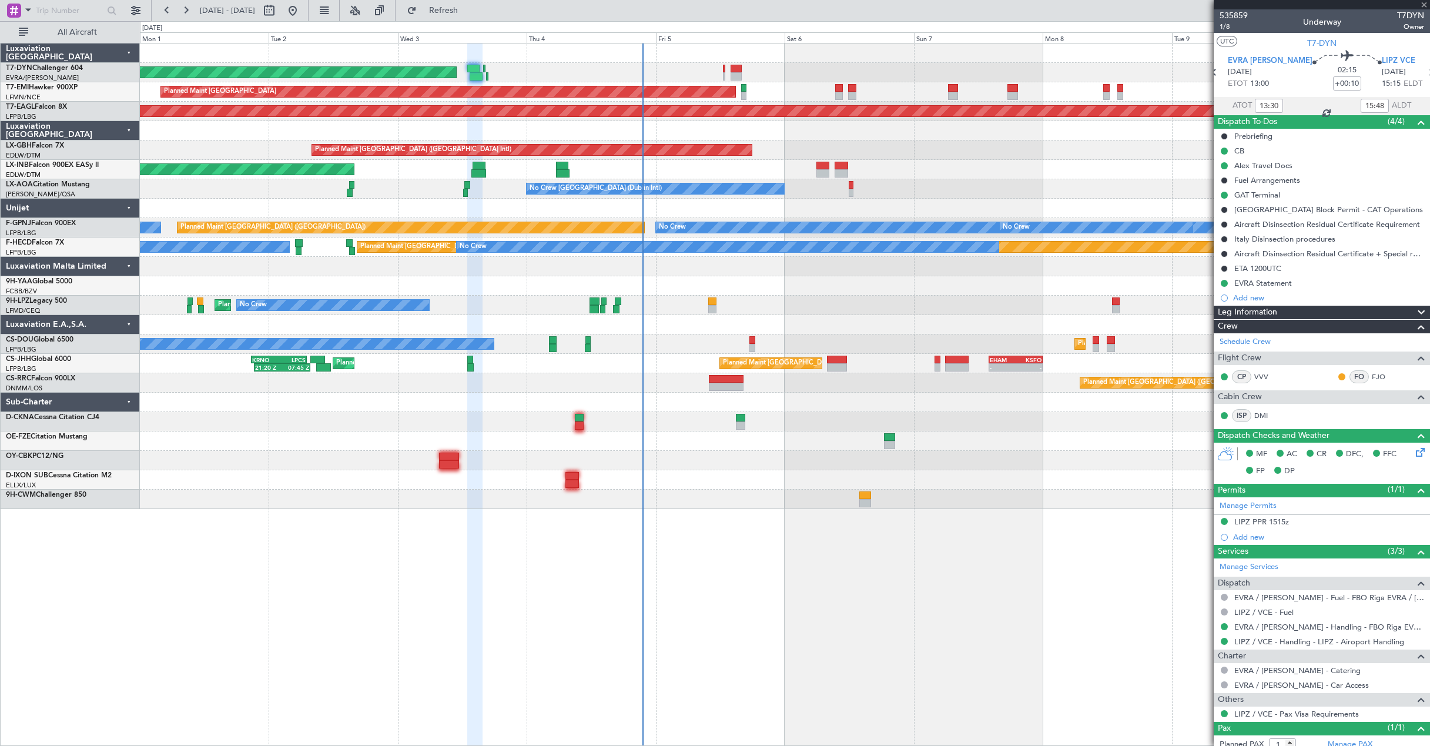
type input "-00:10"
type input "0"
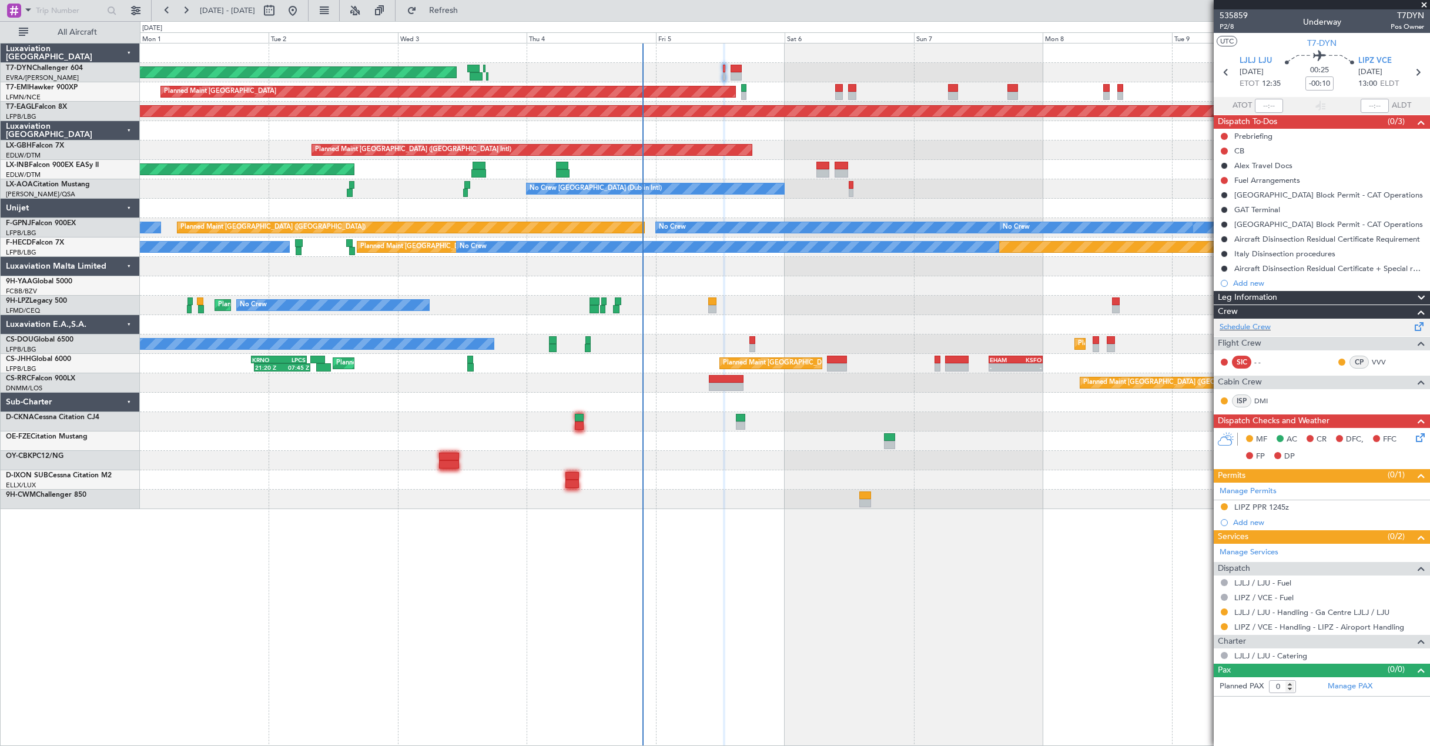
click at [1417, 323] on span at bounding box center [1419, 324] width 14 height 9
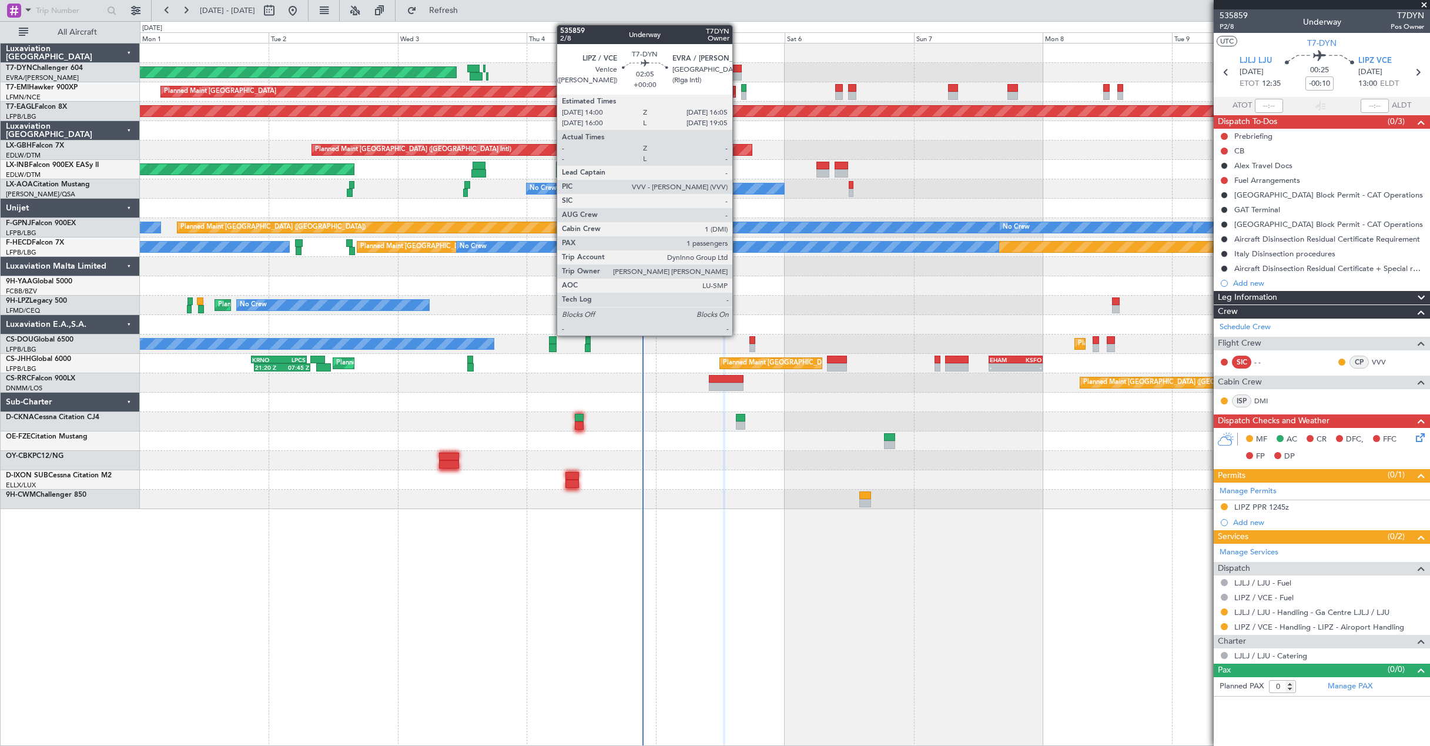
click at [737, 67] on div at bounding box center [736, 69] width 12 height 8
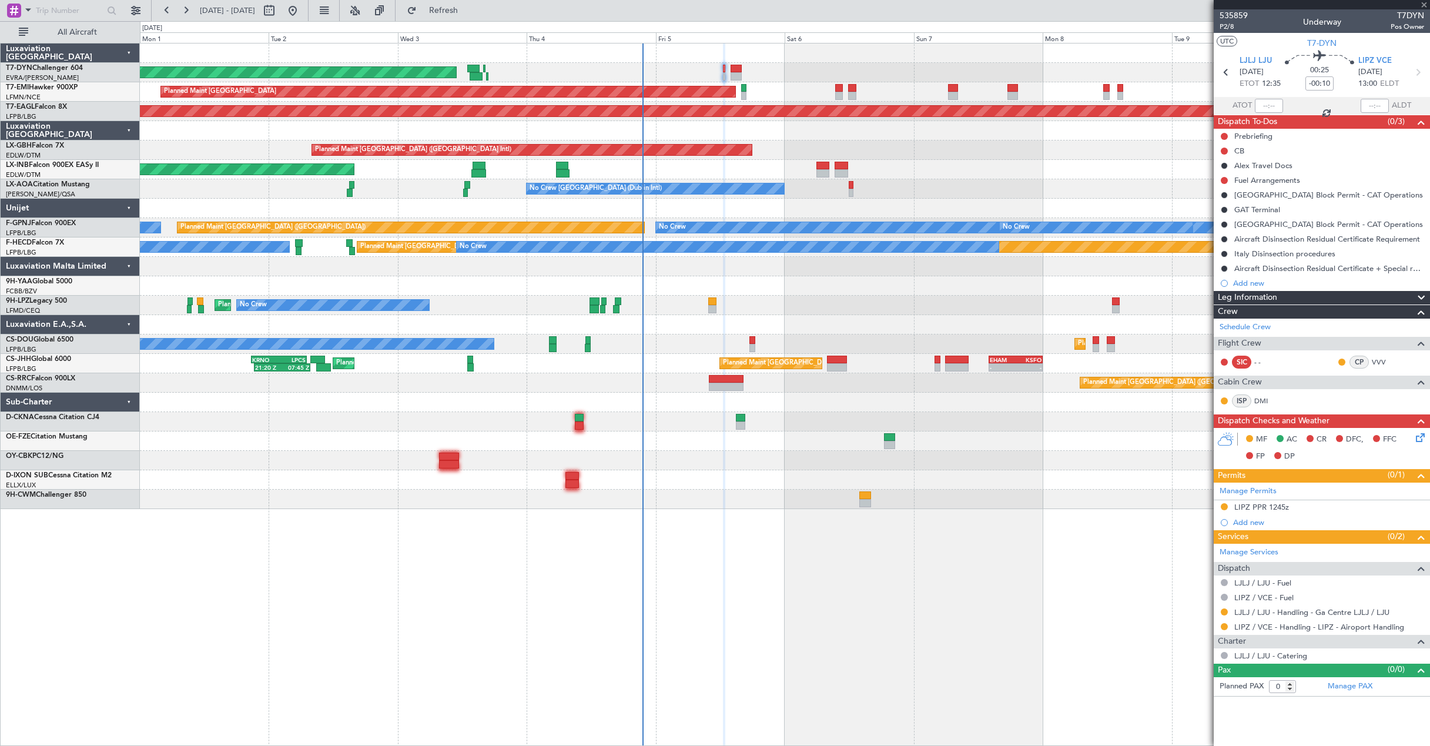
type input "1"
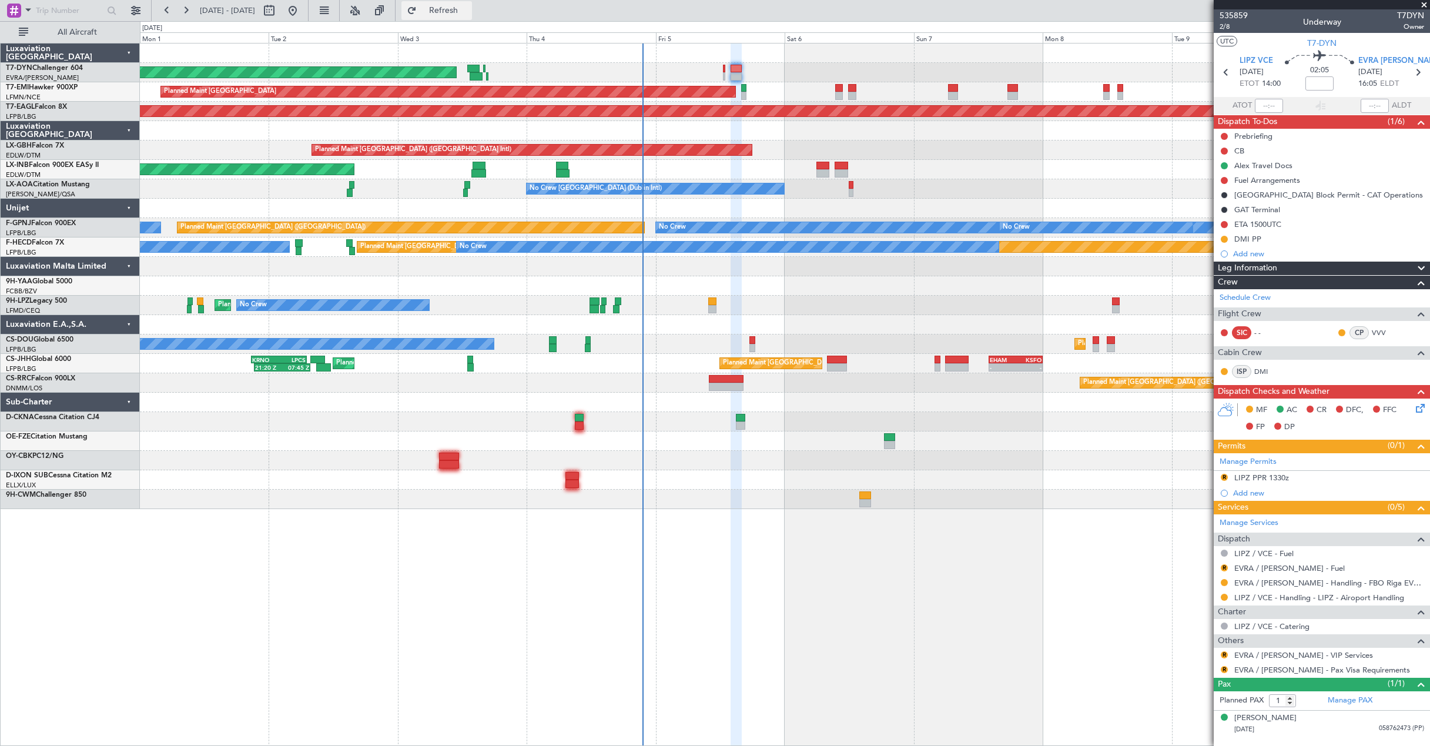
click at [469, 3] on button "Refresh" at bounding box center [436, 10] width 71 height 19
click at [451, 8] on button "Refresh" at bounding box center [436, 10] width 71 height 19
click at [1266, 333] on link "VVV" at bounding box center [1267, 332] width 26 height 11
click at [1280, 299] on div "Schedule Crew" at bounding box center [1321, 298] width 216 height 18
click at [1229, 23] on span "2/8" at bounding box center [1233, 27] width 28 height 10
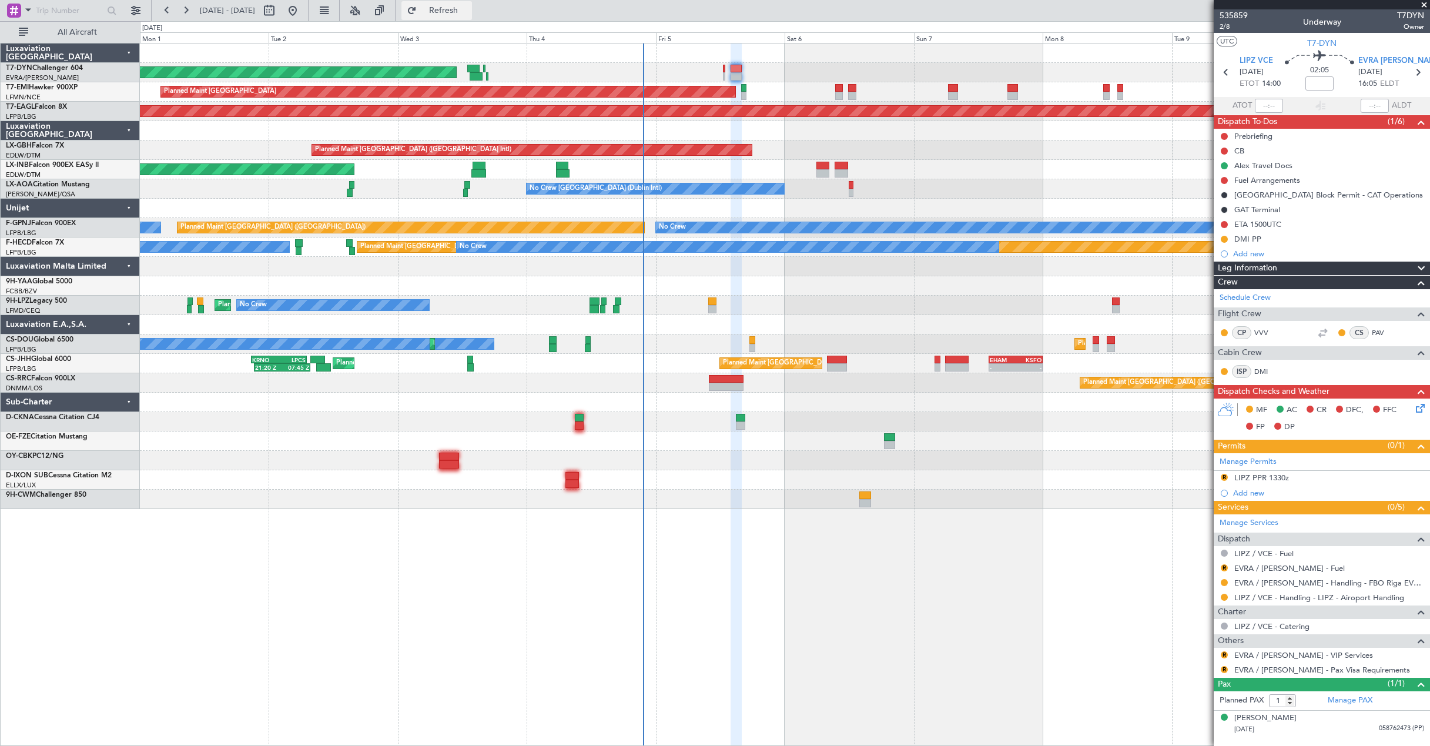
click at [467, 10] on span "Refresh" at bounding box center [443, 10] width 49 height 8
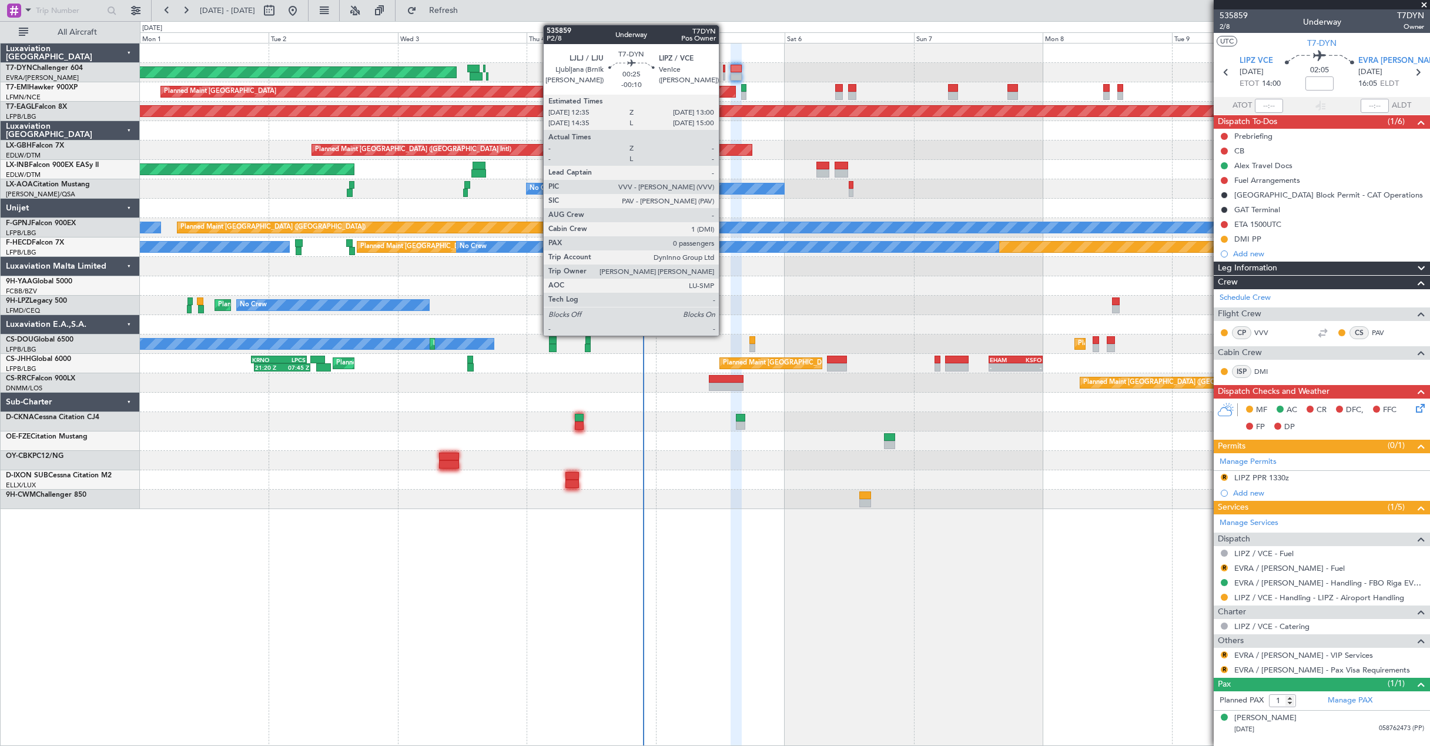
click at [724, 71] on div at bounding box center [724, 69] width 2 height 8
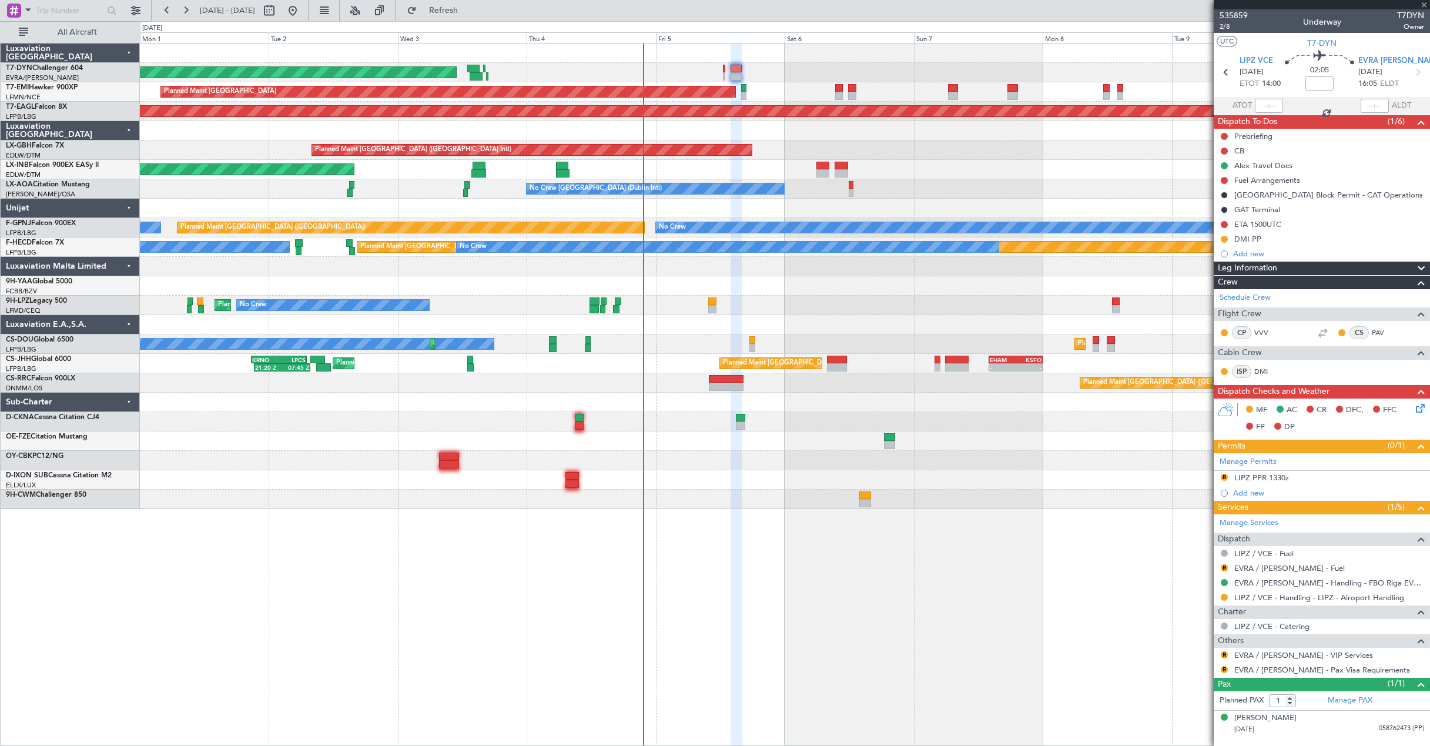
type input "-00:10"
type input "0"
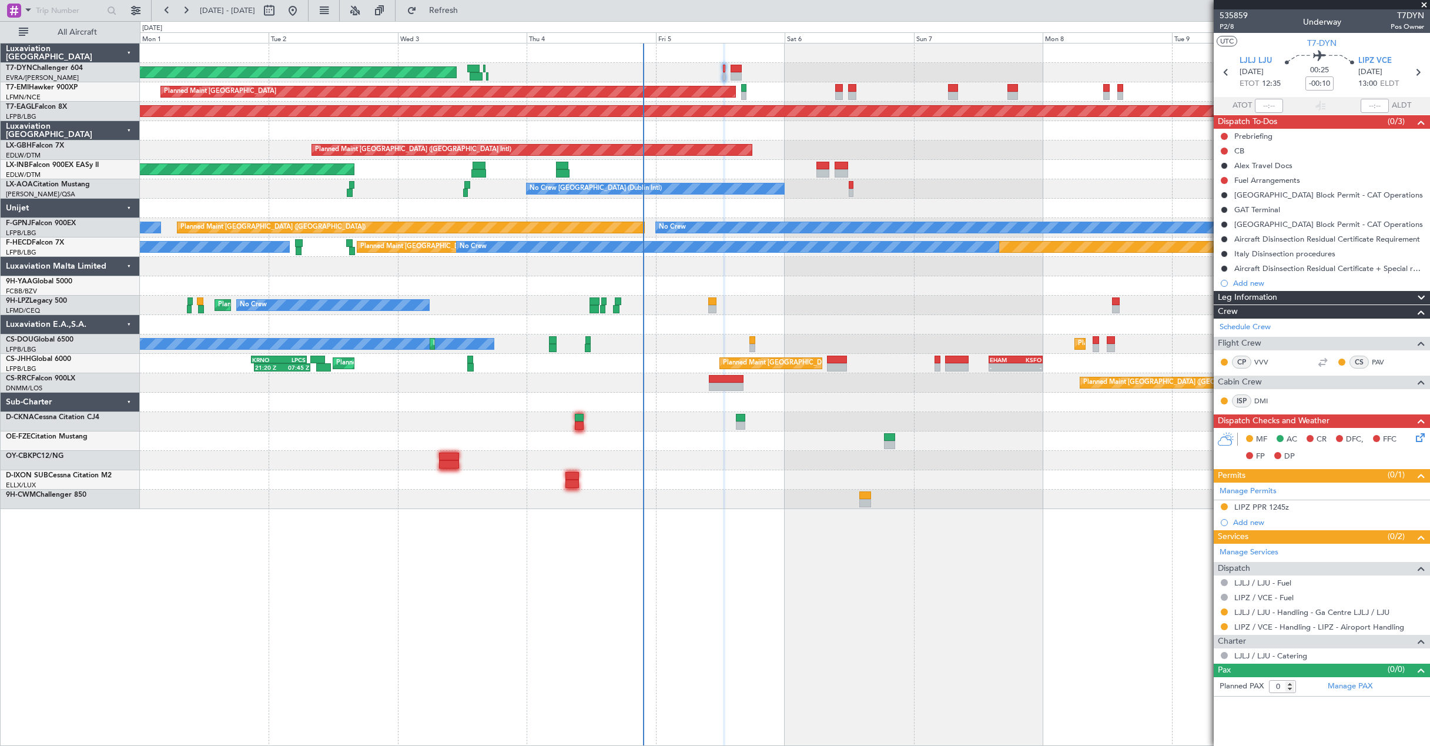
click at [742, 69] on div "AOG Maint Riga (Riga Intl)" at bounding box center [784, 72] width 1289 height 19
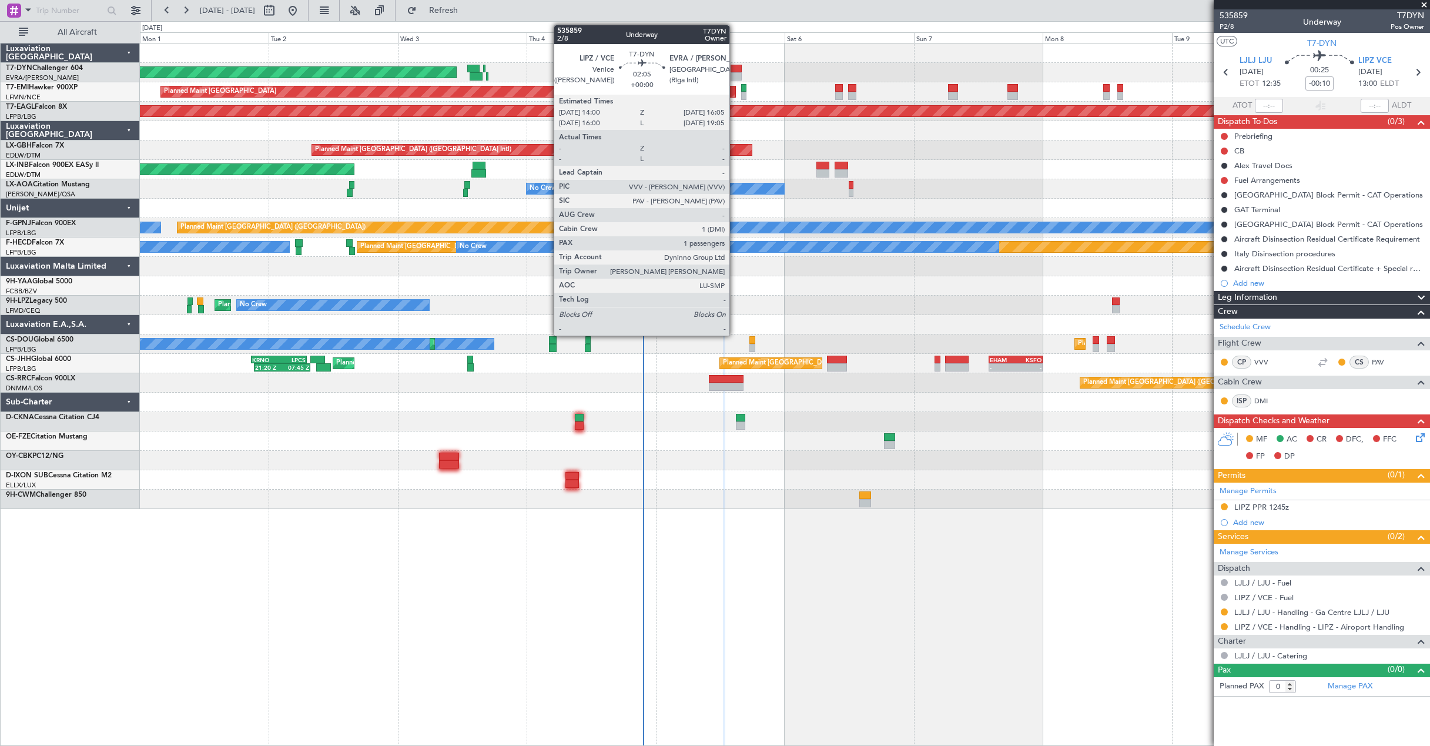
click at [734, 73] on div at bounding box center [736, 76] width 12 height 8
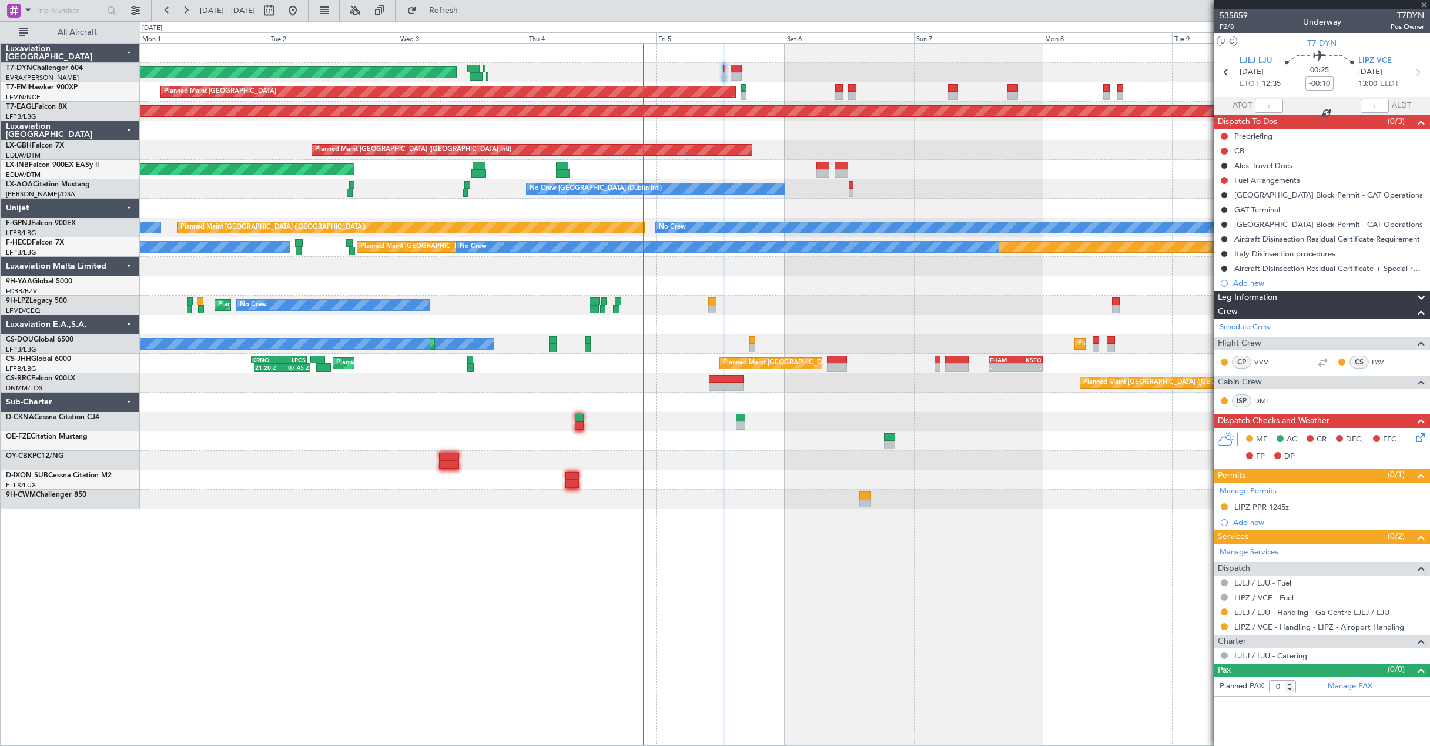
type input "1"
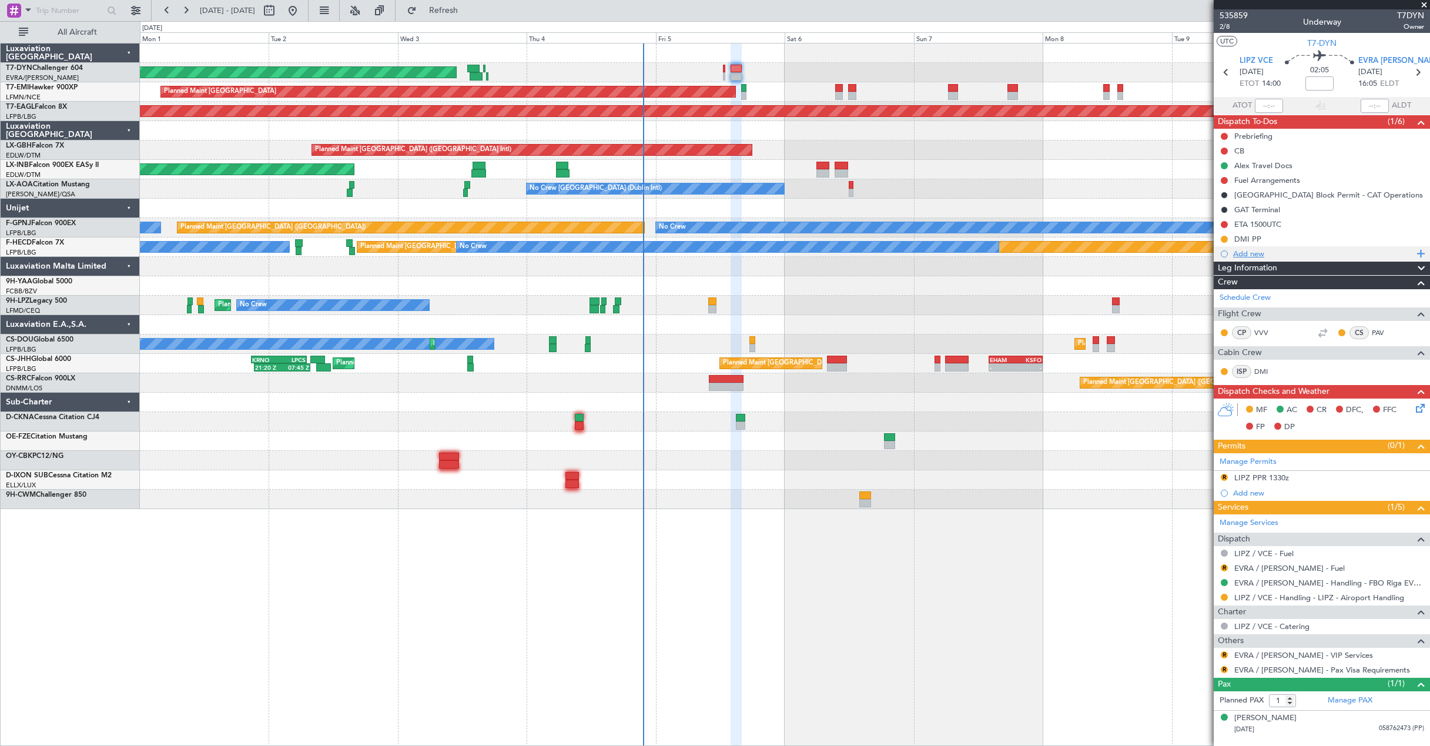
click at [1243, 254] on div "Add new" at bounding box center [1323, 254] width 180 height 10
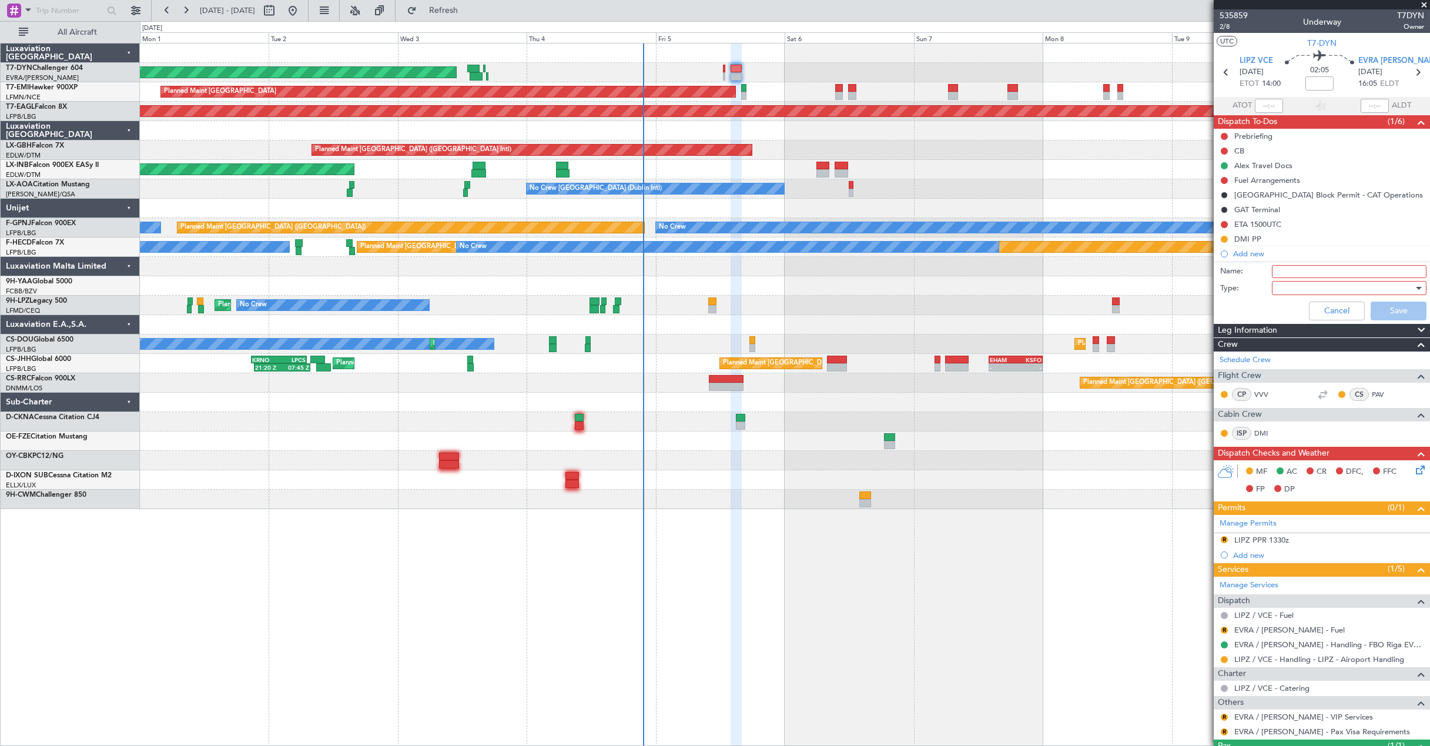
click at [1302, 275] on input "Name:" at bounding box center [1348, 271] width 155 height 13
type input "EVRA Statement"
click at [1302, 288] on div at bounding box center [1344, 288] width 137 height 18
click at [1304, 317] on span "Generic" at bounding box center [1342, 312] width 137 height 18
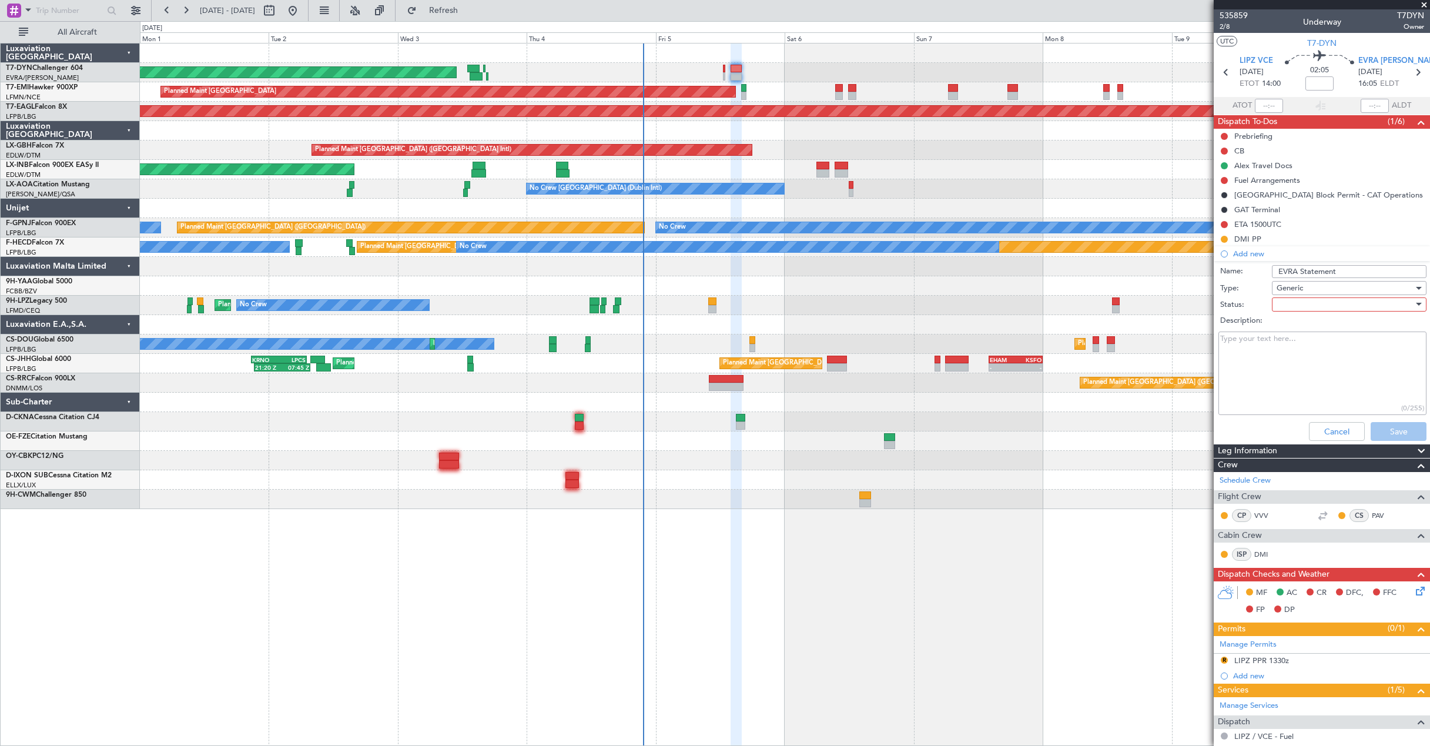
click at [1304, 307] on div at bounding box center [1344, 305] width 137 height 18
click at [1302, 341] on span "In Progress" at bounding box center [1342, 346] width 137 height 18
click at [1395, 430] on button "Save" at bounding box center [1398, 431] width 56 height 19
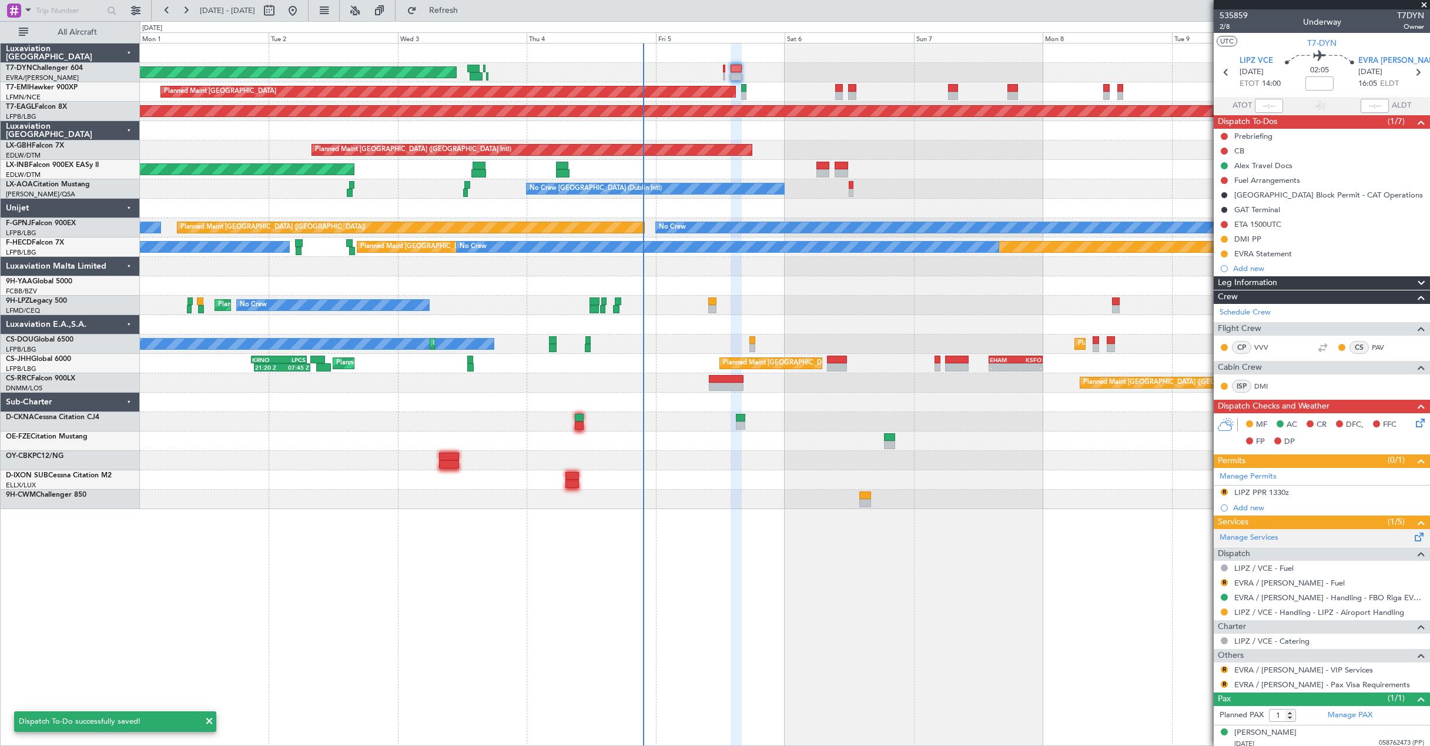
scroll to position [5, 0]
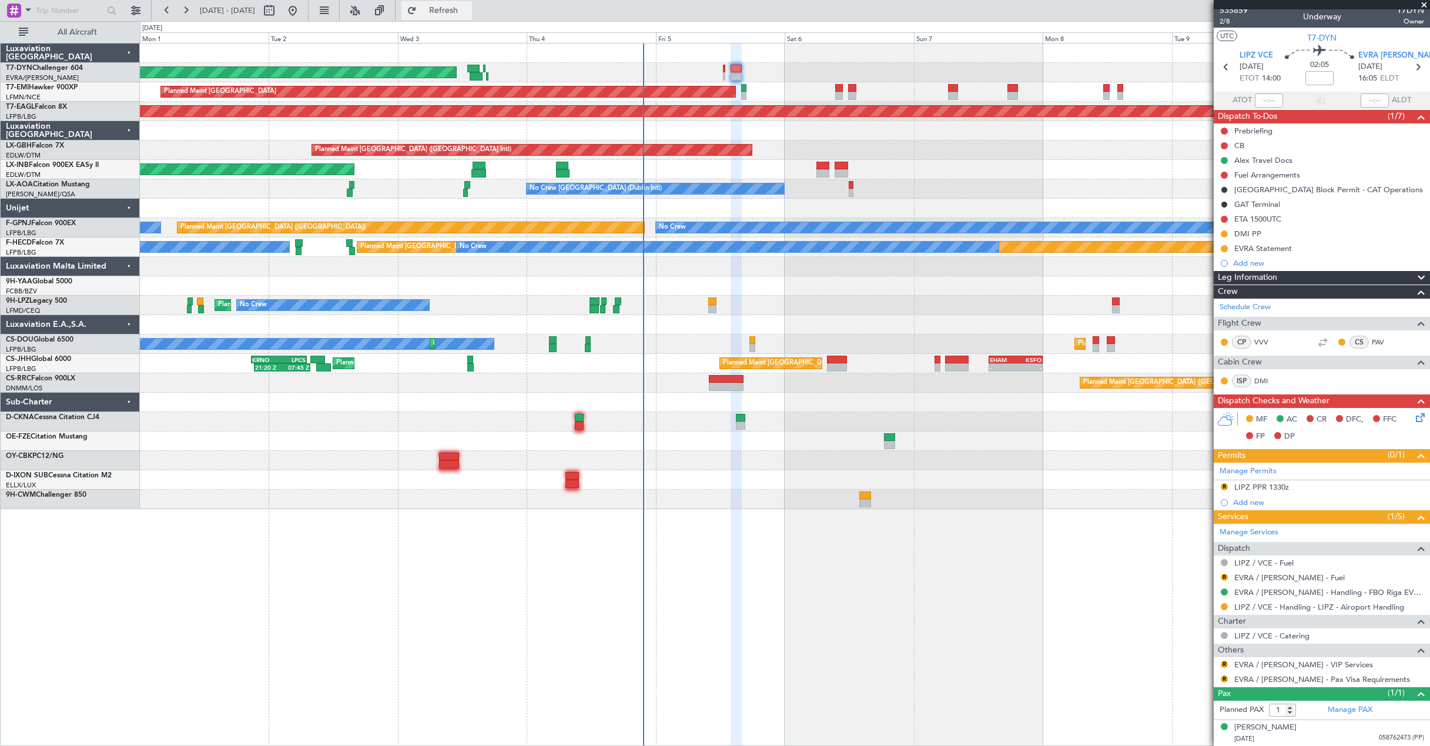
click at [446, 10] on button "Refresh" at bounding box center [436, 10] width 71 height 19
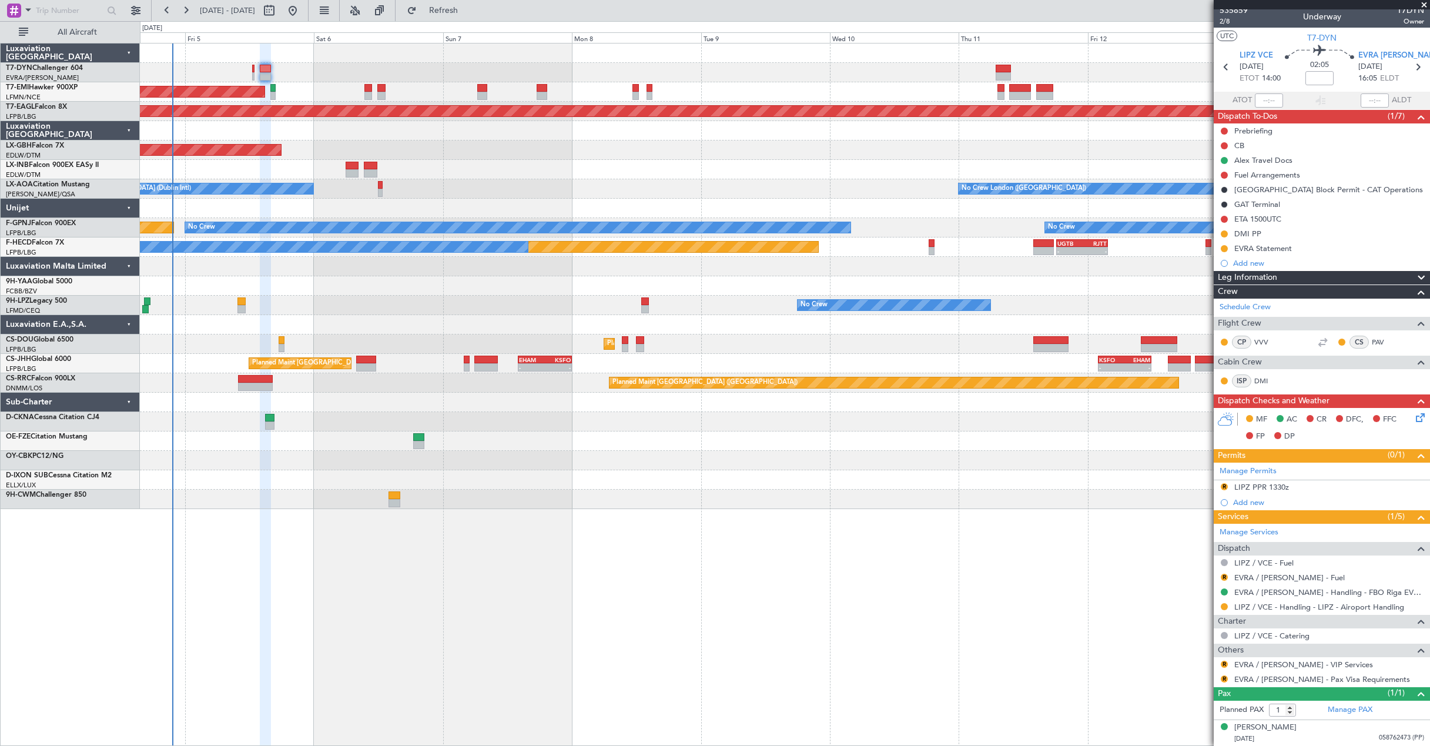
click at [606, 234] on div "AOG Maint Riga (Riga Intl) Planned Maint [GEOGRAPHIC_DATA] Grounded [US_STATE] …" at bounding box center [784, 275] width 1289 height 465
click at [606, 234] on div "Planned Maint [GEOGRAPHIC_DATA] ([GEOGRAPHIC_DATA]) No Crew No Crew No Crew No …" at bounding box center [784, 227] width 1289 height 19
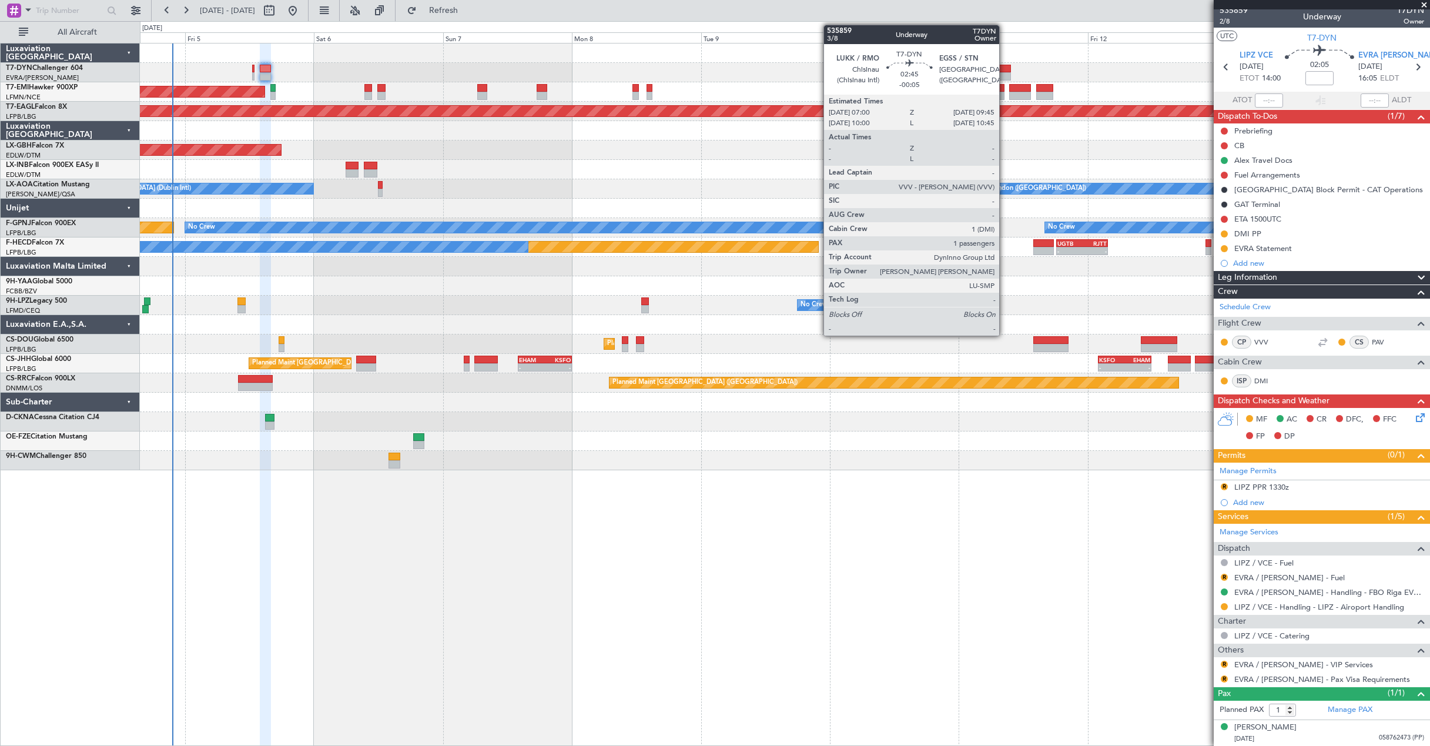
click at [1004, 71] on div at bounding box center [1002, 69] width 15 height 8
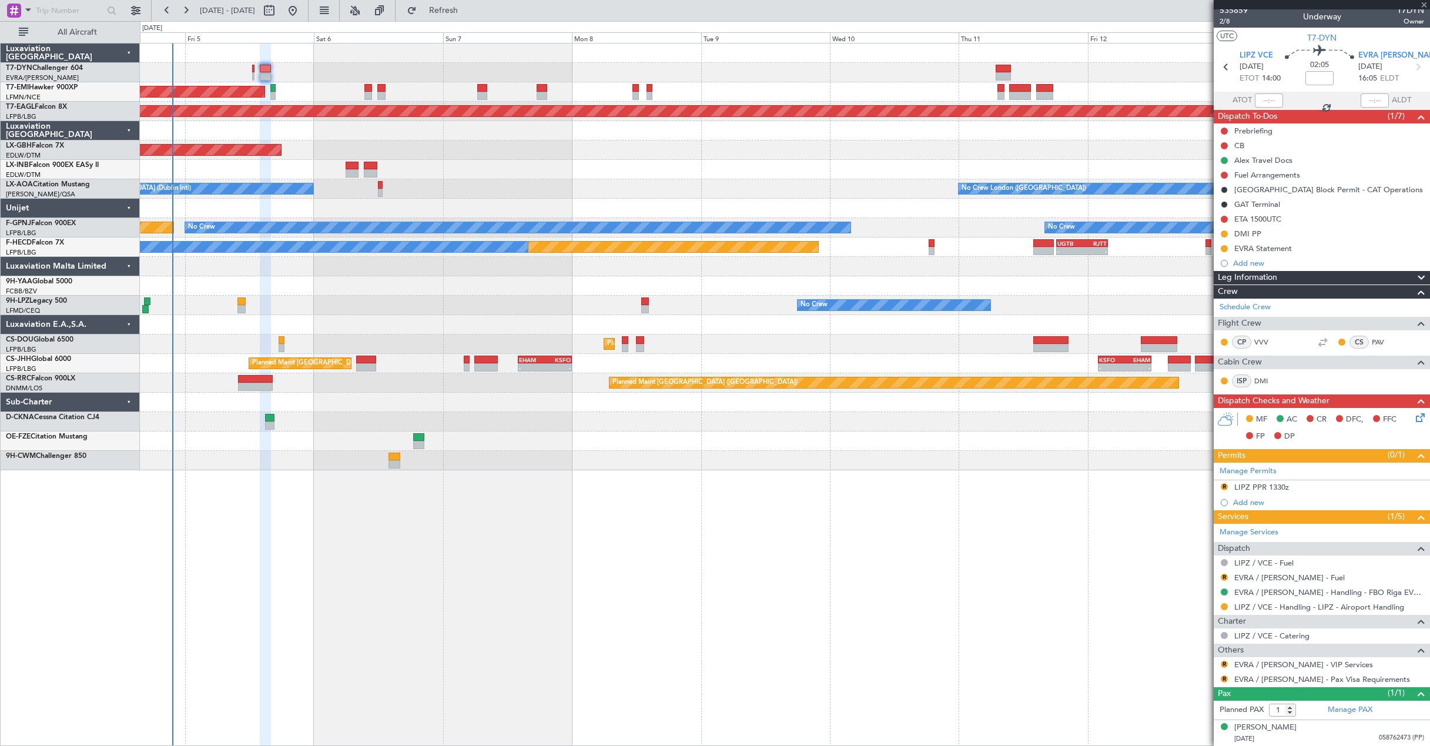
type input "-00:05"
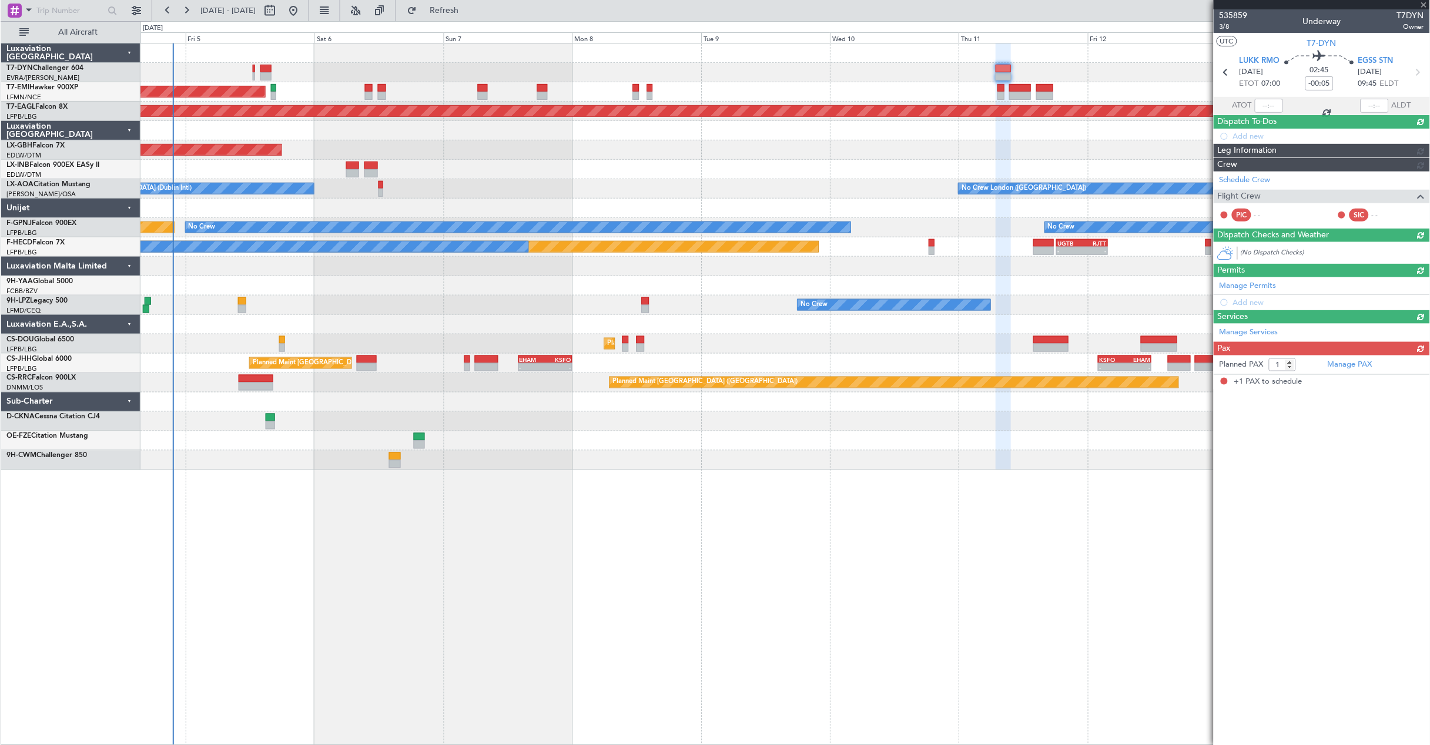
scroll to position [0, 0]
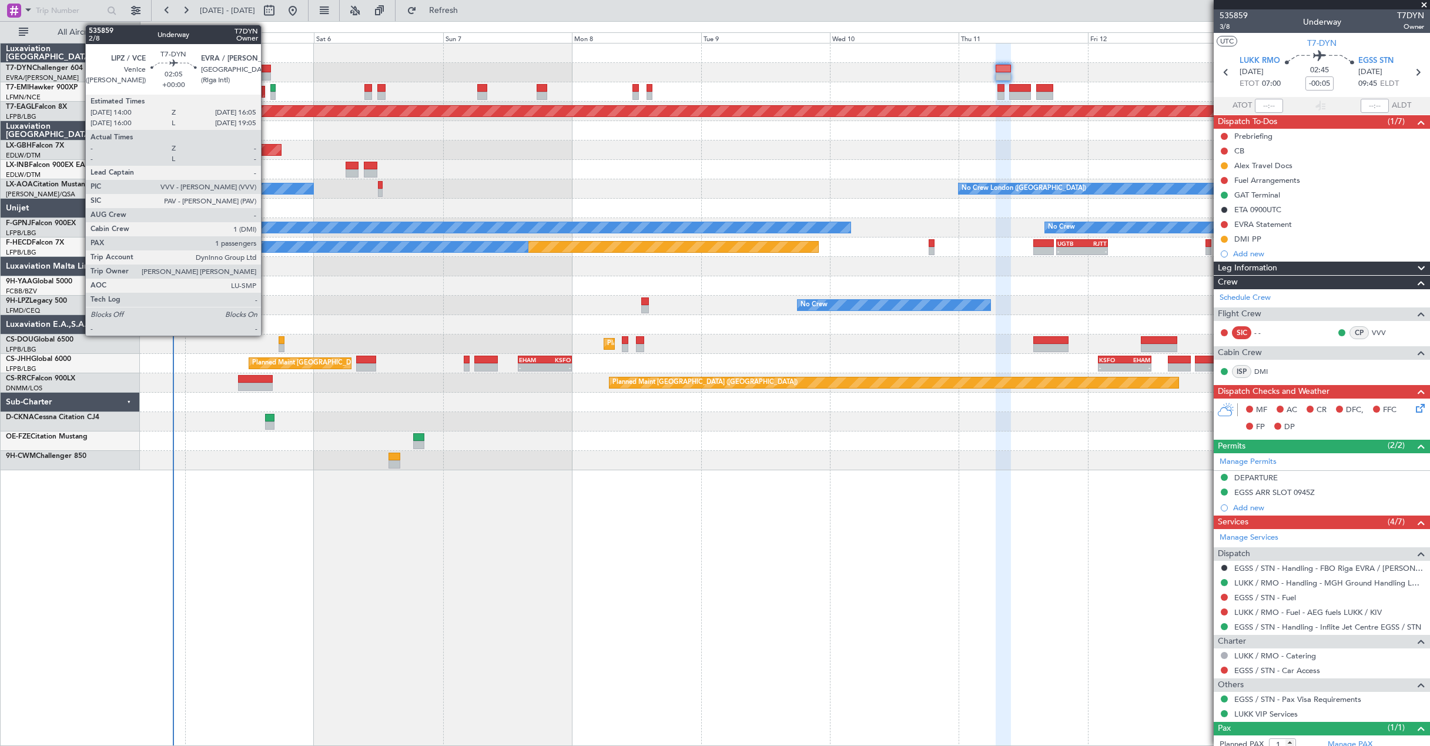
click at [266, 73] on div at bounding box center [266, 76] width 12 height 8
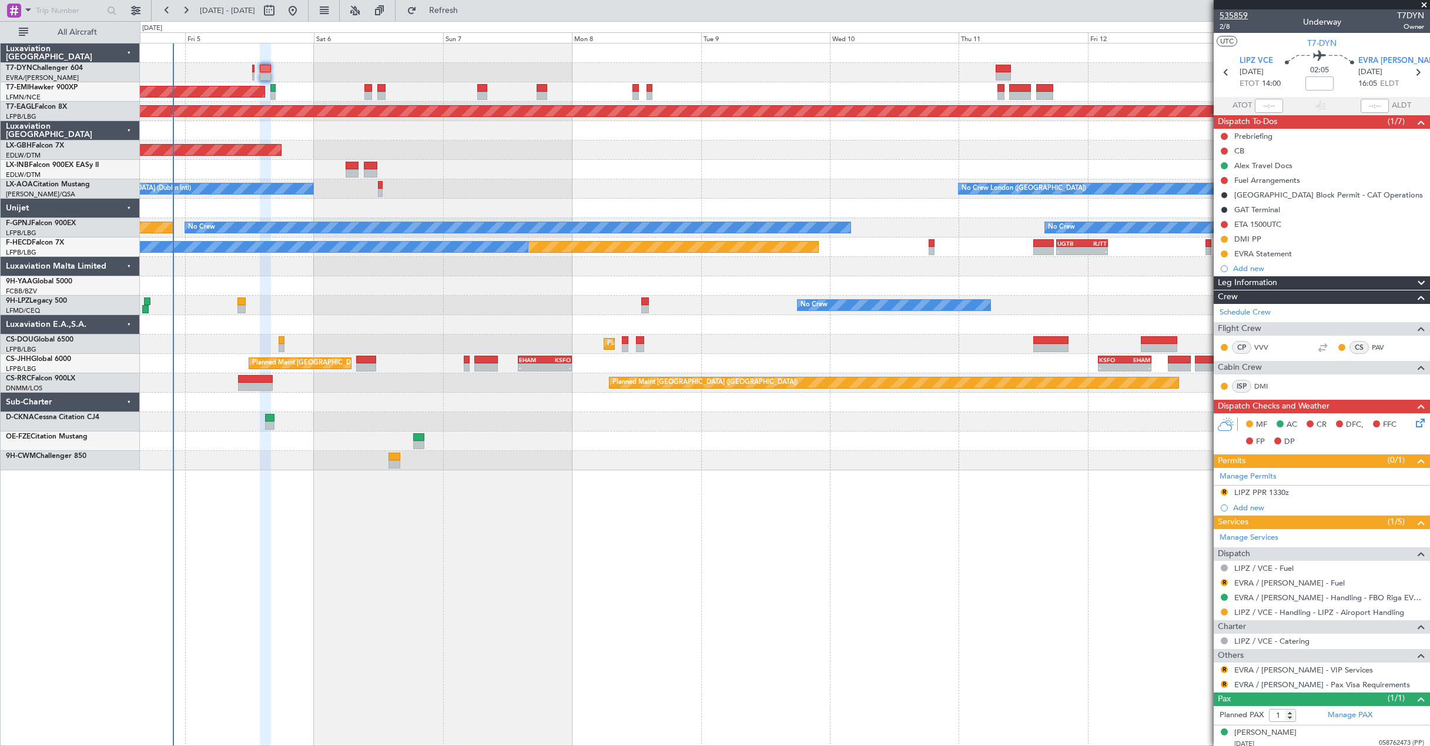
click at [1224, 16] on span "535859" at bounding box center [1233, 15] width 28 height 12
click at [448, 12] on button "Refresh" at bounding box center [436, 10] width 71 height 19
click at [455, 15] on button "Refresh" at bounding box center [436, 10] width 71 height 19
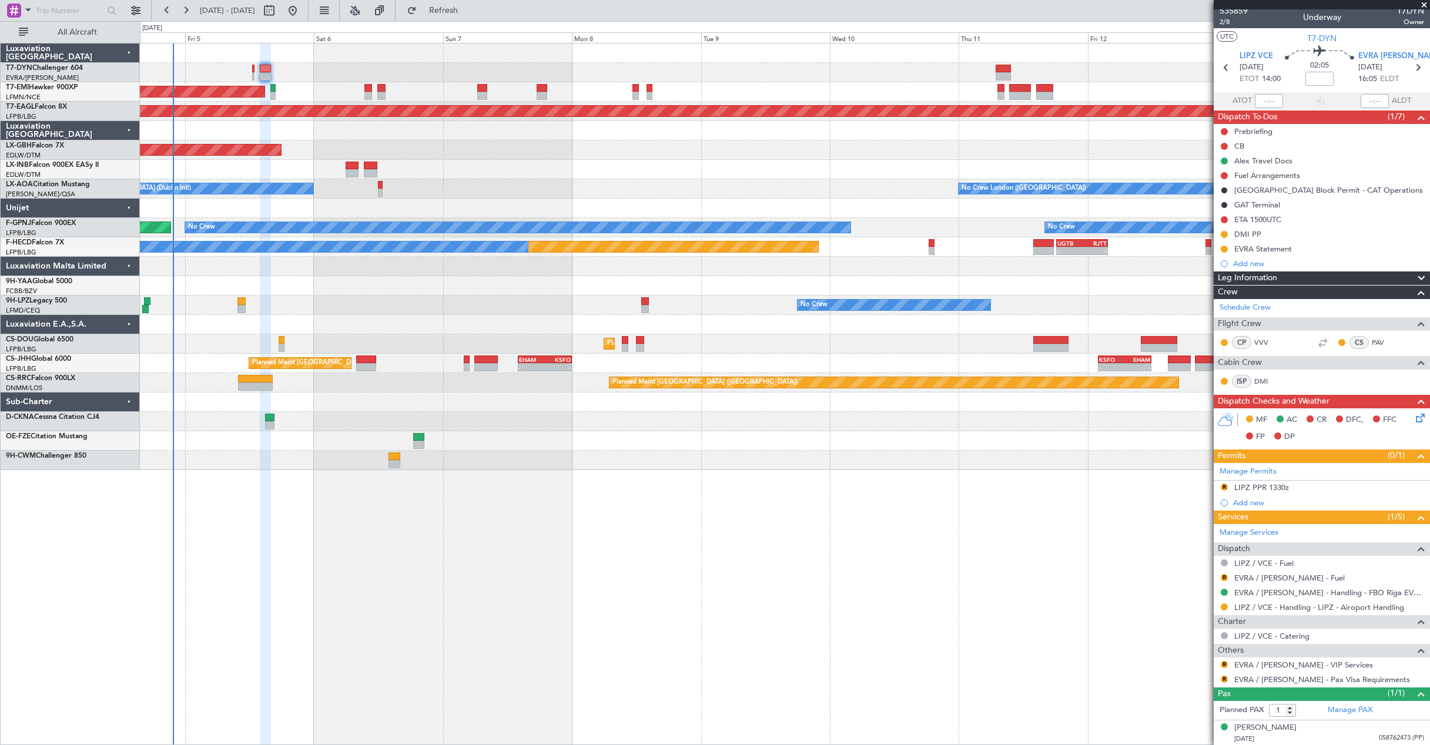
scroll to position [6, 0]
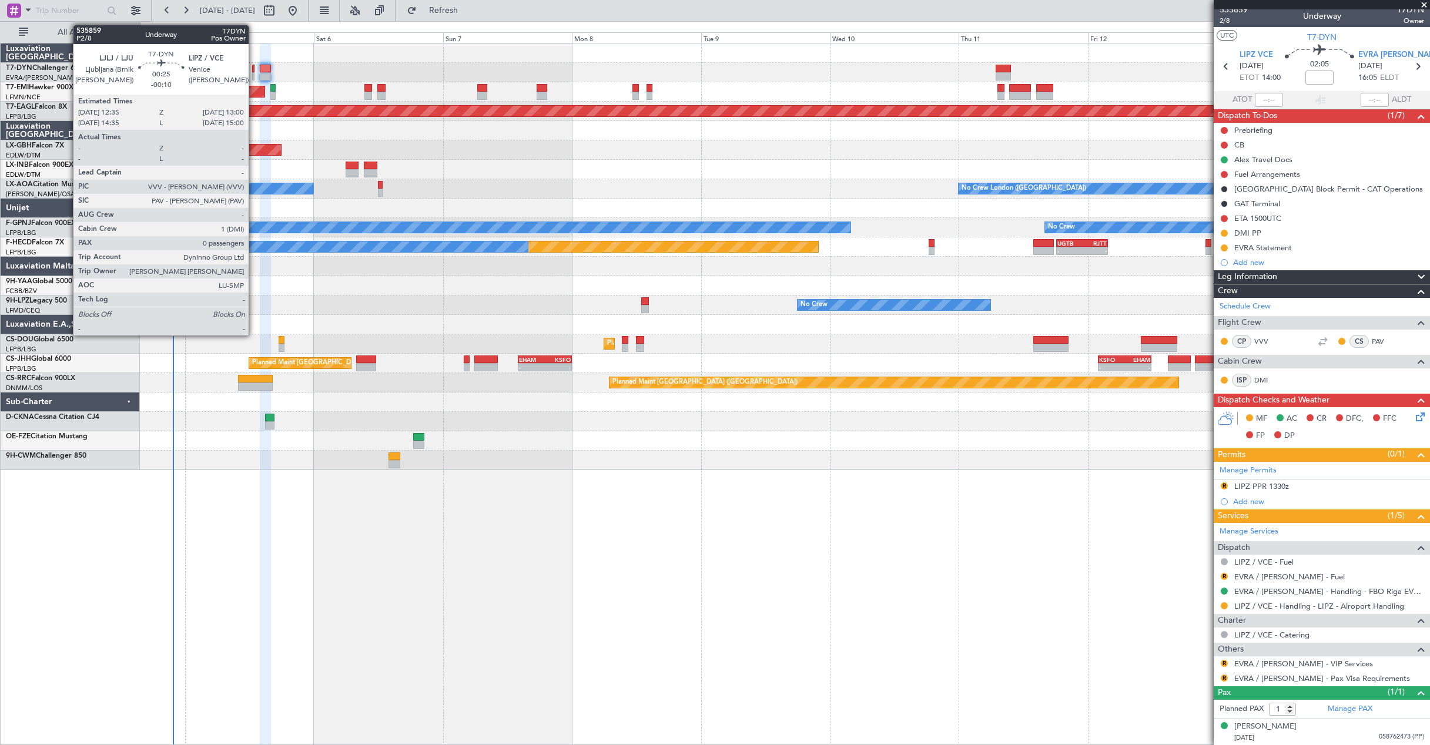
click at [254, 79] on div at bounding box center [253, 76] width 2 height 8
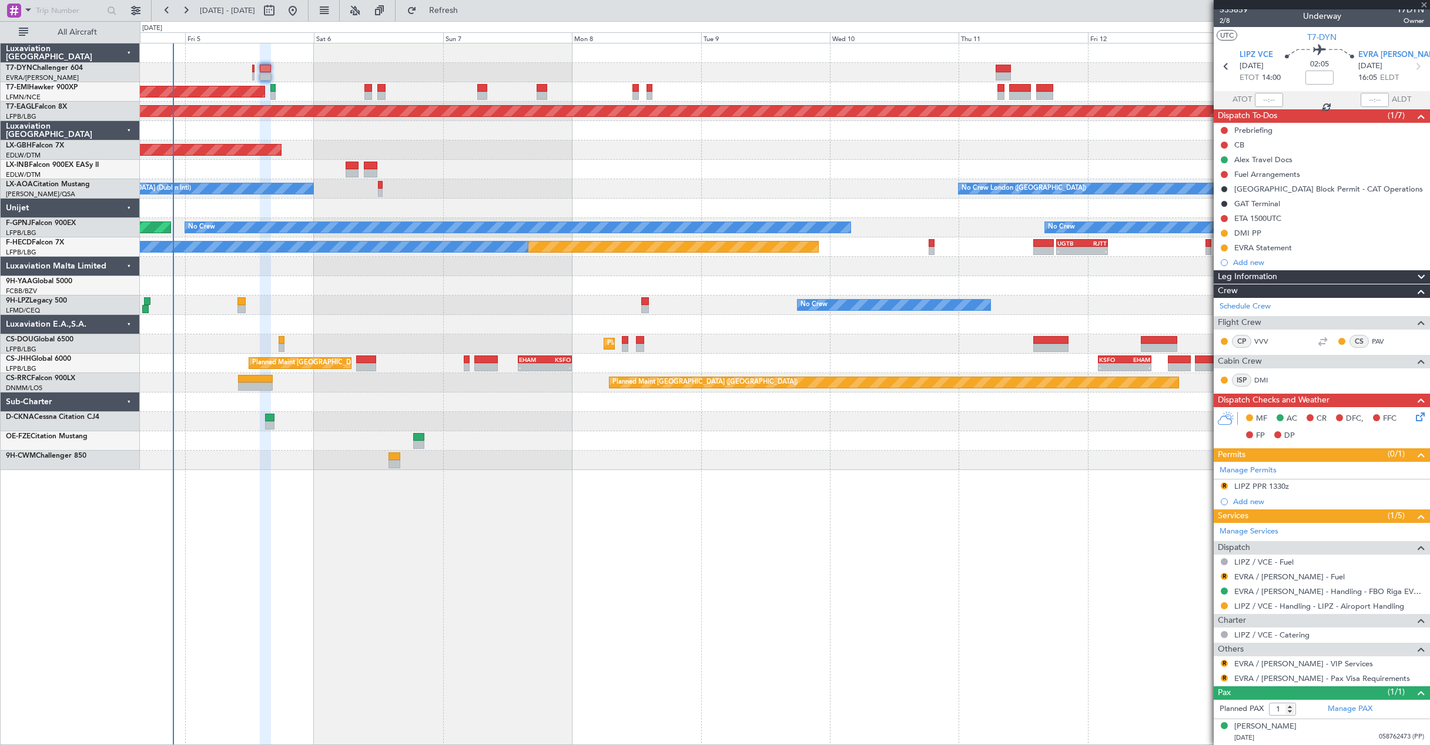
type input "-00:10"
type input "0"
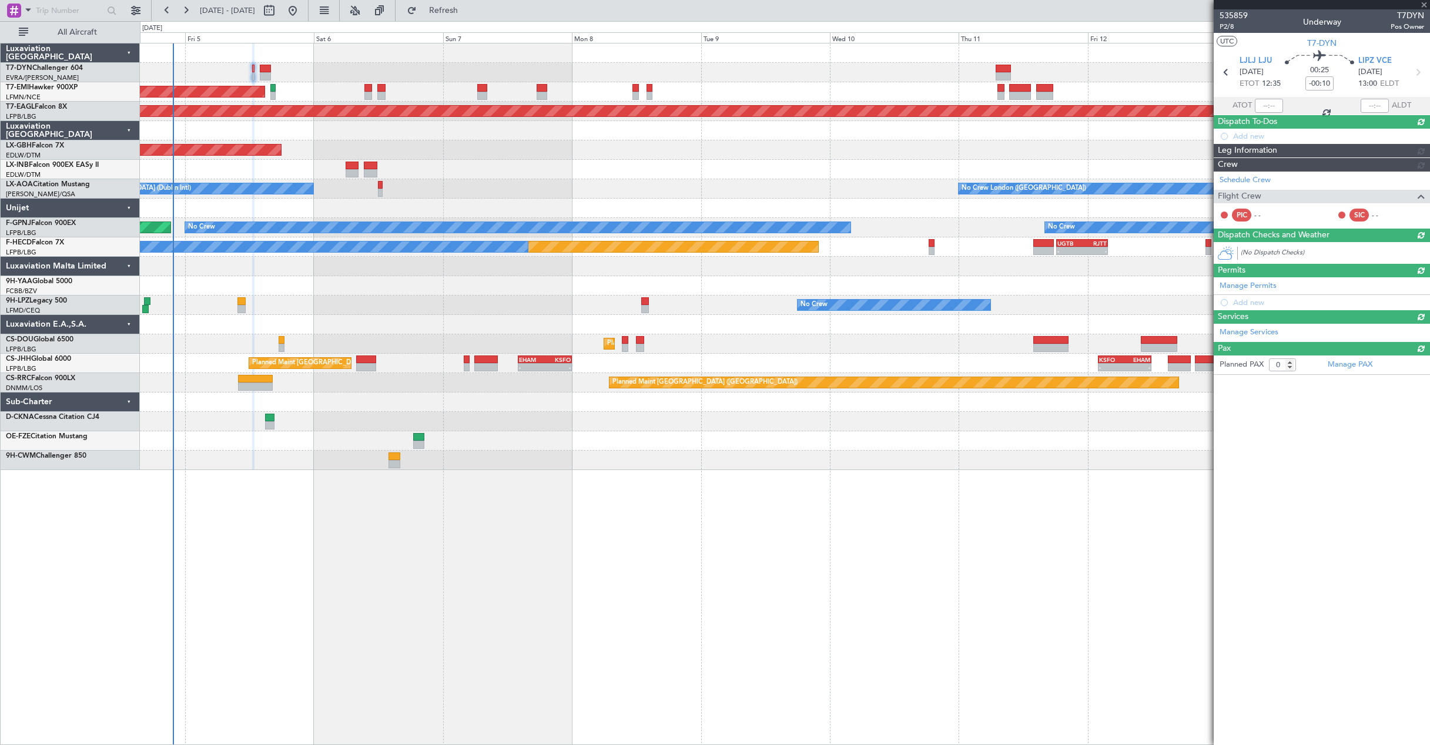
scroll to position [0, 0]
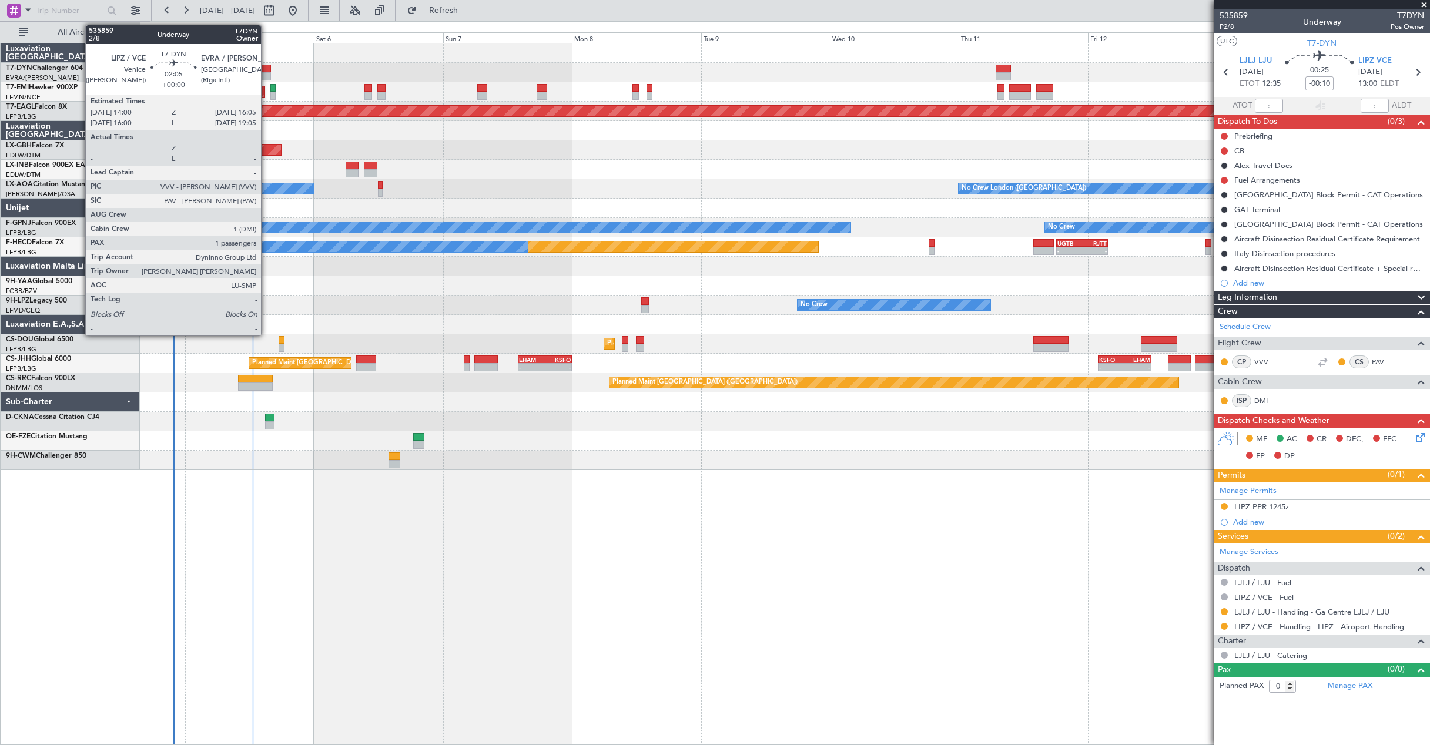
click at [266, 71] on div at bounding box center [266, 69] width 12 height 8
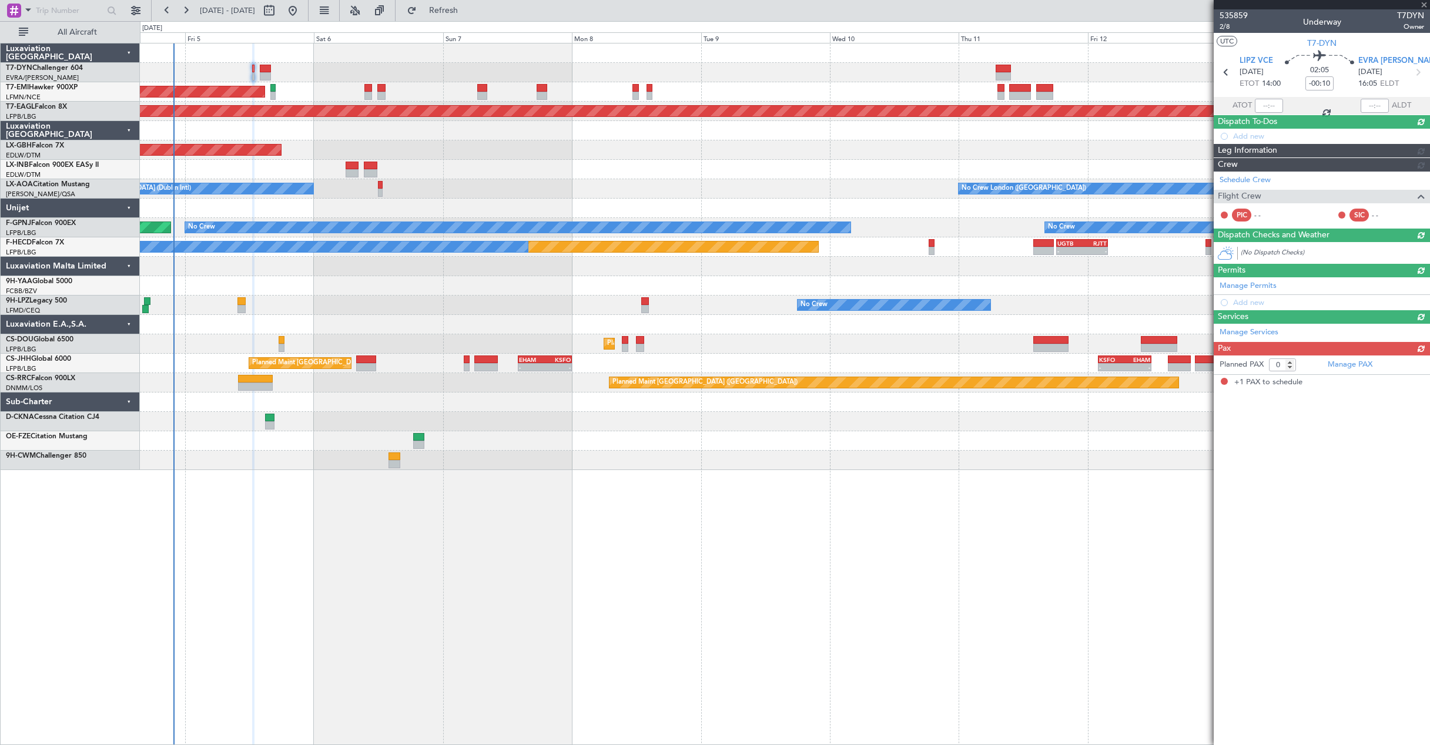
type input "1"
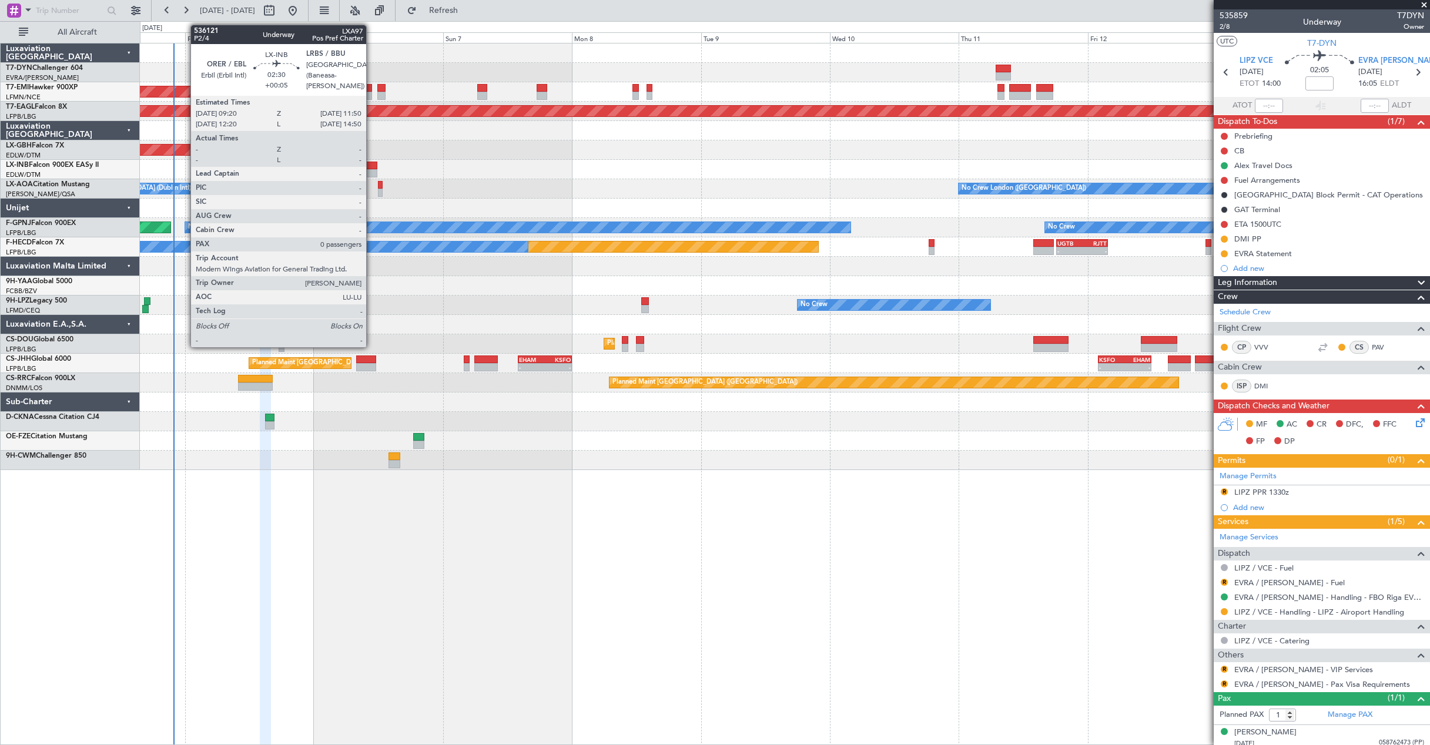
click at [371, 171] on div at bounding box center [371, 173] width 14 height 8
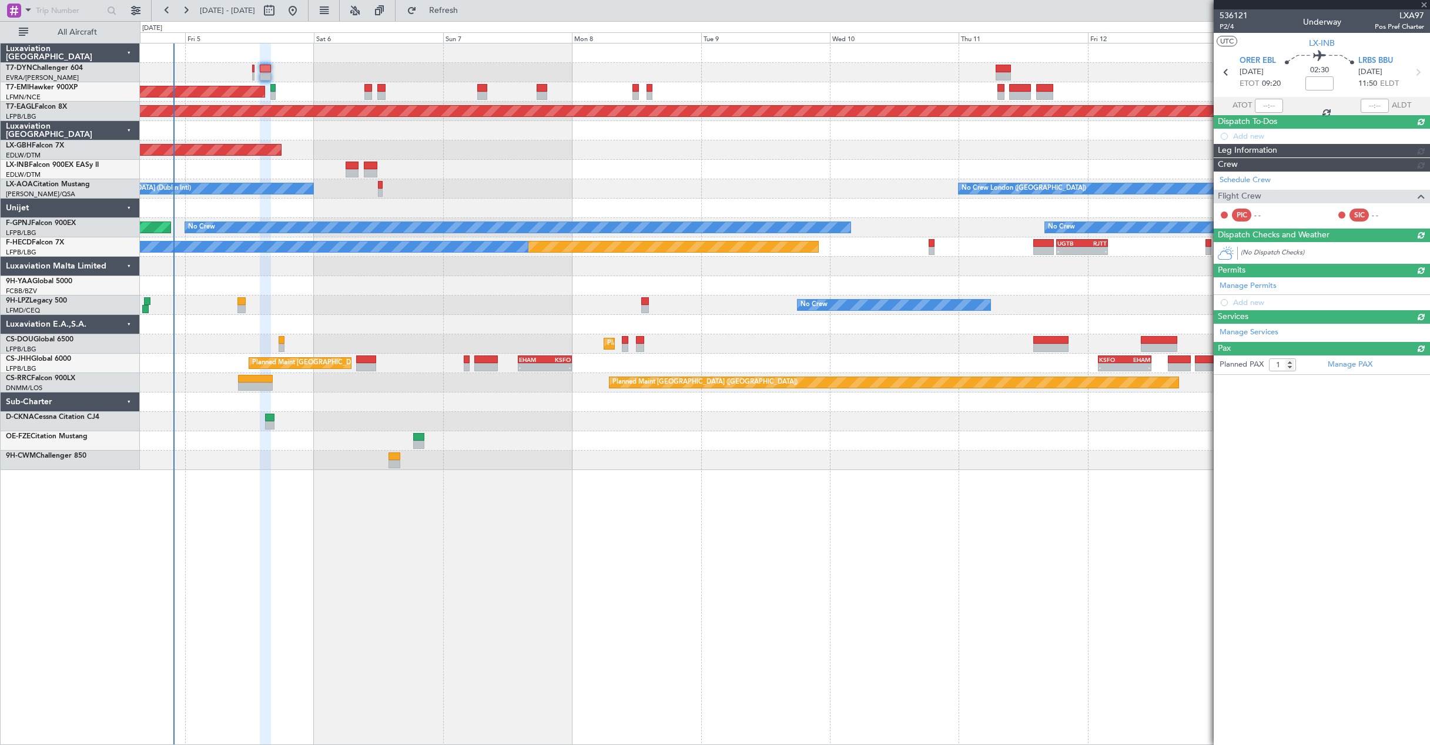
type input "+00:05"
type input "0"
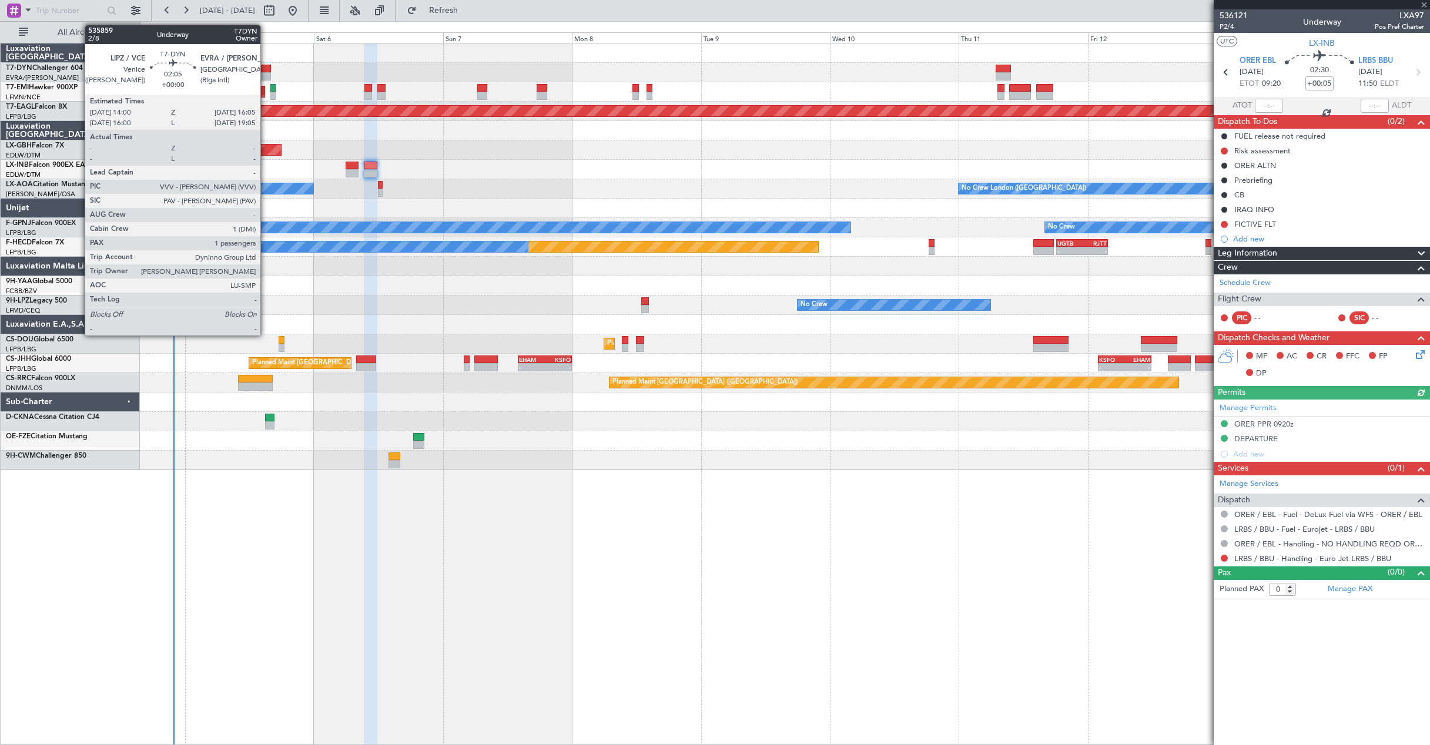
click at [266, 68] on div at bounding box center [266, 69] width 12 height 8
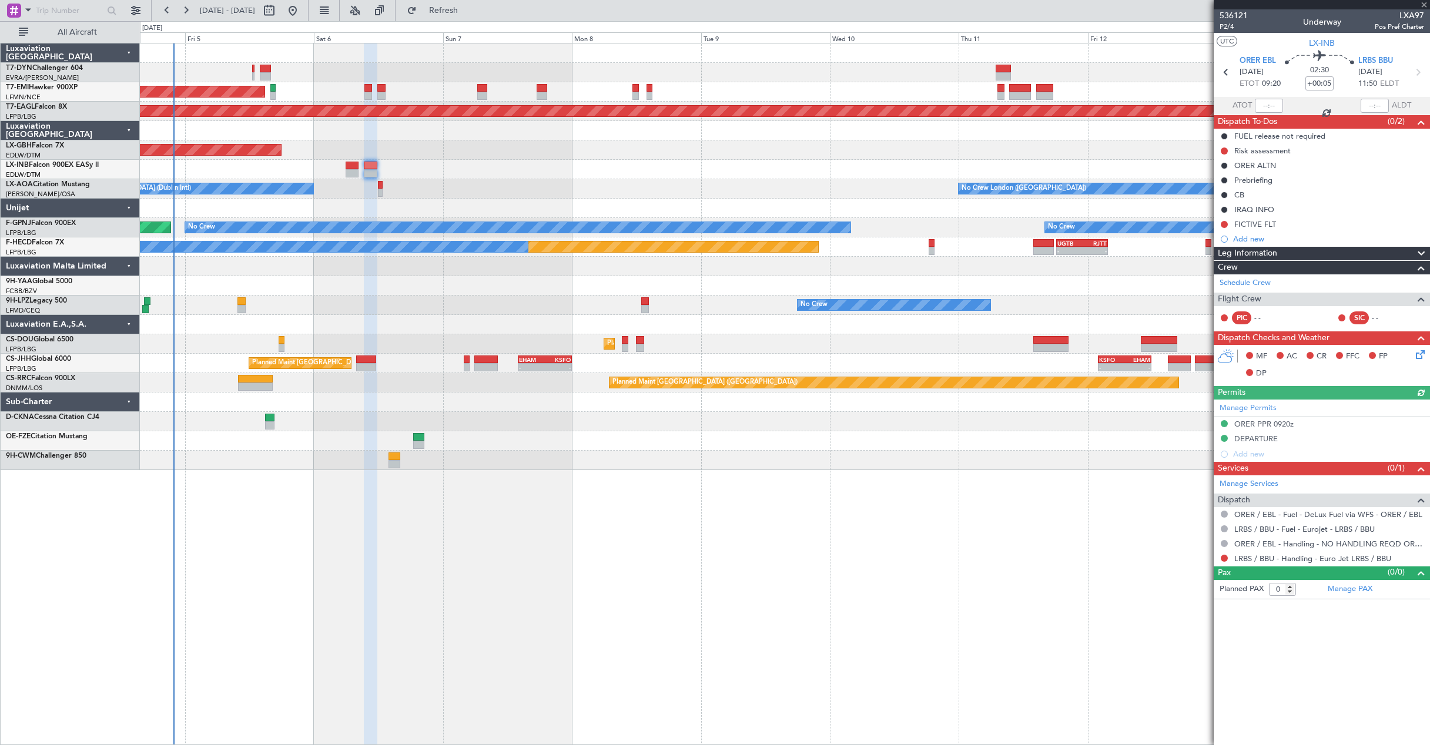
type input "1"
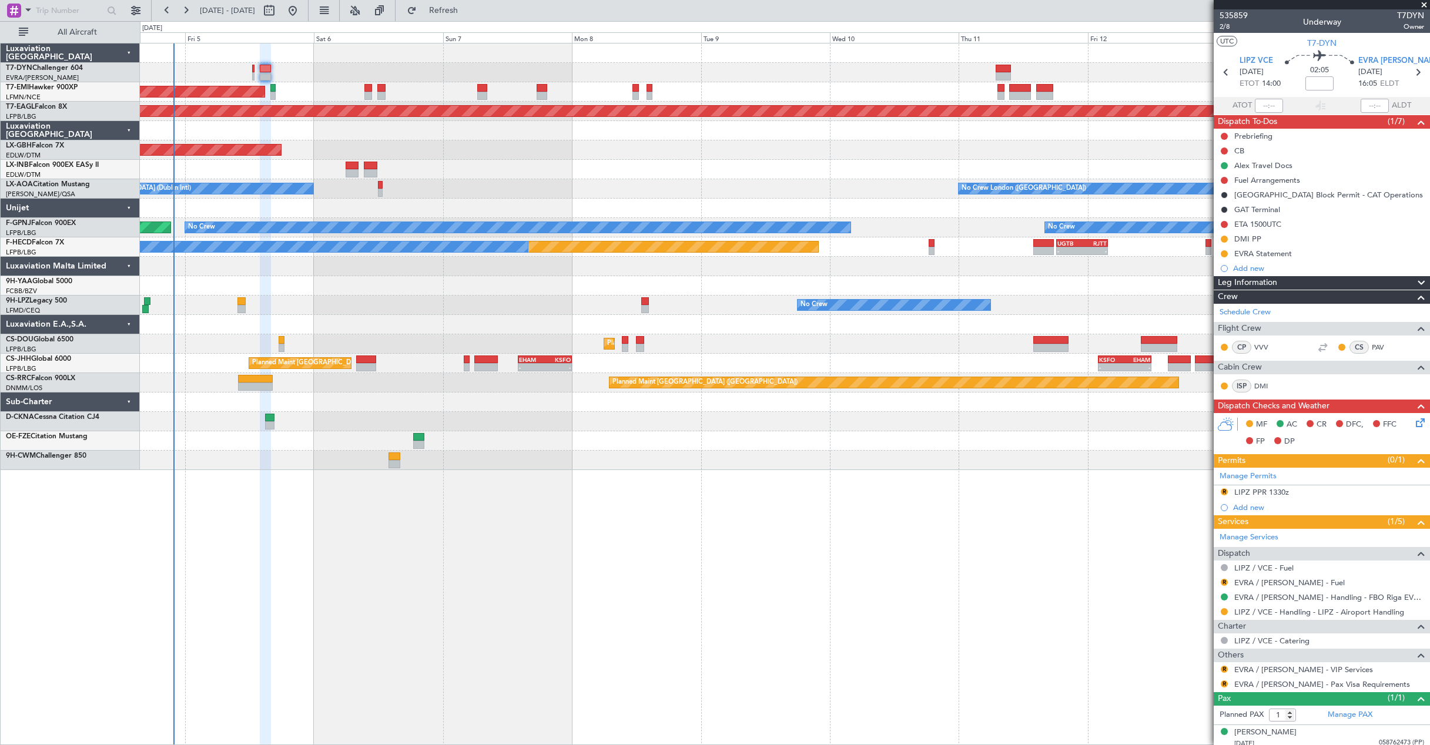
scroll to position [6, 0]
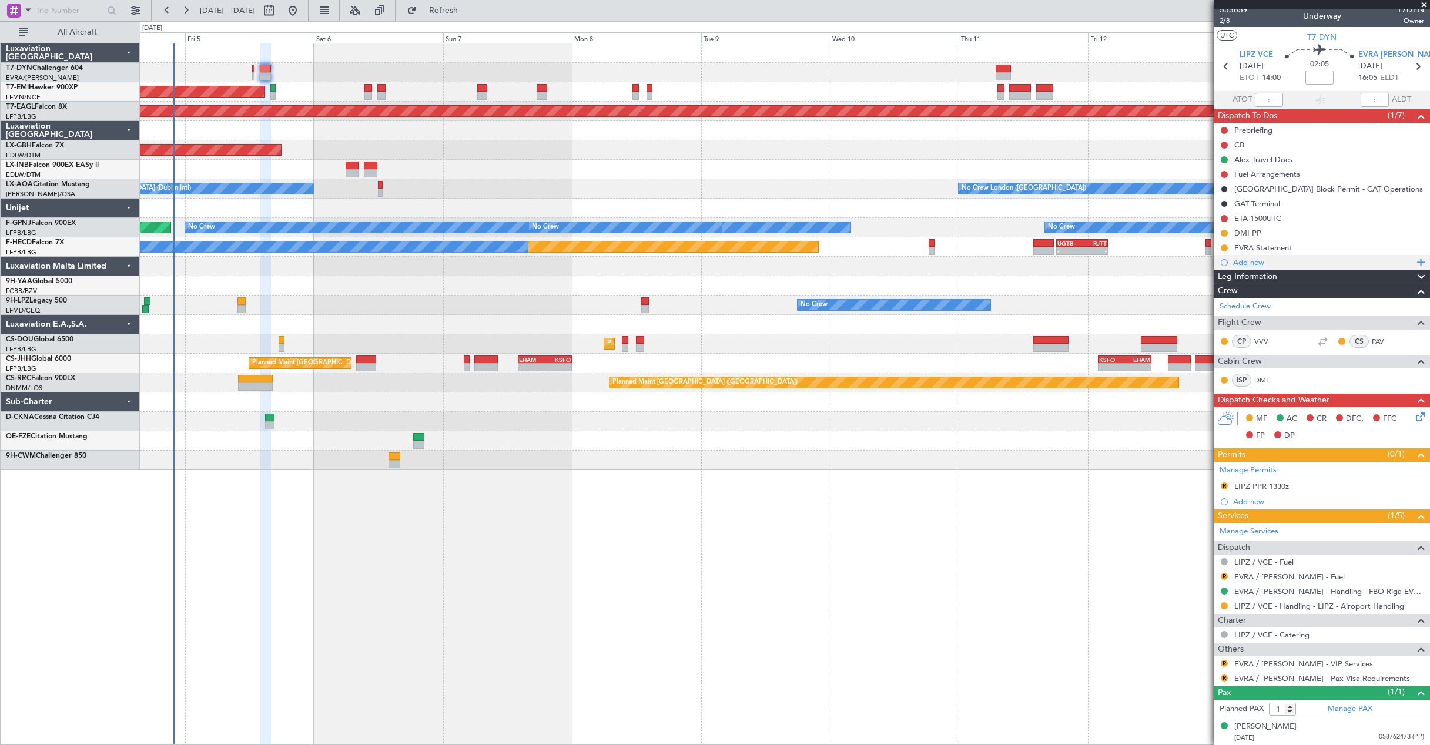
click at [1257, 264] on div "Add new" at bounding box center [1323, 262] width 180 height 10
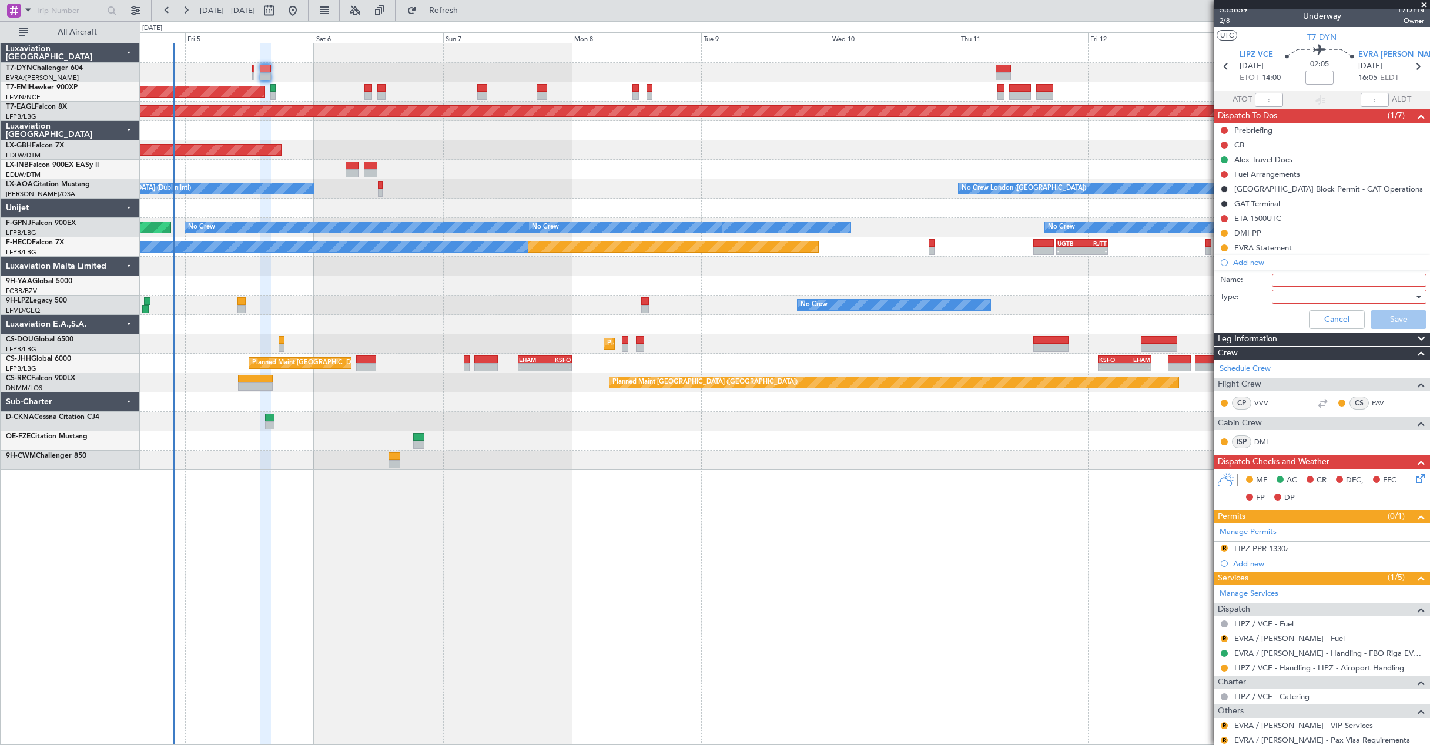
click at [1297, 278] on input "Name:" at bounding box center [1348, 280] width 155 height 13
type input "VVVV PP"
click at [1314, 294] on div at bounding box center [1344, 297] width 137 height 18
click at [1317, 324] on span "Generic" at bounding box center [1342, 321] width 137 height 18
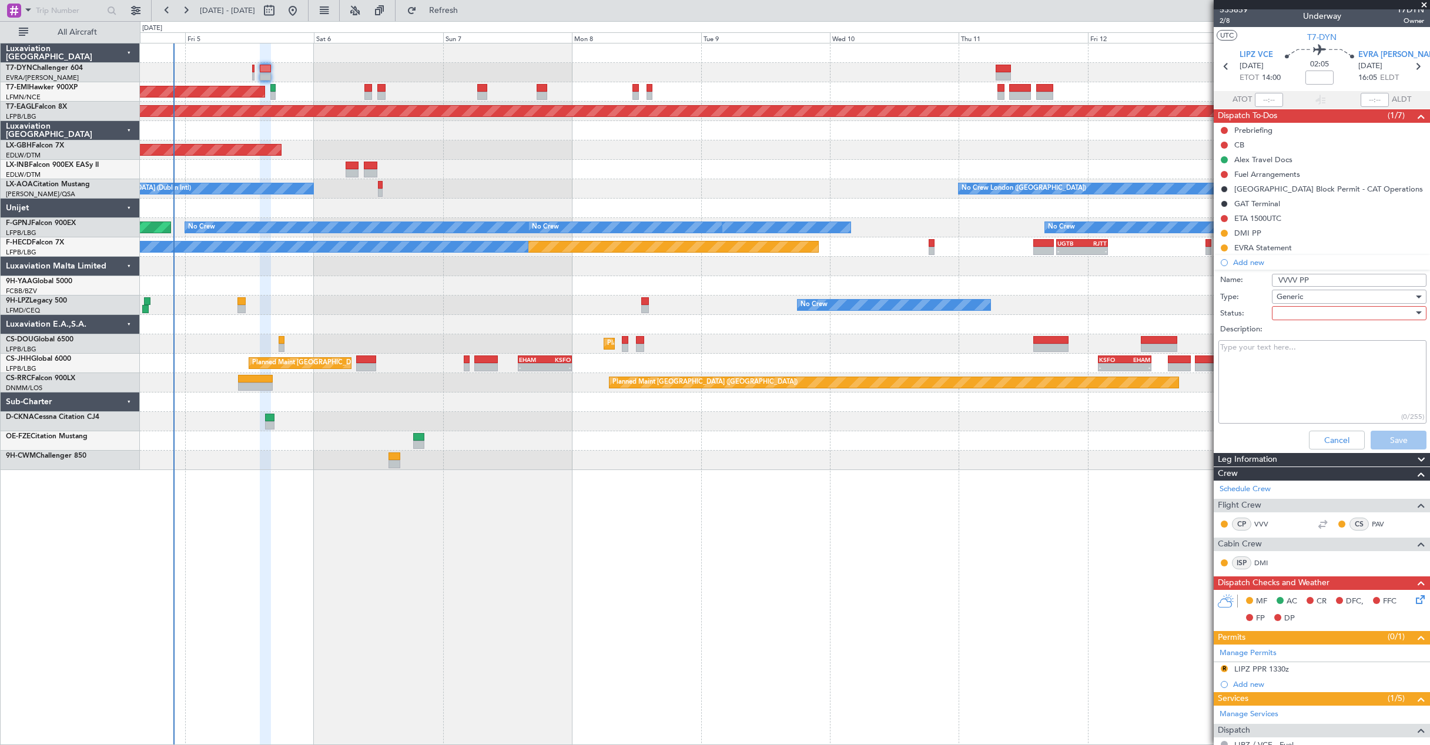
click at [1295, 310] on div at bounding box center [1344, 313] width 137 height 18
click at [1300, 367] on span "Completed" at bounding box center [1342, 372] width 137 height 18
drag, startPoint x: 1300, startPoint y: 367, endPoint x: 1256, endPoint y: 363, distance: 44.3
click at [1256, 363] on textarea "Description:" at bounding box center [1322, 382] width 208 height 84
drag, startPoint x: 1298, startPoint y: 358, endPoint x: 1294, endPoint y: 347, distance: 11.1
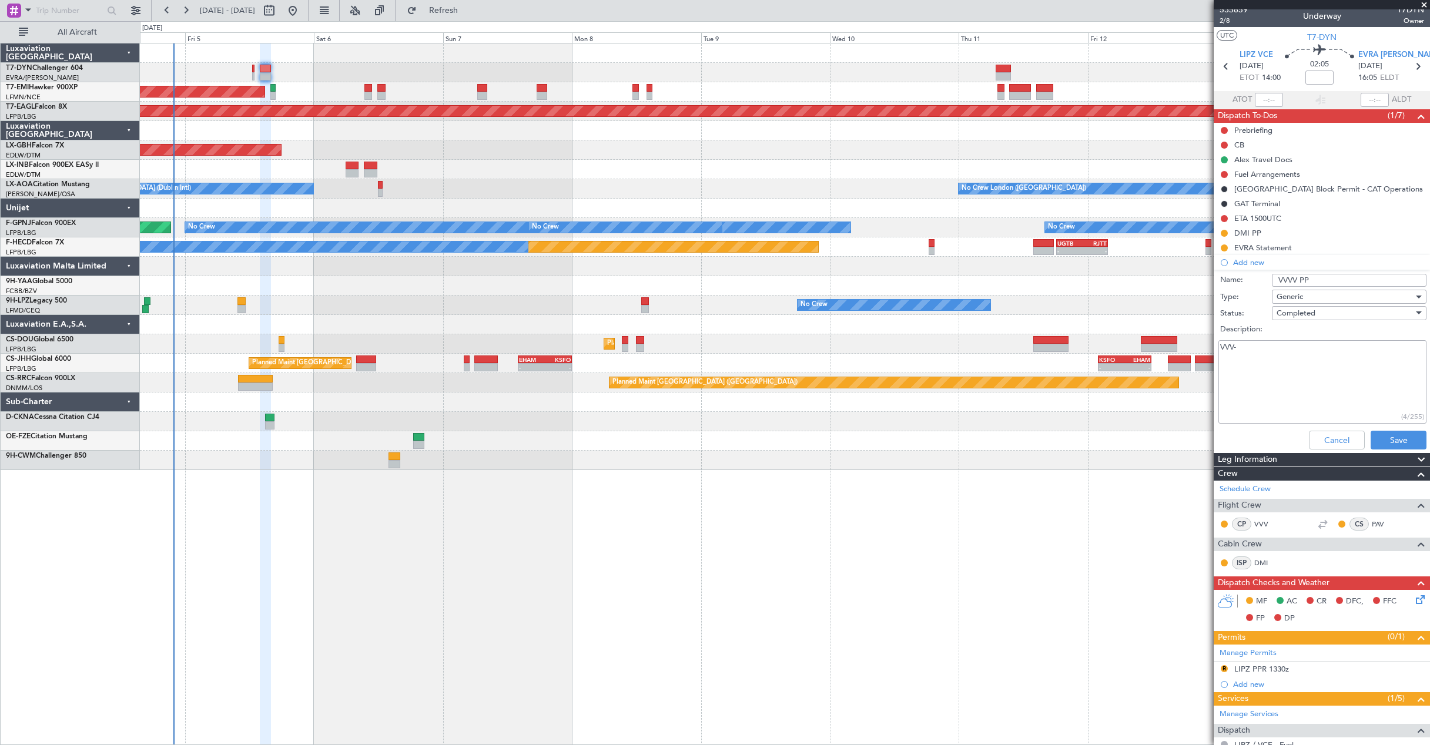
click at [1298, 356] on textarea "VVV-" at bounding box center [1322, 382] width 208 height 84
paste textarea "his Armenian passport should be used for all flights to/from [GEOGRAPHIC_DATA] …"
click at [1253, 344] on textarea "VVV useshis Armenian passport should be used for all flights to/from [GEOGRAPHI…" at bounding box center [1322, 382] width 208 height 84
drag, startPoint x: 1332, startPoint y: 345, endPoint x: 1388, endPoint y: 345, distance: 55.8
click at [1388, 345] on textarea "VVV uses his Armenian passport should be used for all flights to/from [GEOGRAPH…" at bounding box center [1322, 382] width 208 height 84
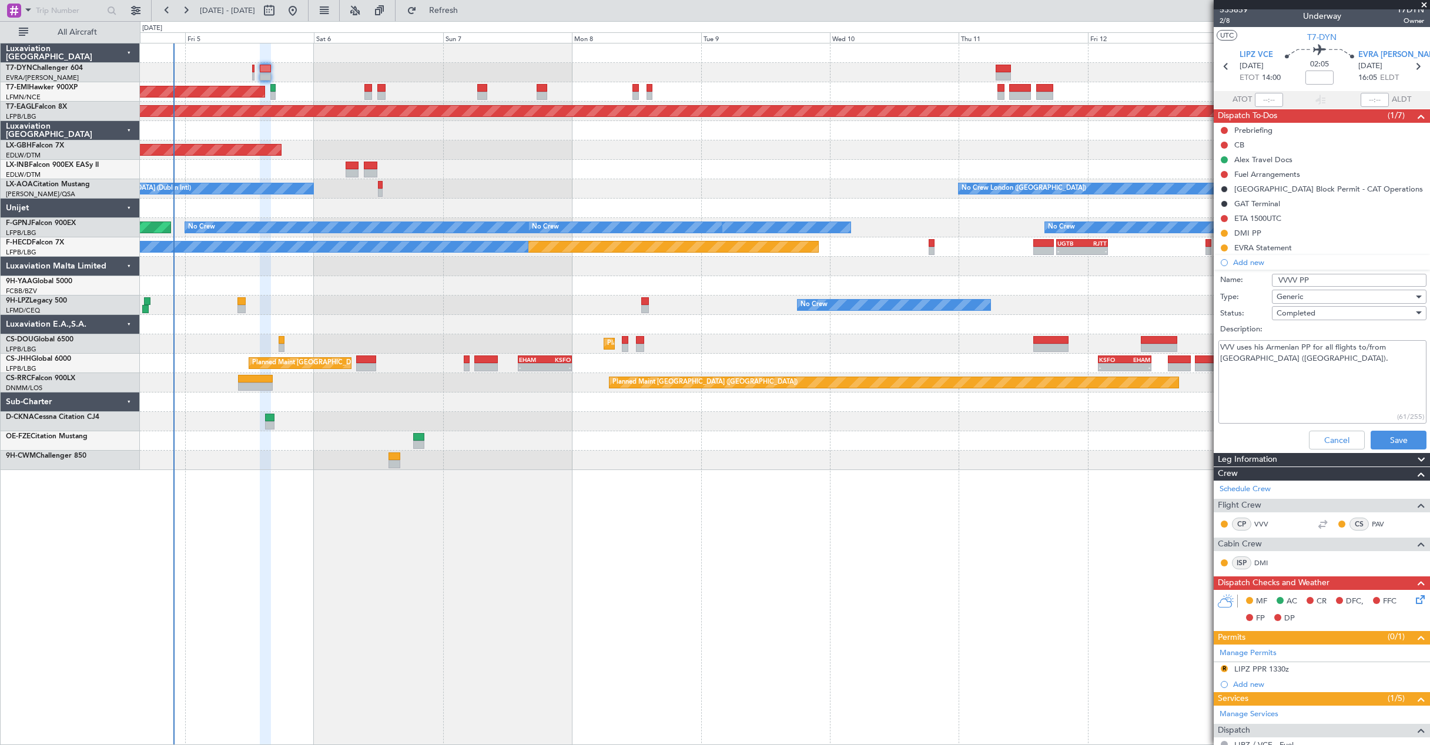
click at [1245, 358] on textarea "VVV uses his Armenian PP for all flights to/from [GEOGRAPHIC_DATA] ([GEOGRAPHIC…" at bounding box center [1322, 382] width 208 height 84
type textarea "VVV uses his Armenian PP for all flights to/from [GEOGRAPHIC_DATA]"
click at [1404, 434] on button "Save" at bounding box center [1398, 440] width 56 height 19
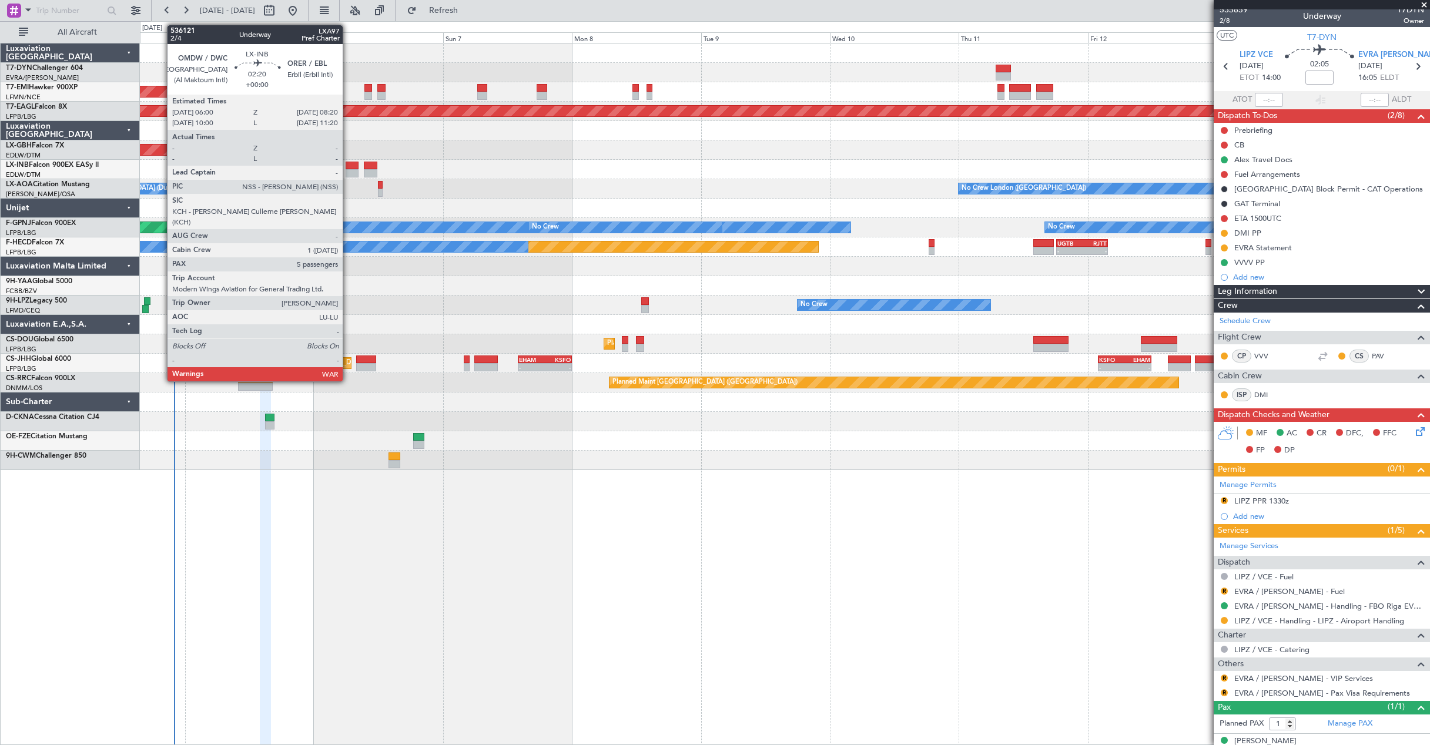
click at [348, 169] on div at bounding box center [351, 173] width 13 height 8
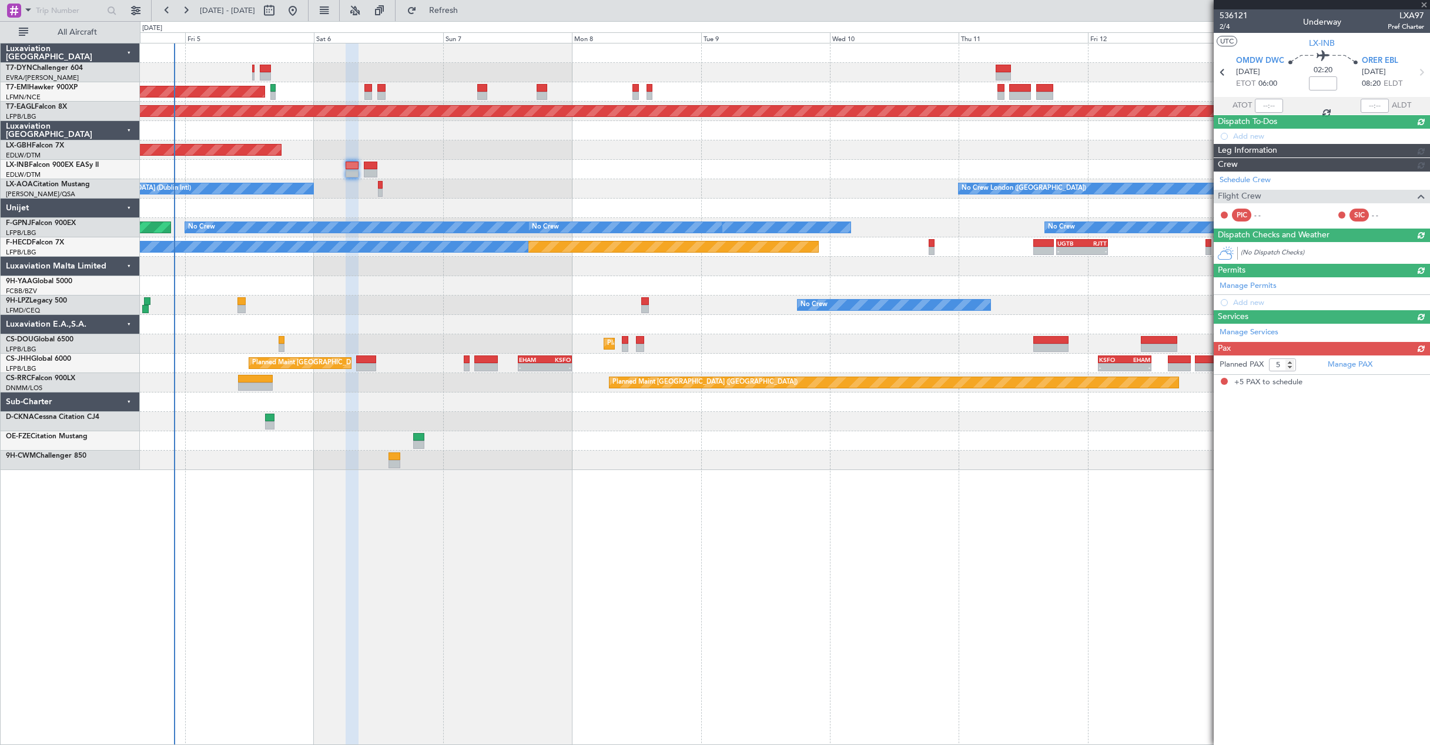
scroll to position [0, 0]
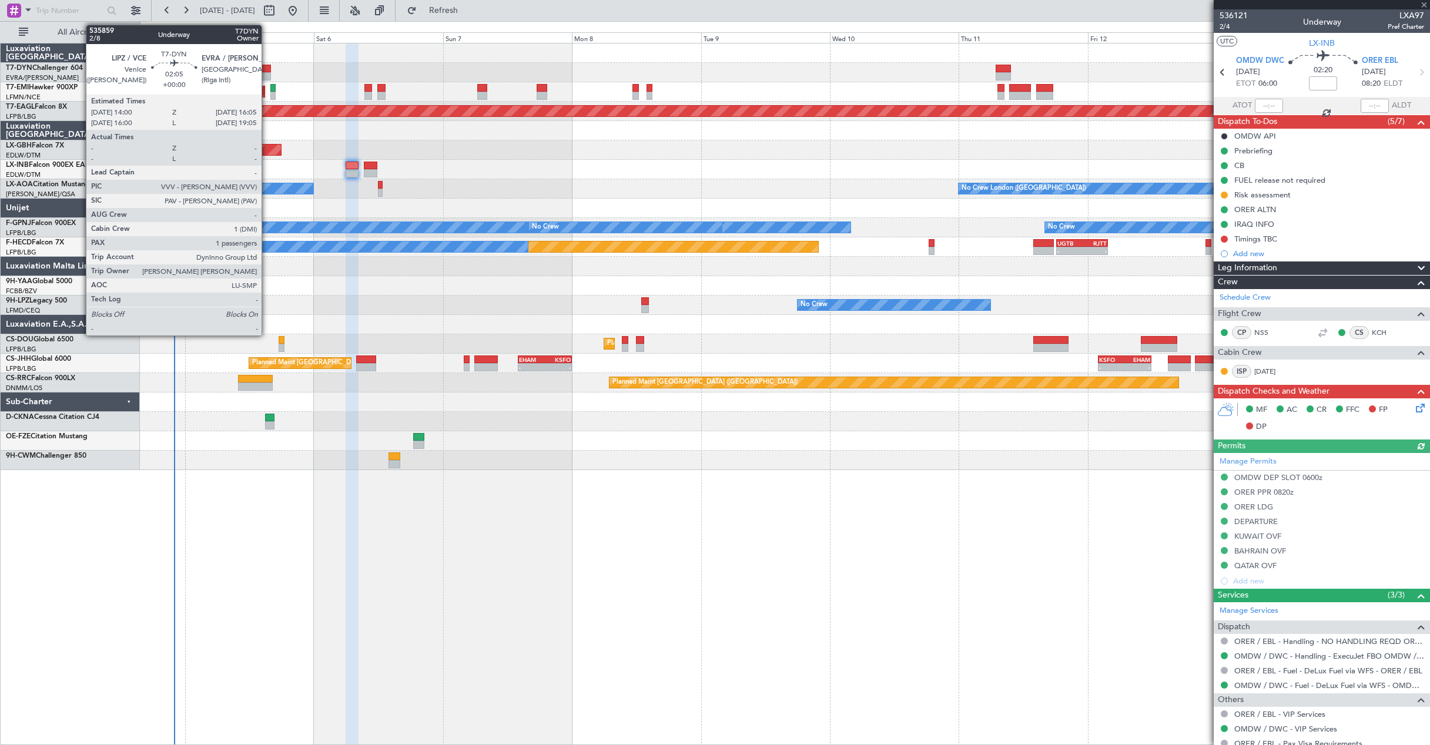
click at [268, 73] on div at bounding box center [266, 76] width 12 height 8
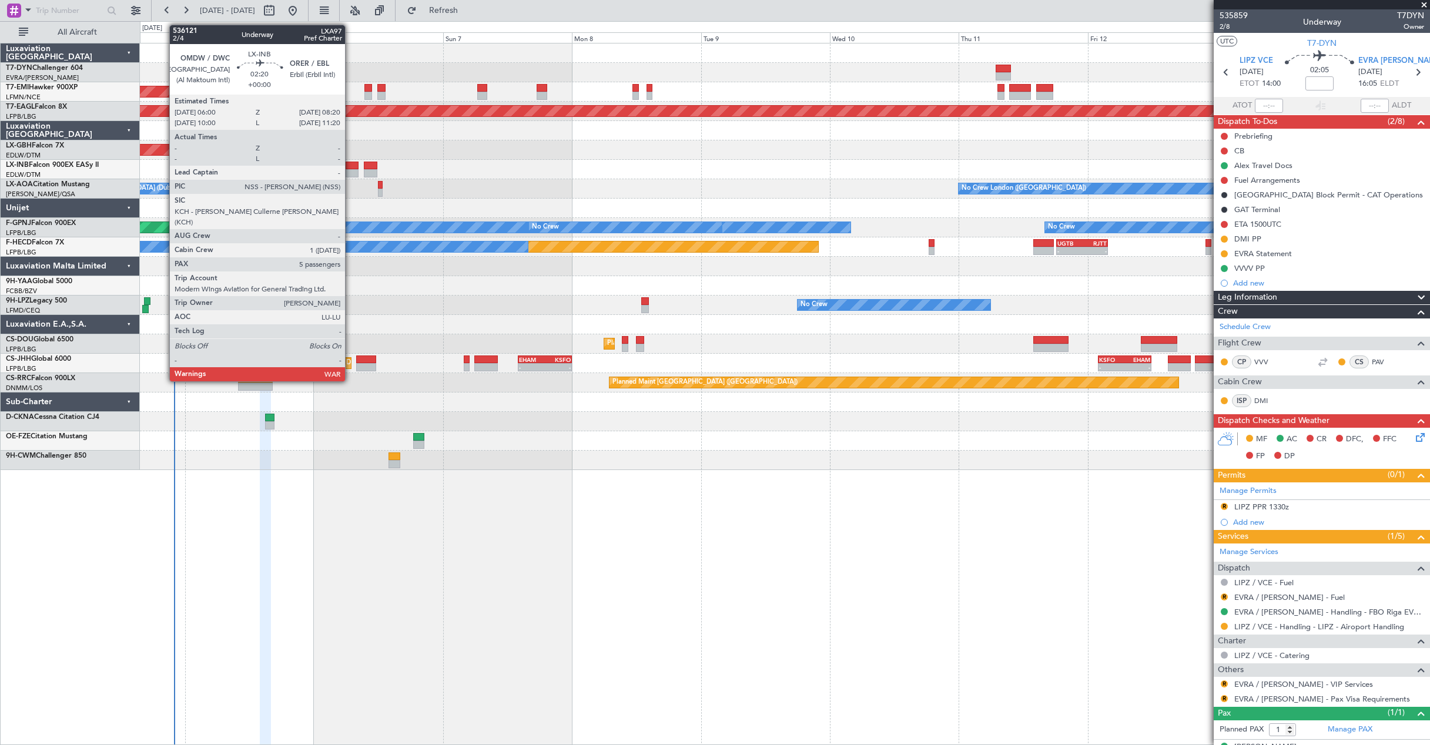
click at [350, 168] on div at bounding box center [351, 166] width 13 height 8
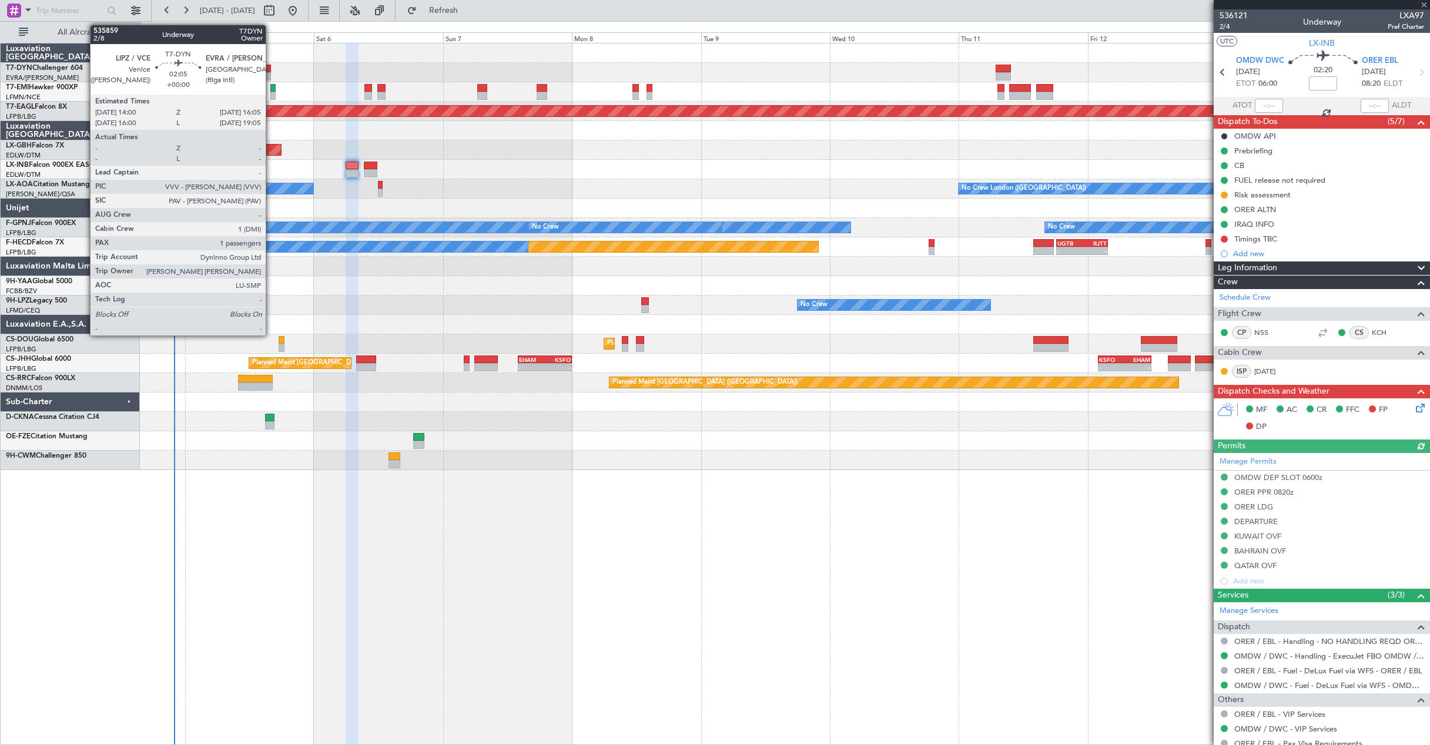
click at [271, 75] on div at bounding box center [266, 76] width 12 height 8
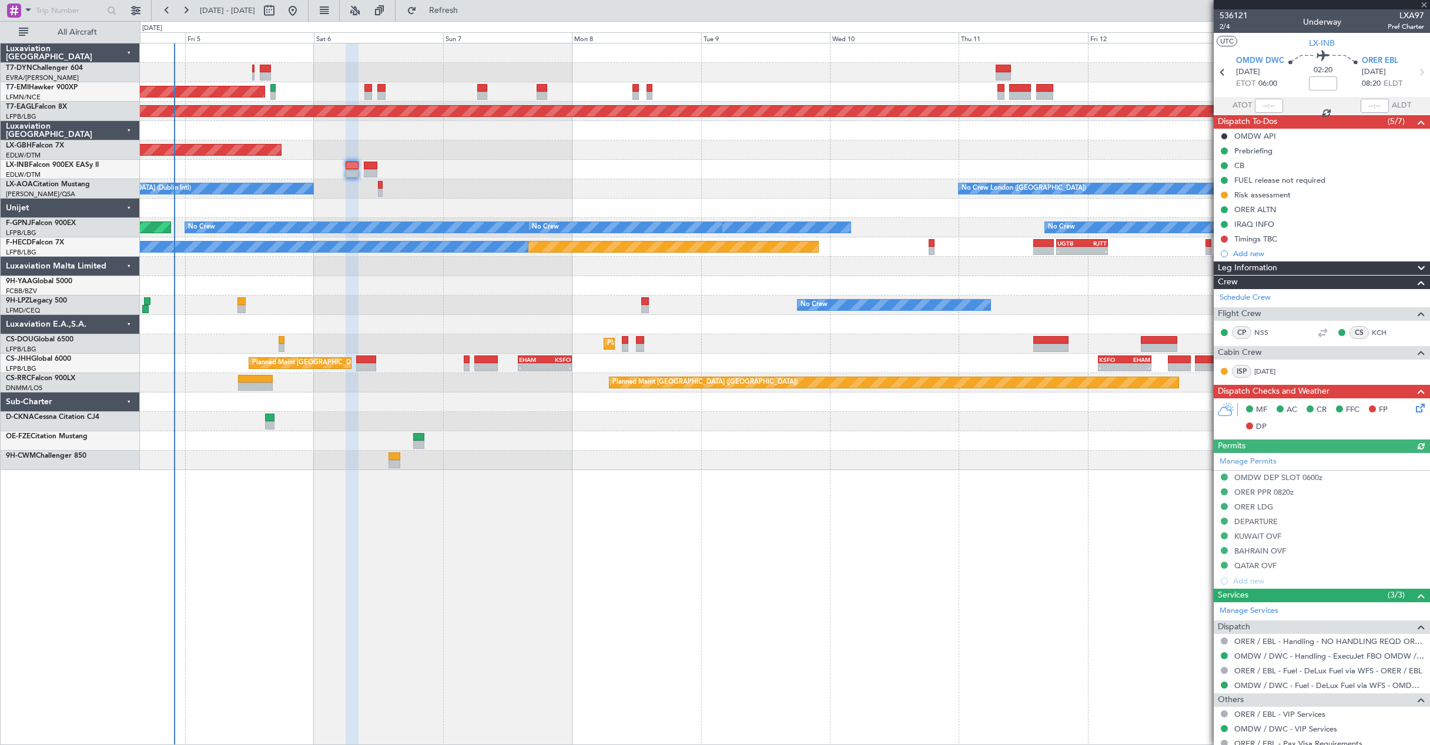
type input "1"
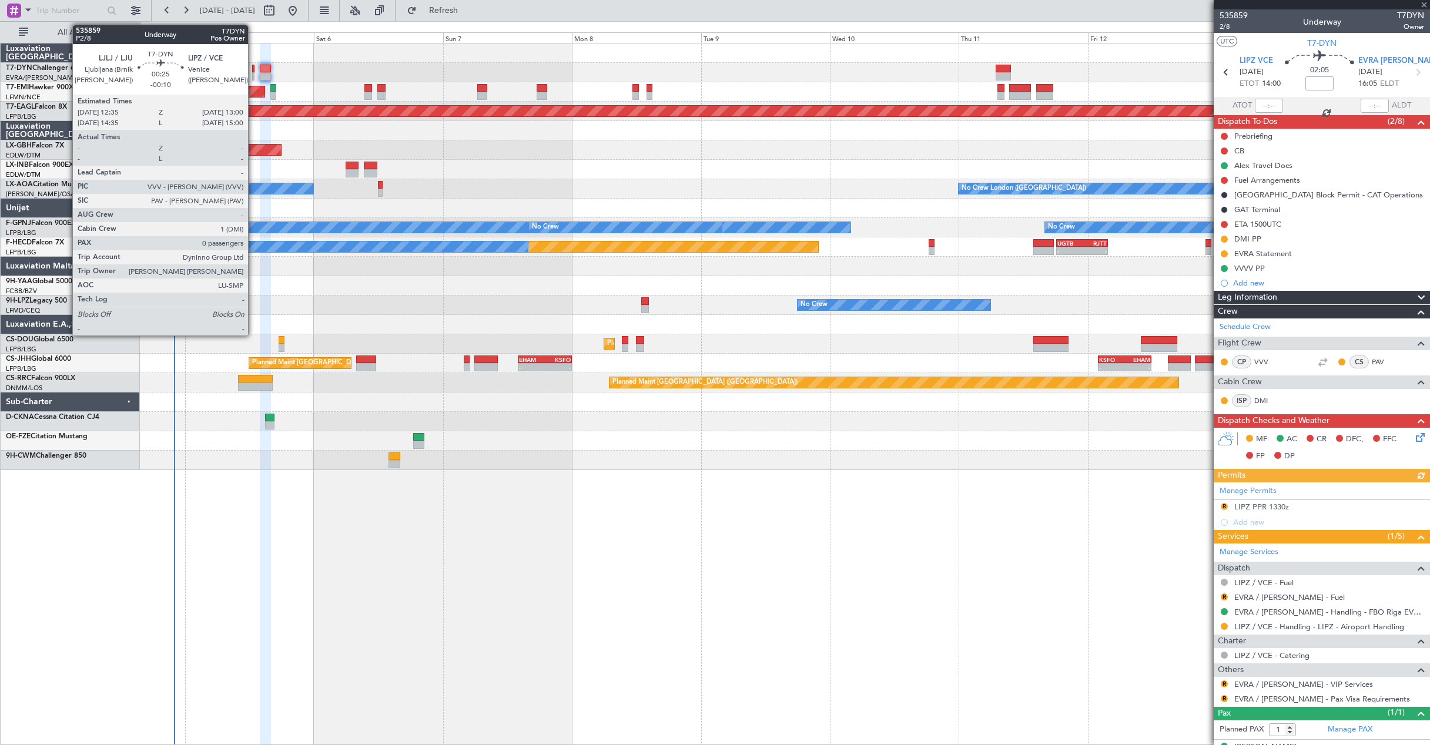
click at [253, 77] on div at bounding box center [253, 76] width 2 height 8
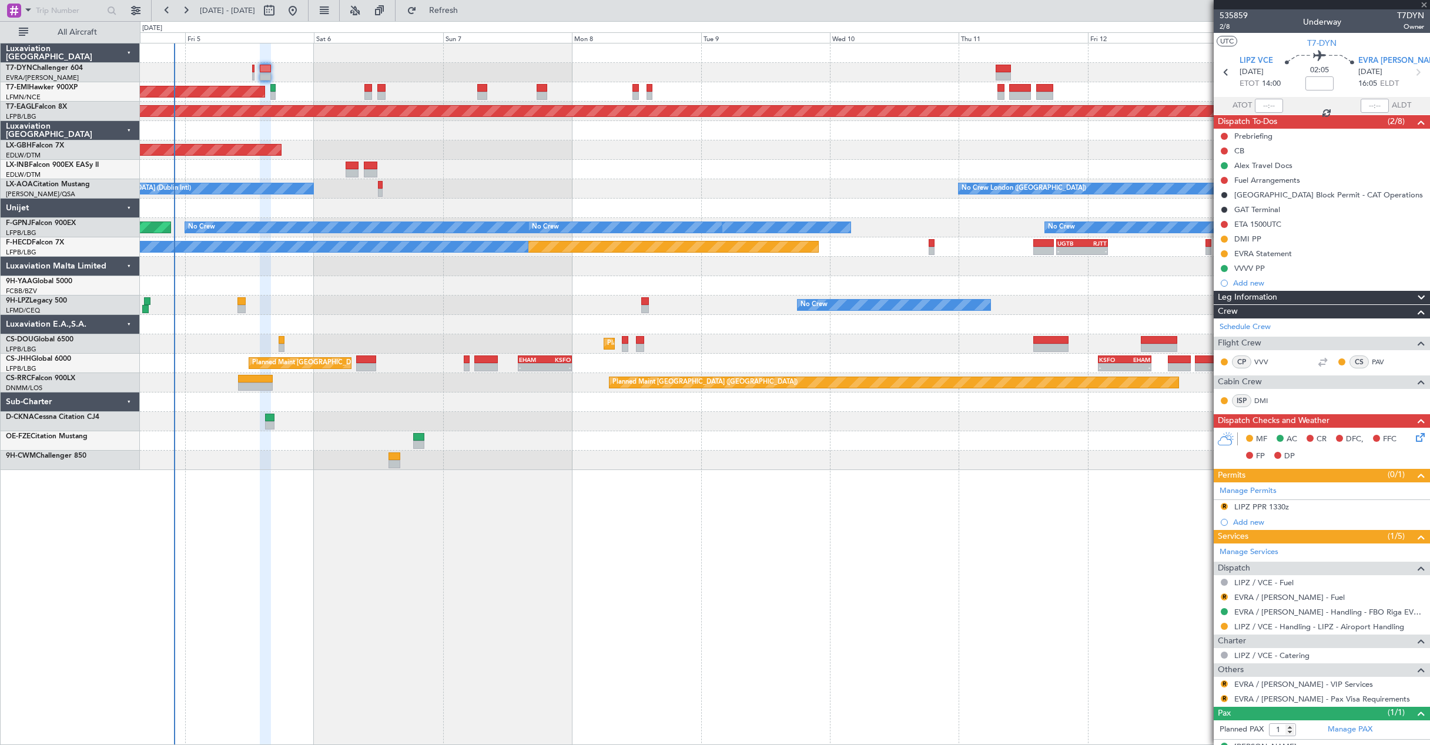
type input "-00:10"
type input "0"
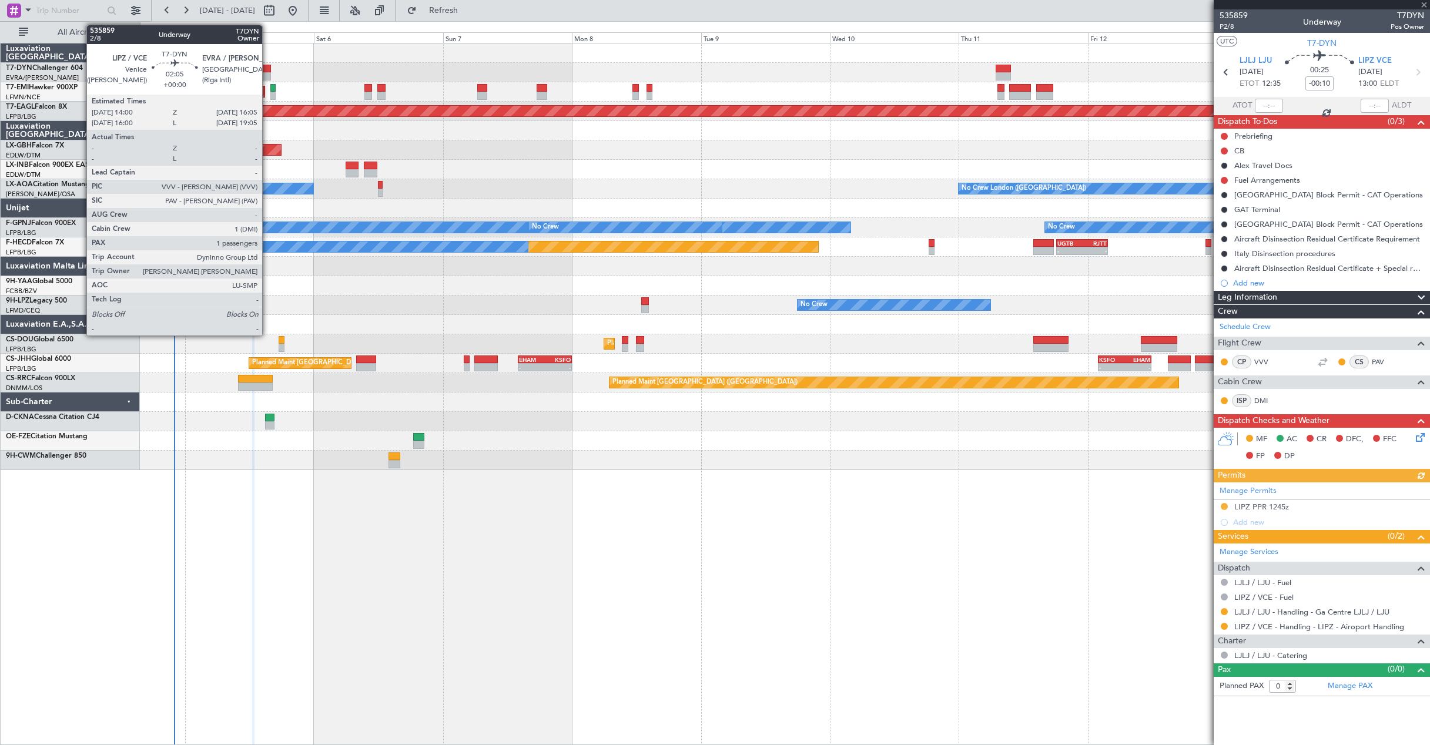
click at [267, 75] on div at bounding box center [266, 76] width 12 height 8
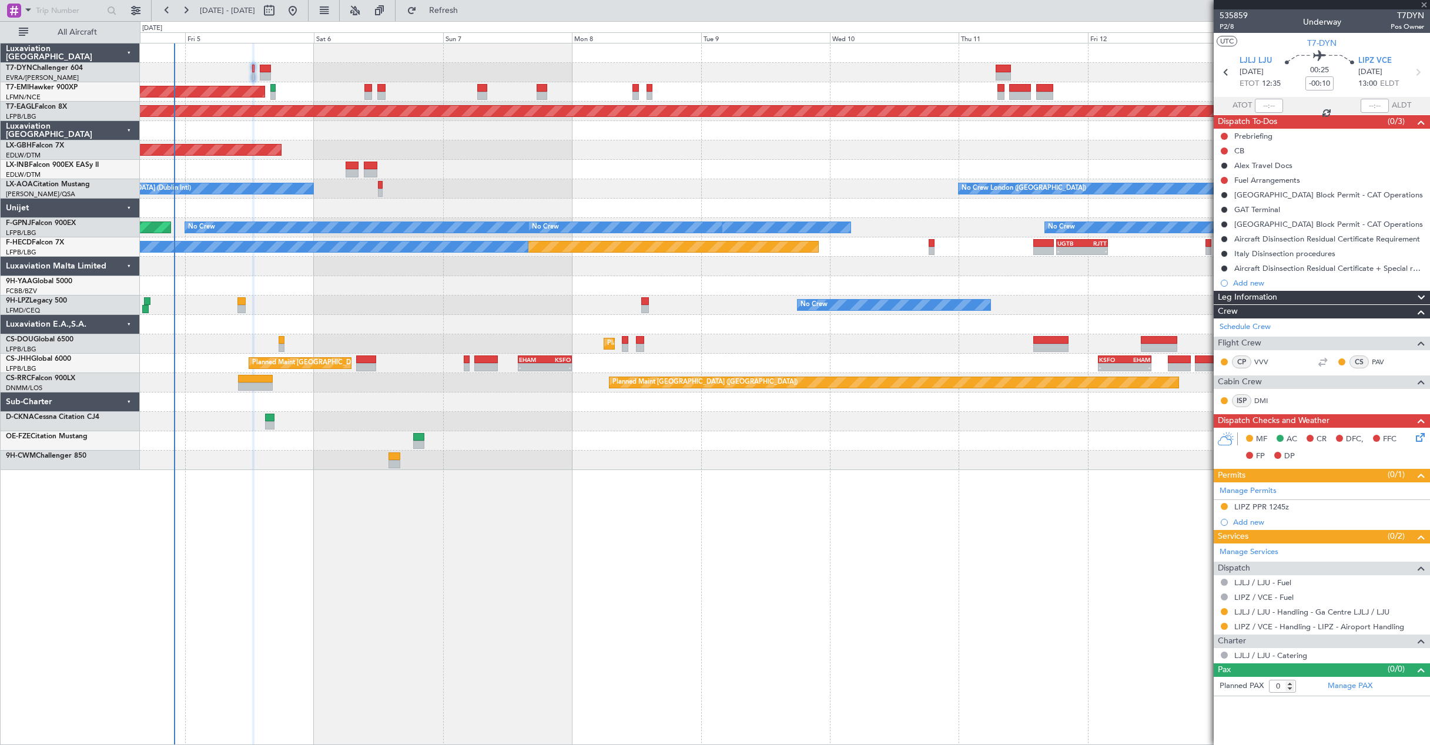
type input "1"
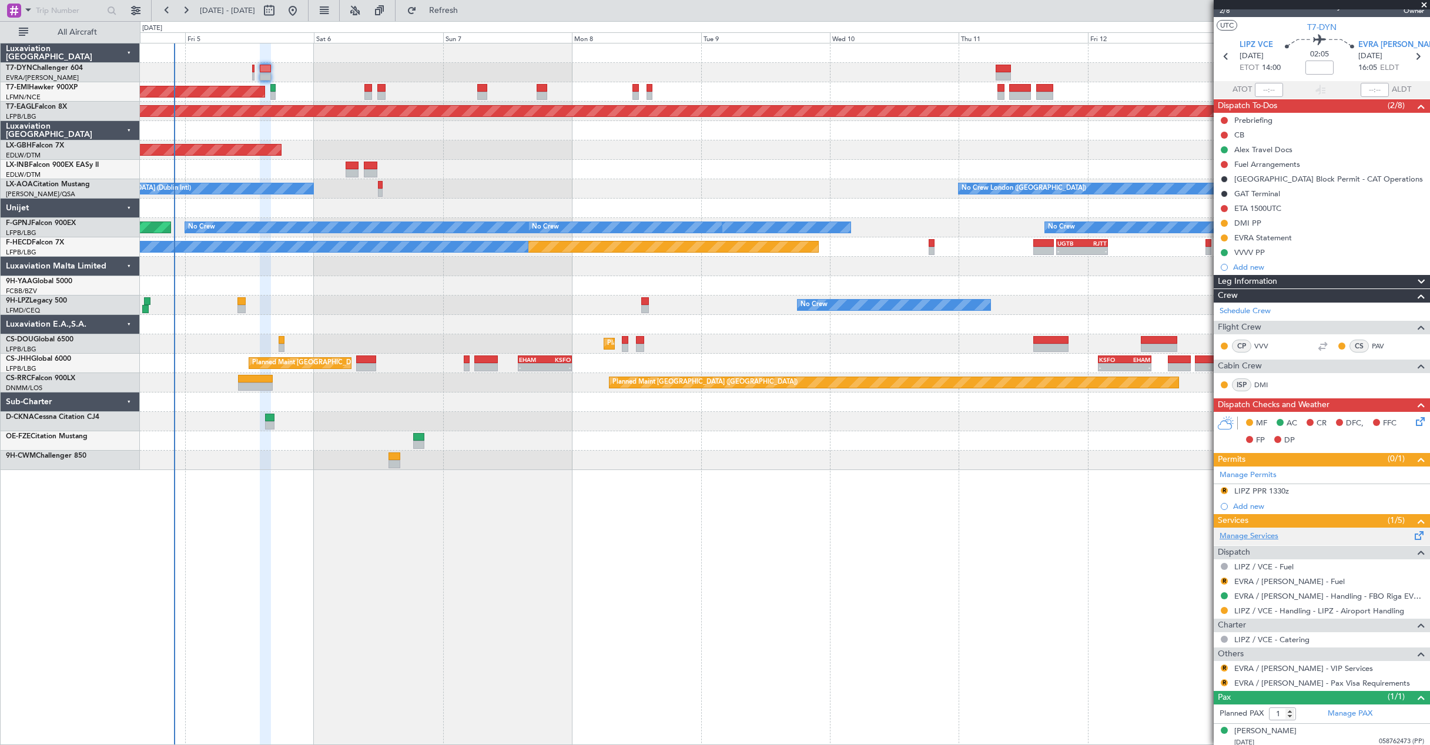
scroll to position [21, 0]
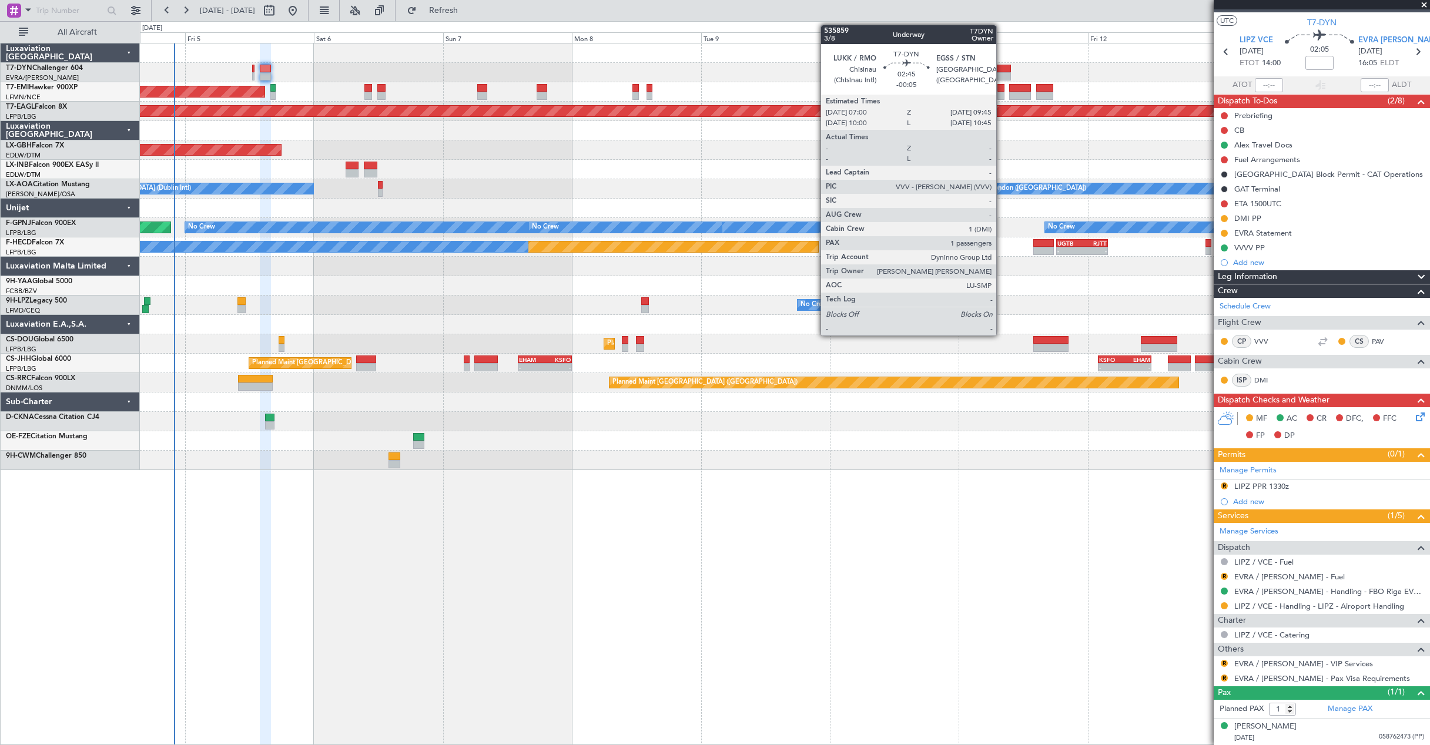
click at [1001, 68] on div at bounding box center [1002, 69] width 15 height 8
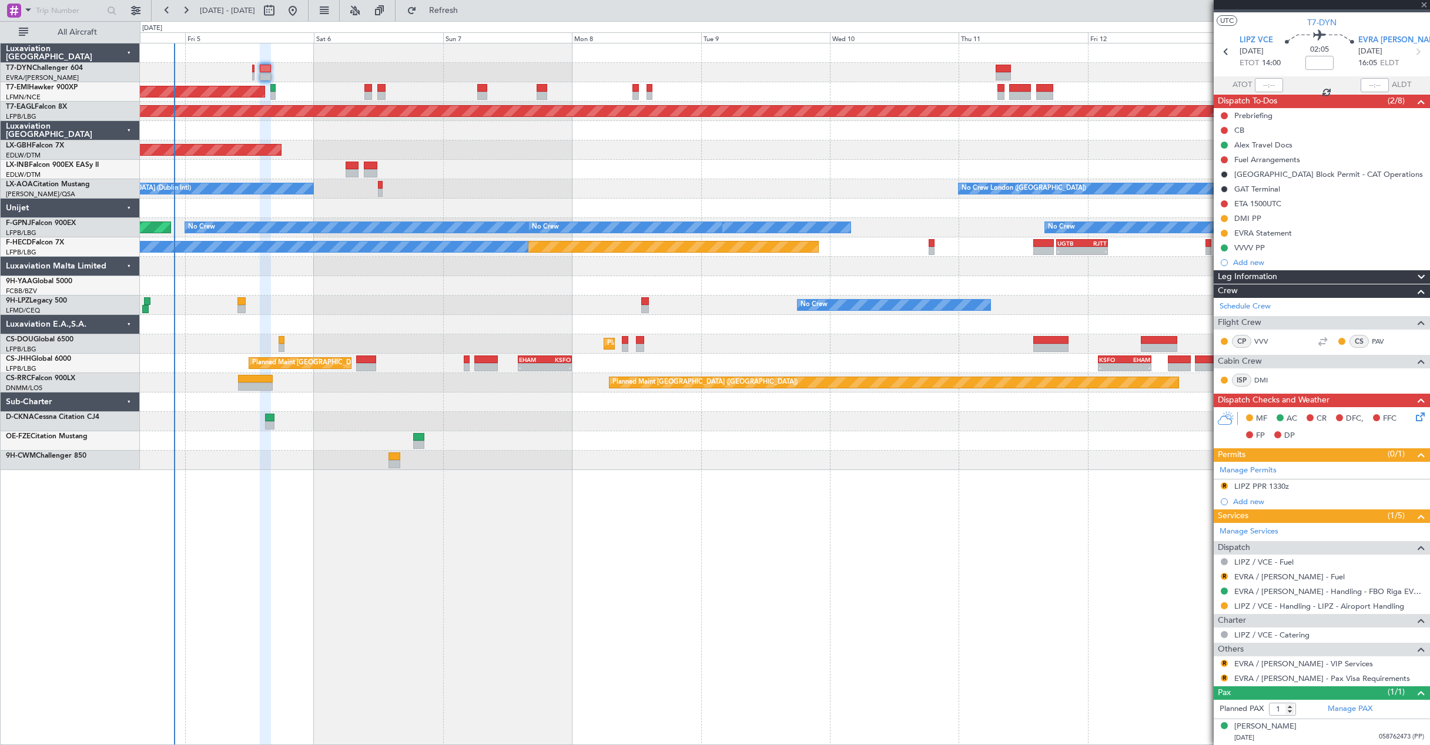
type input "-00:05"
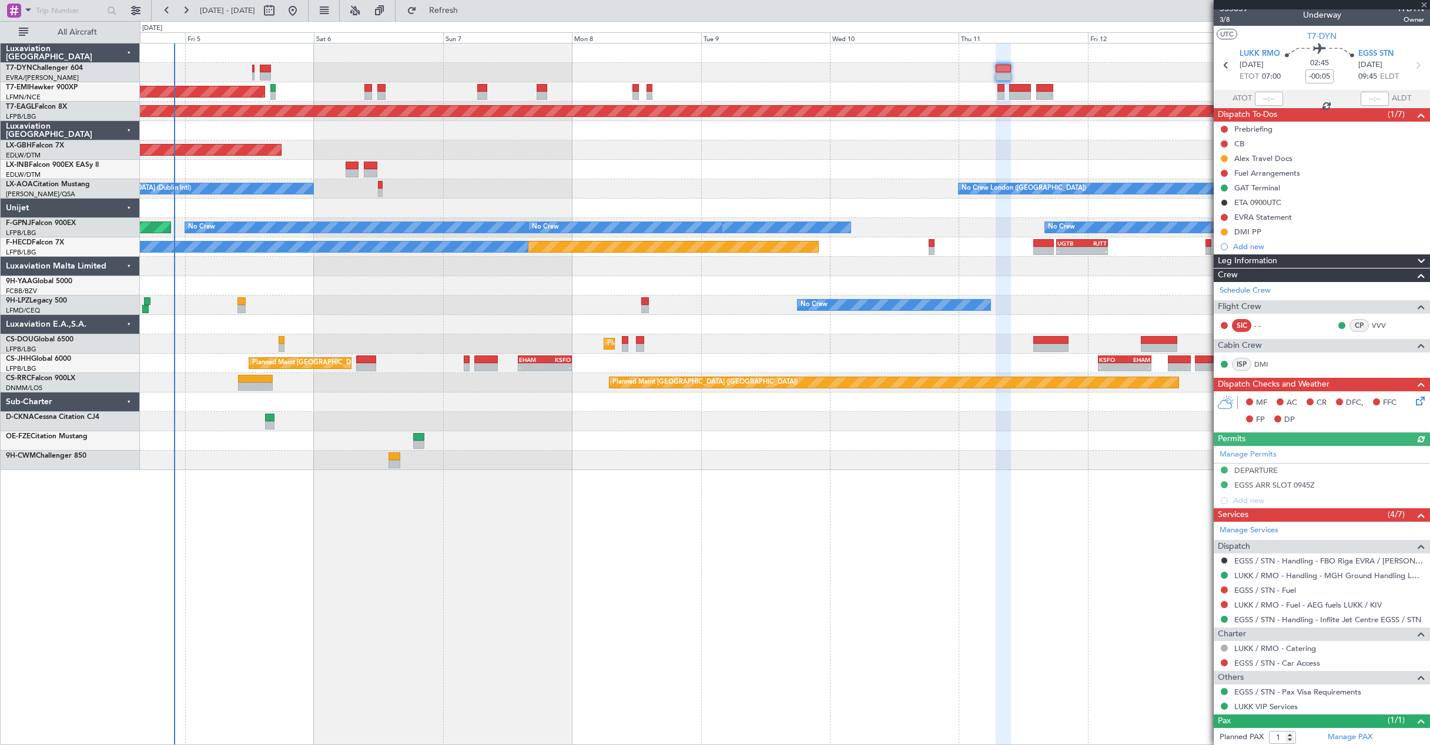
scroll to position [0, 0]
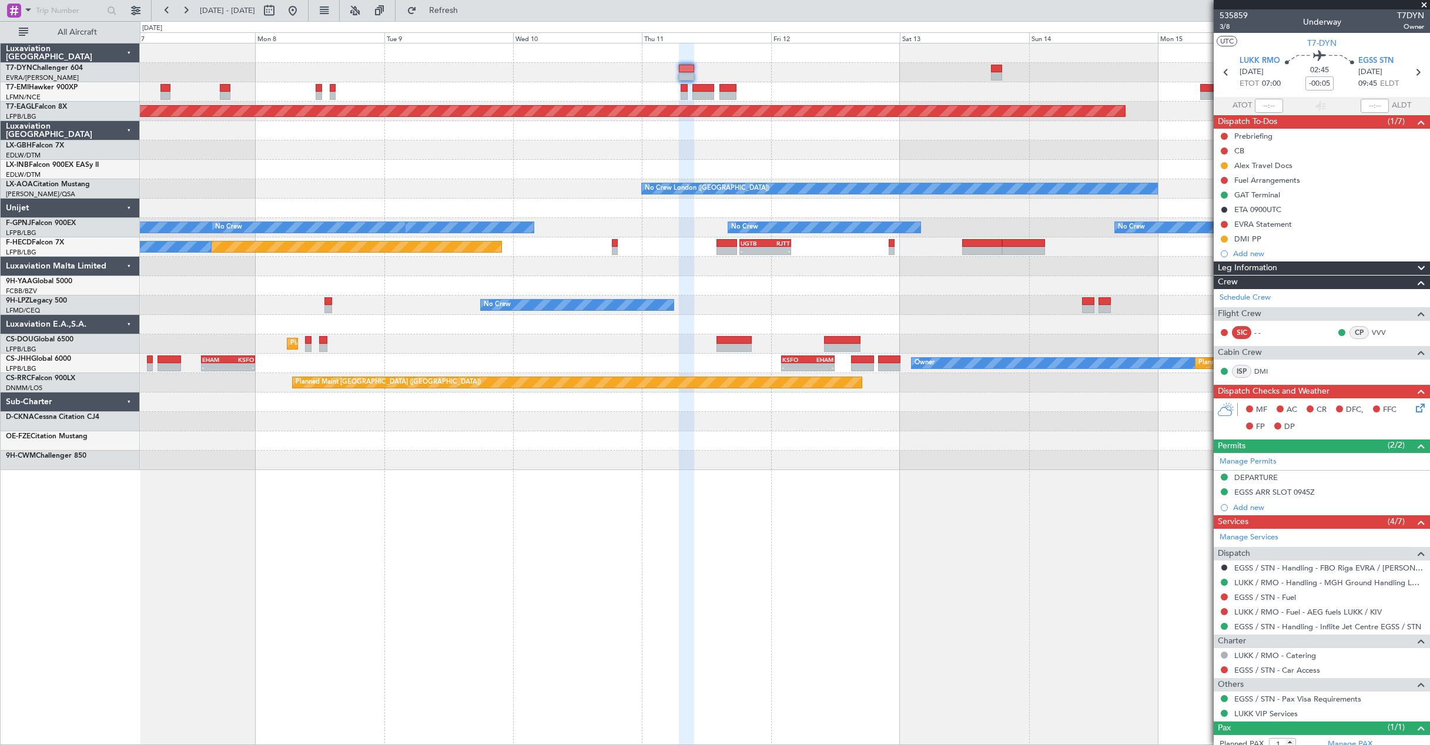
click at [833, 135] on div "Planned Maint [GEOGRAPHIC_DATA] Grounded [US_STATE] ([GEOGRAPHIC_DATA]) Planned…" at bounding box center [784, 256] width 1289 height 427
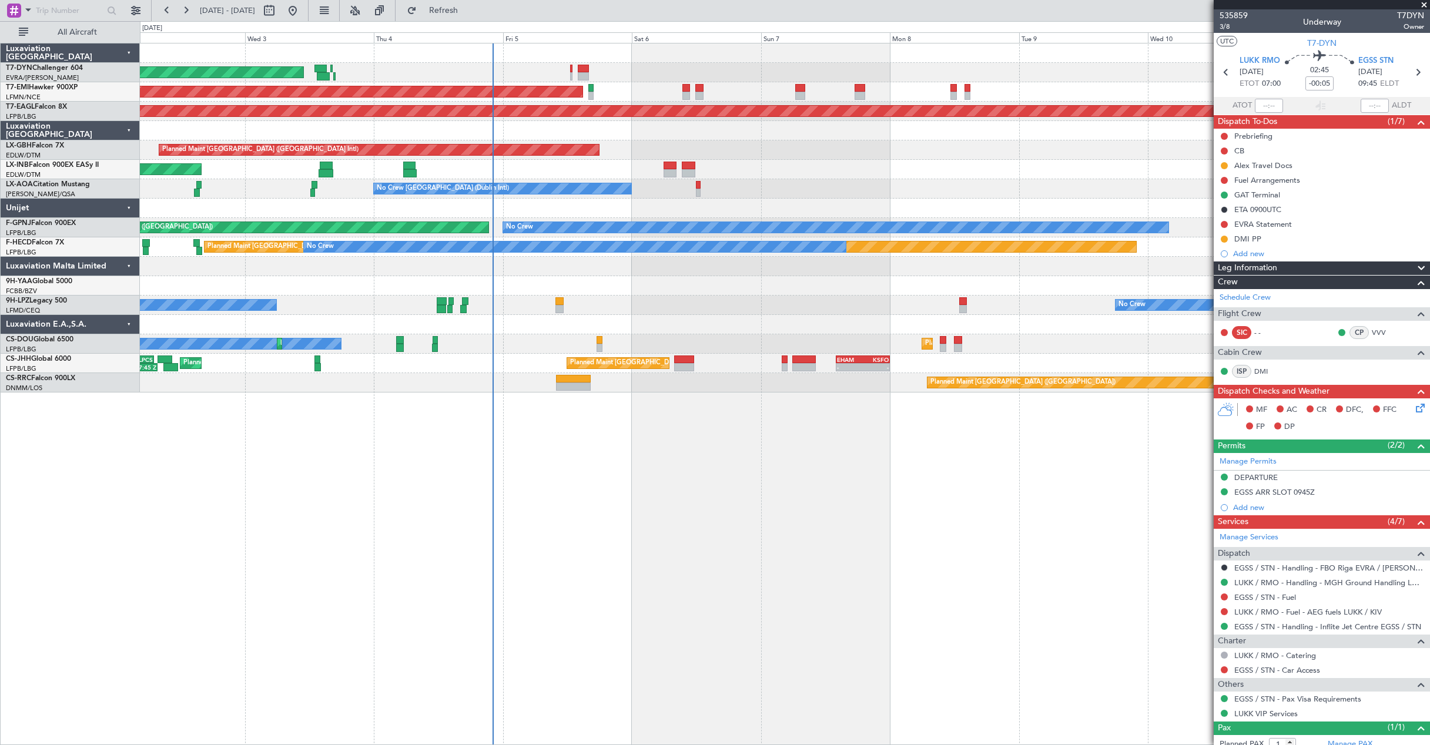
click at [845, 294] on div "AOG Maint Riga (Riga Intl) Planned Maint [GEOGRAPHIC_DATA] Grounded [US_STATE] …" at bounding box center [784, 217] width 1289 height 349
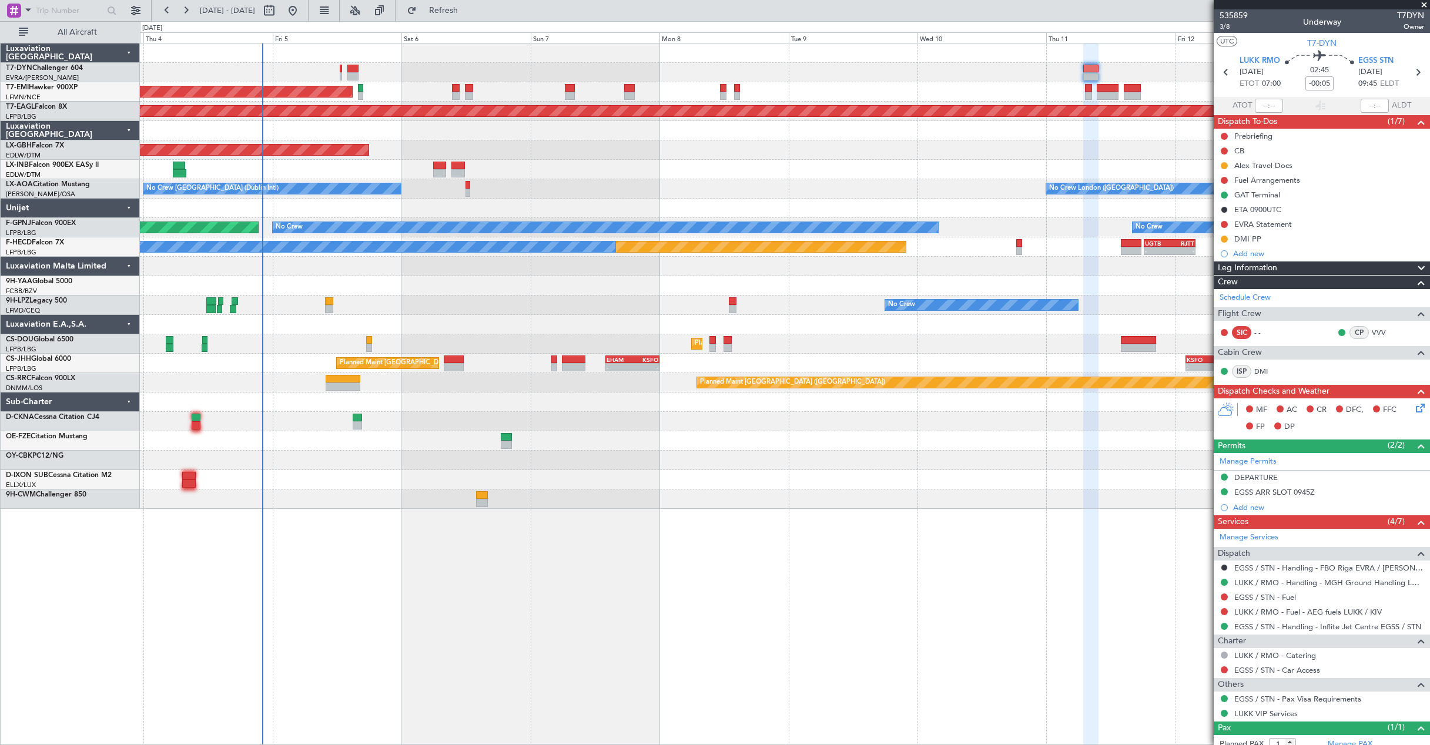
click at [595, 495] on div "AOG Maint Riga (Riga Intl) Planned Maint [GEOGRAPHIC_DATA] Grounded [US_STATE] …" at bounding box center [785, 394] width 1290 height 702
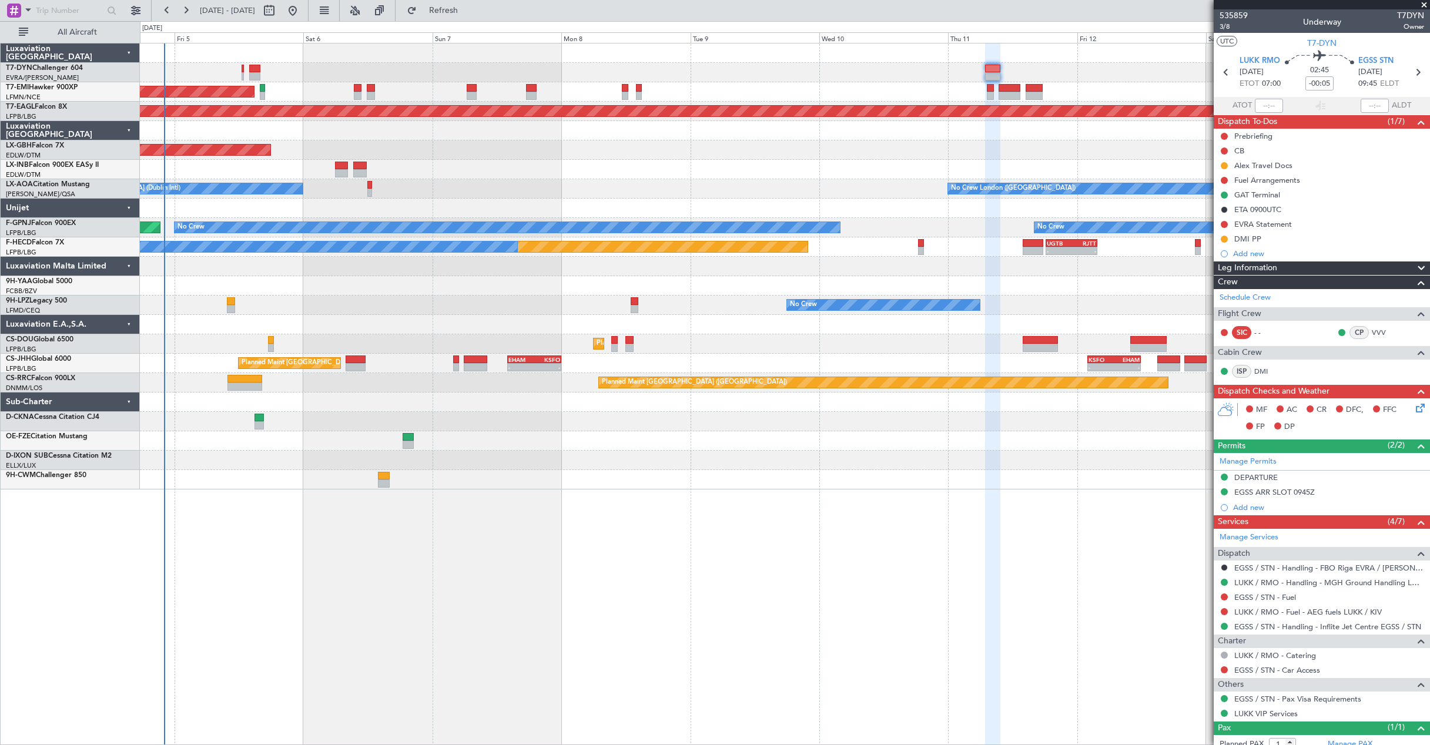
click at [459, 489] on div at bounding box center [784, 479] width 1289 height 19
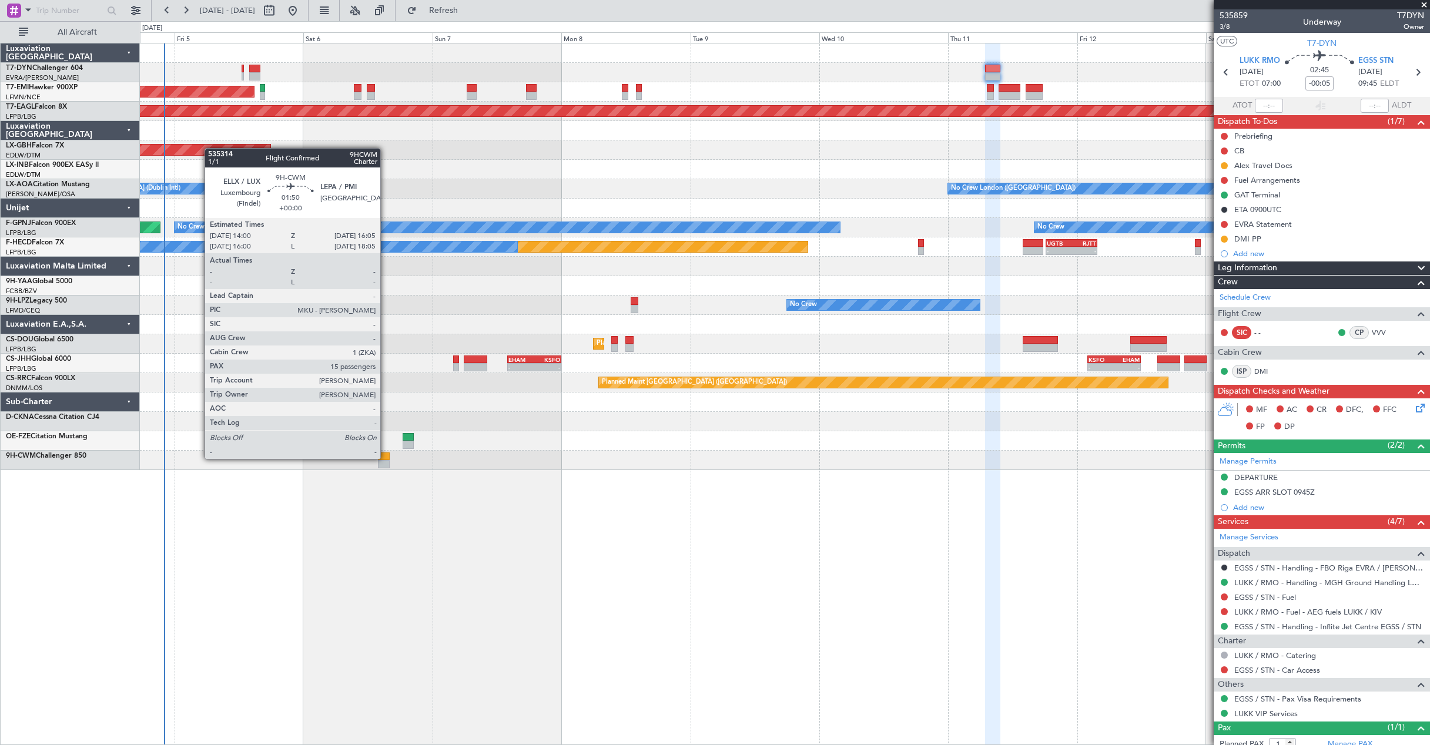
click at [385, 458] on div at bounding box center [384, 456] width 12 height 8
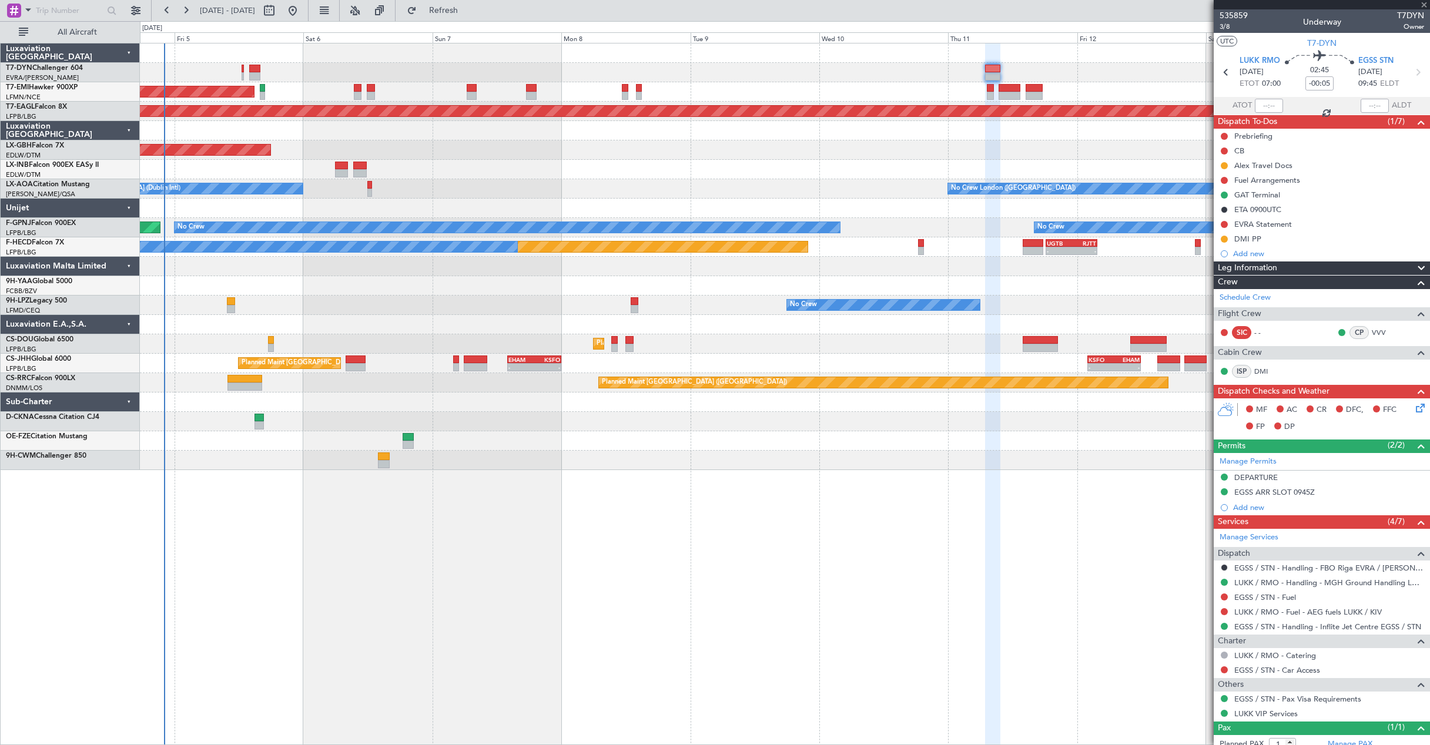
type input "15"
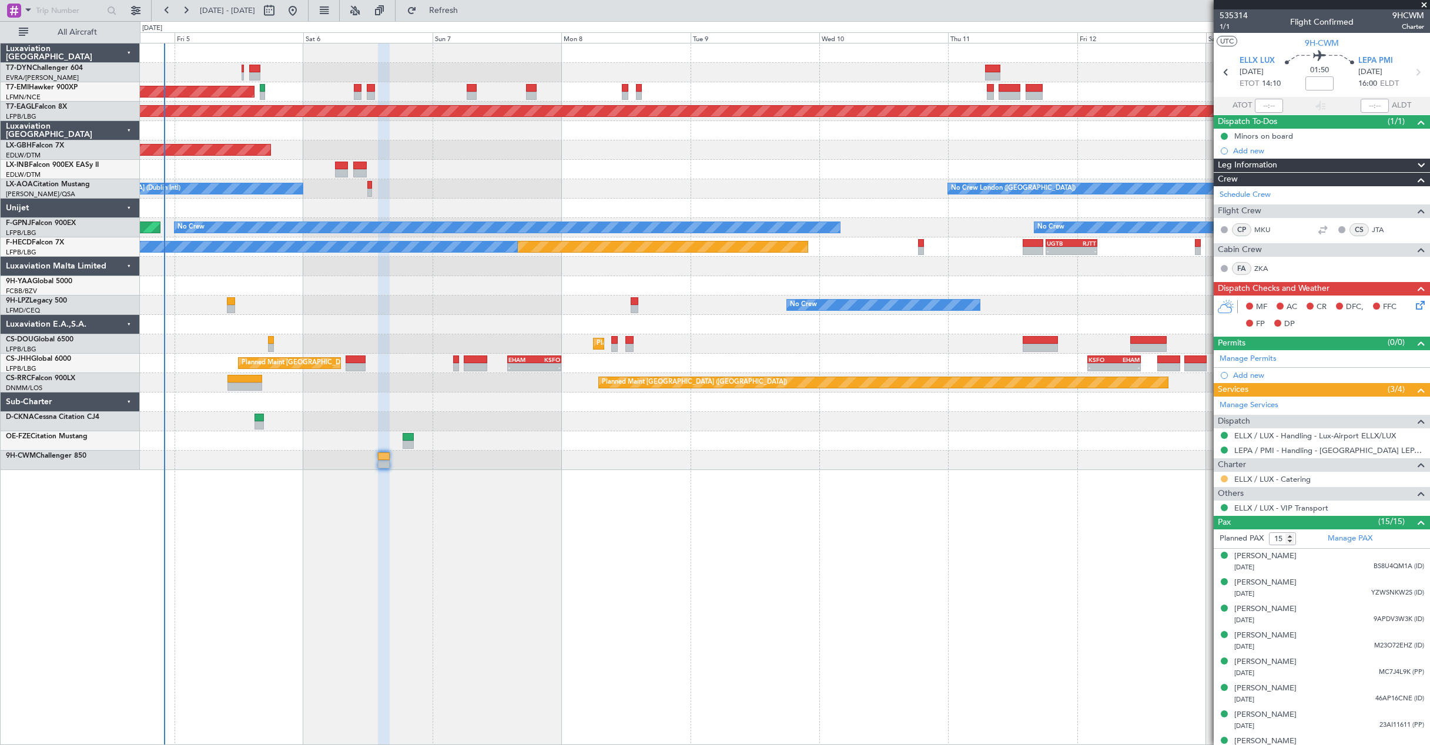
click at [1224, 477] on button at bounding box center [1223, 478] width 7 height 7
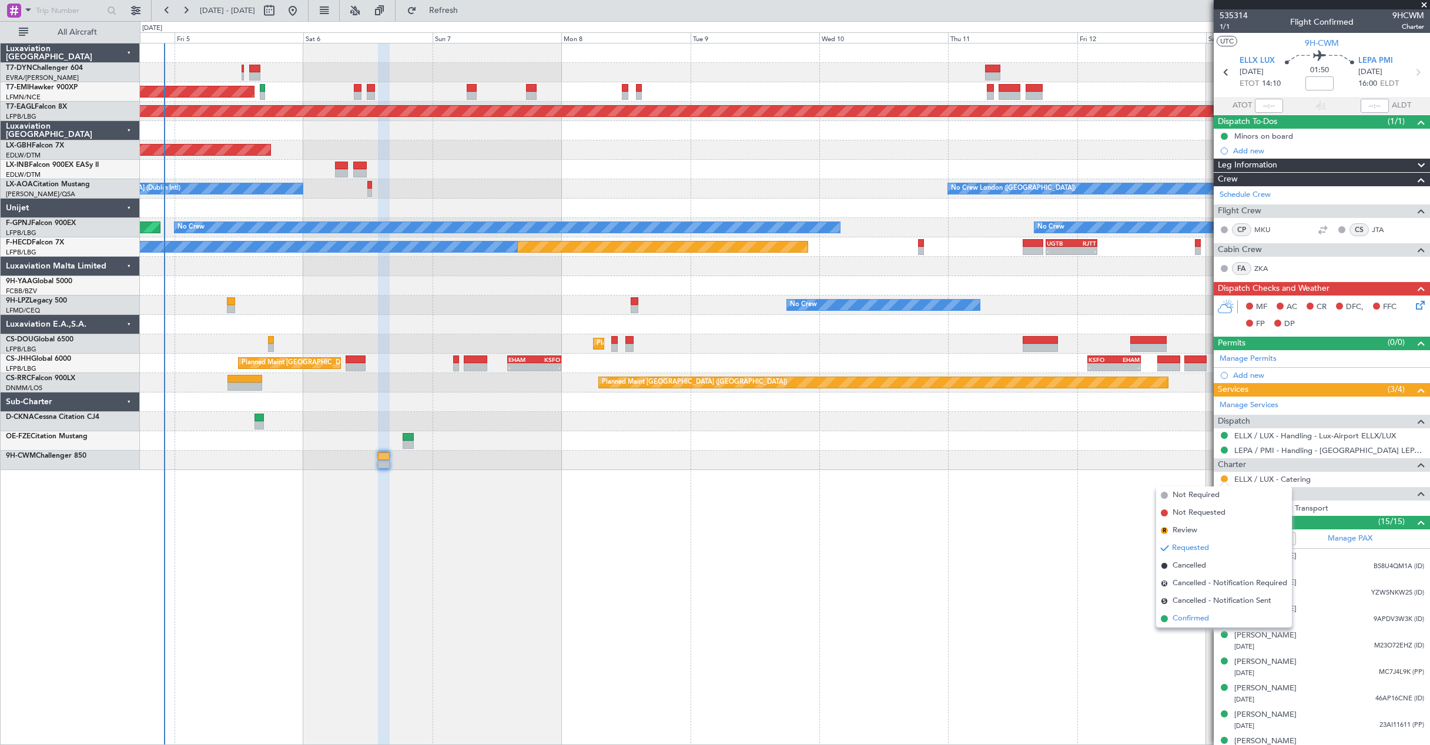
click at [1185, 623] on span "Confirmed" at bounding box center [1190, 619] width 36 height 12
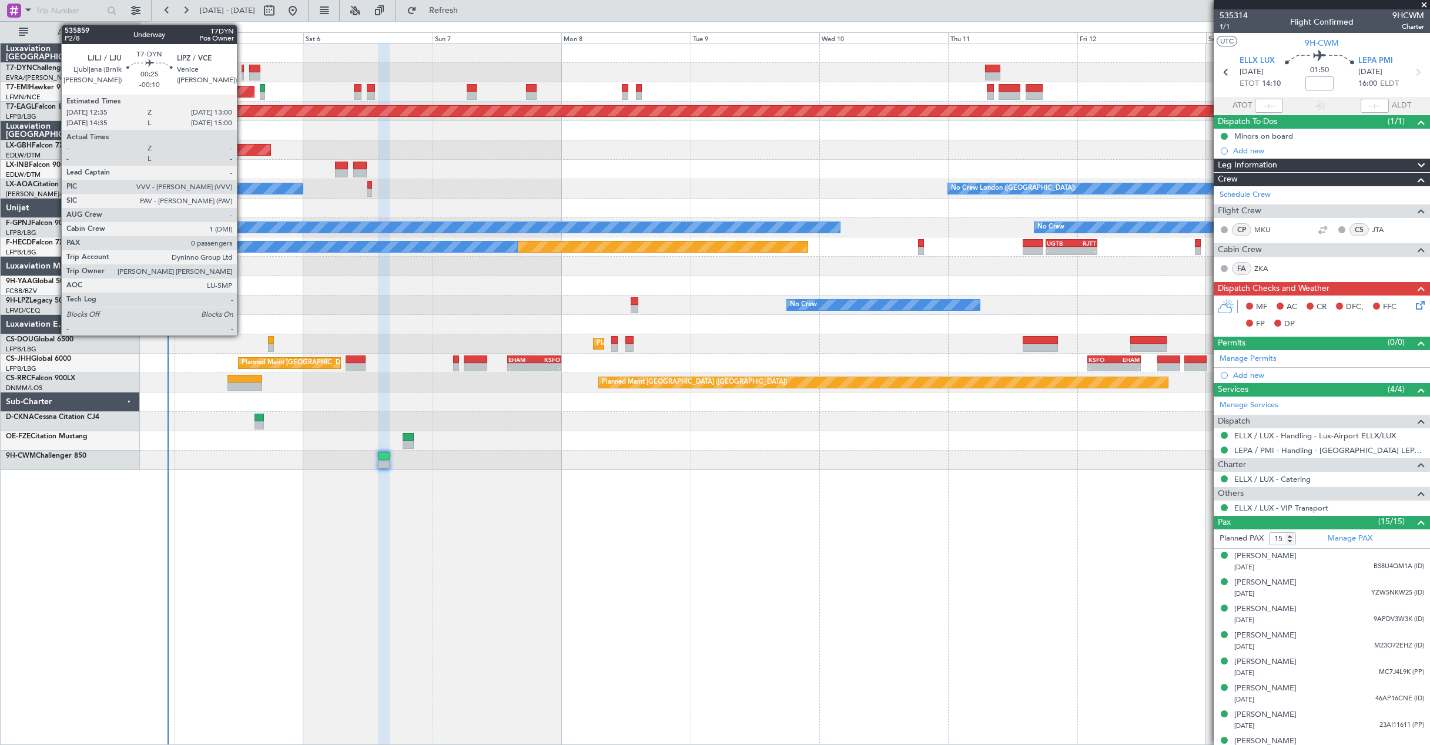
click at [242, 79] on div at bounding box center [242, 76] width 2 height 8
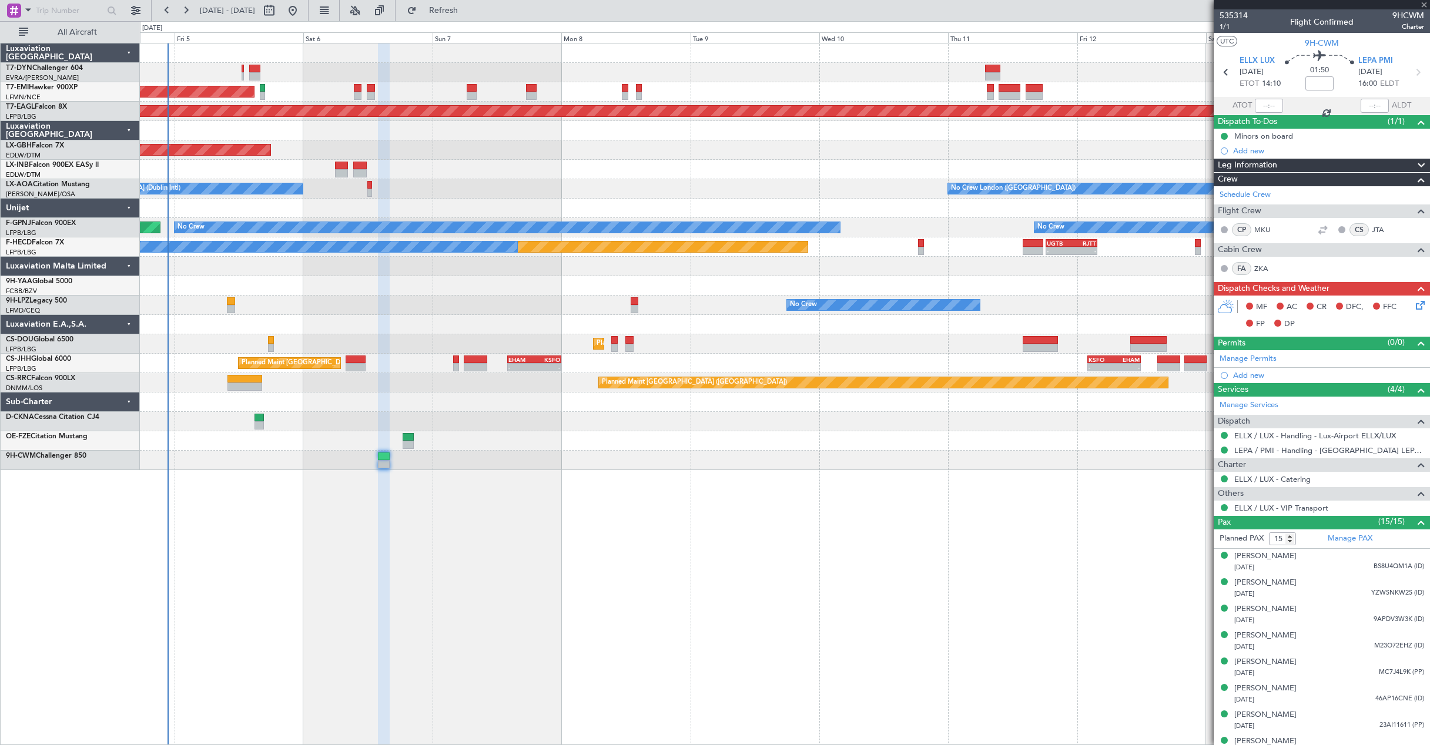
type input "-00:10"
type input "0"
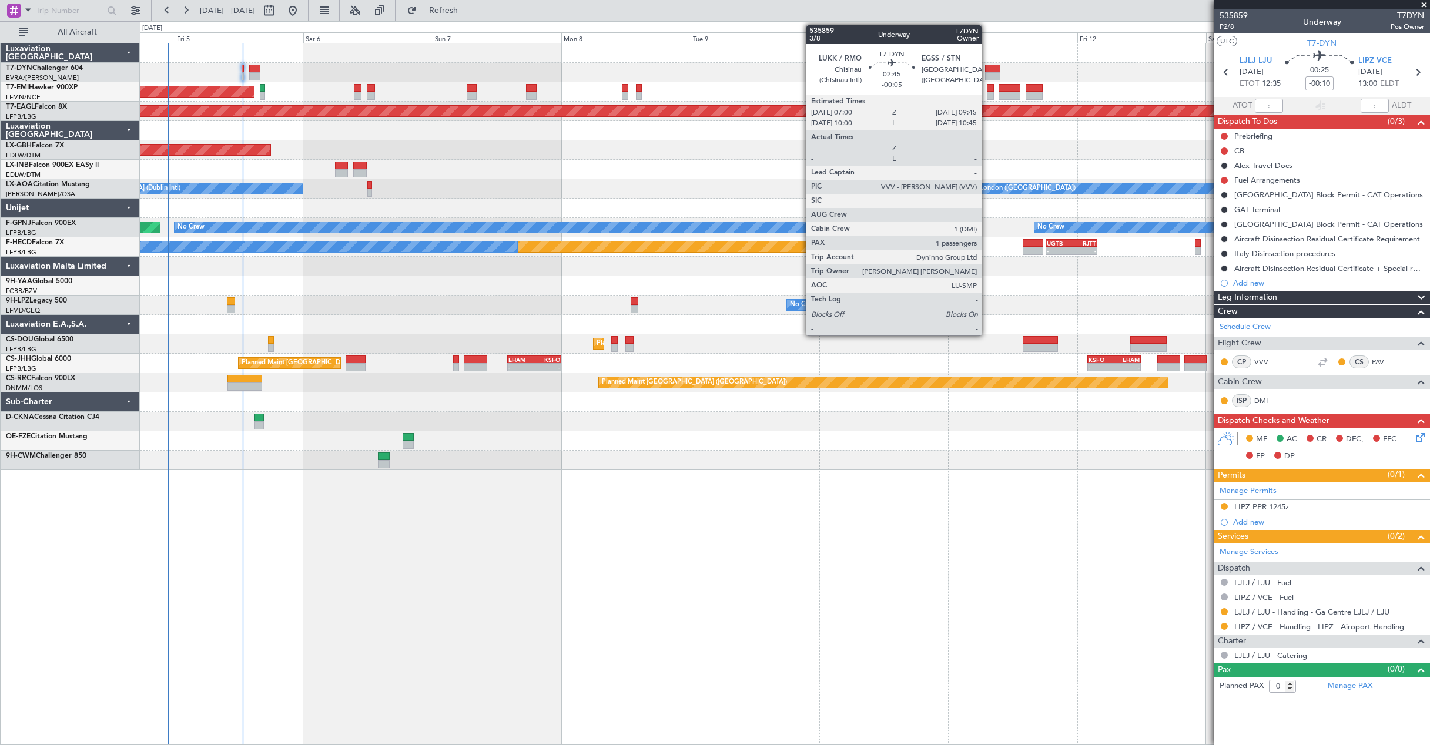
click at [987, 71] on div at bounding box center [992, 69] width 15 height 8
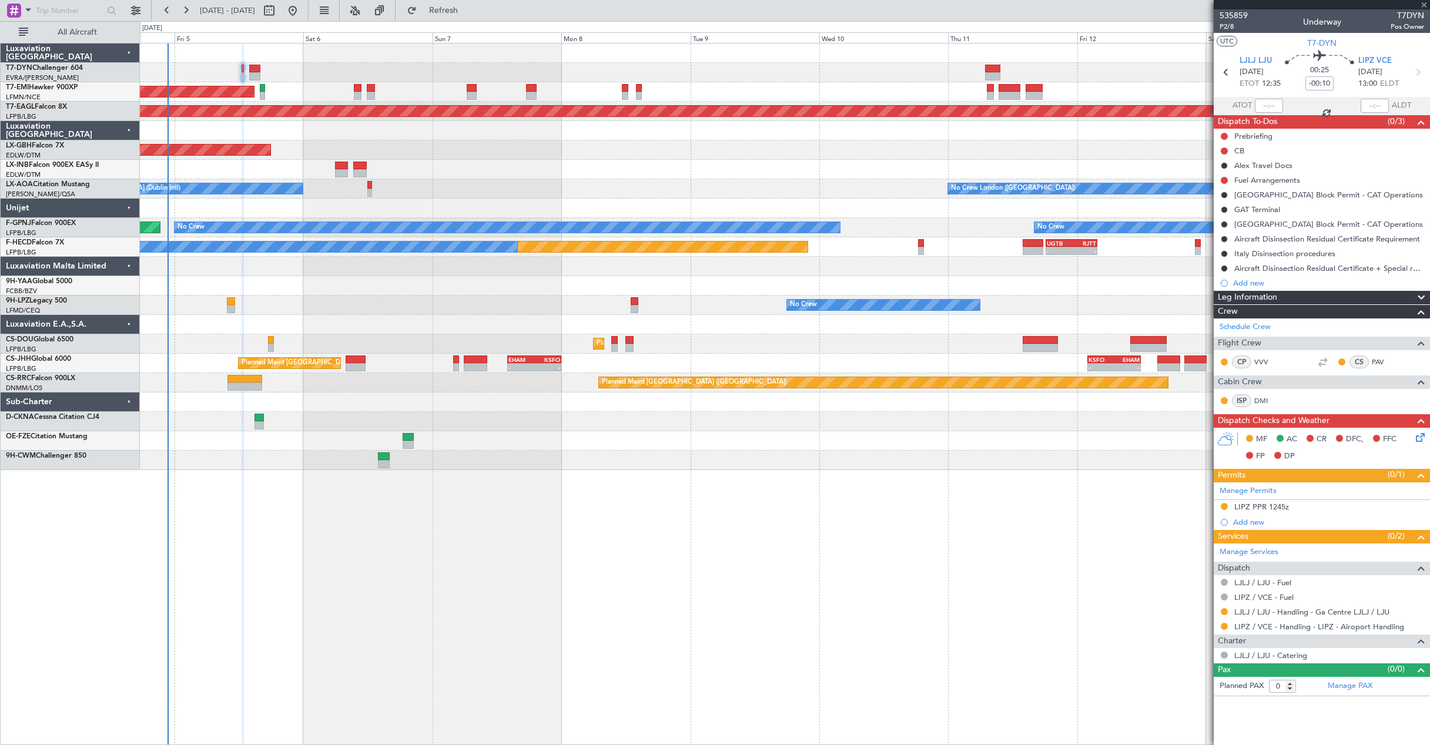
type input "-00:05"
type input "1"
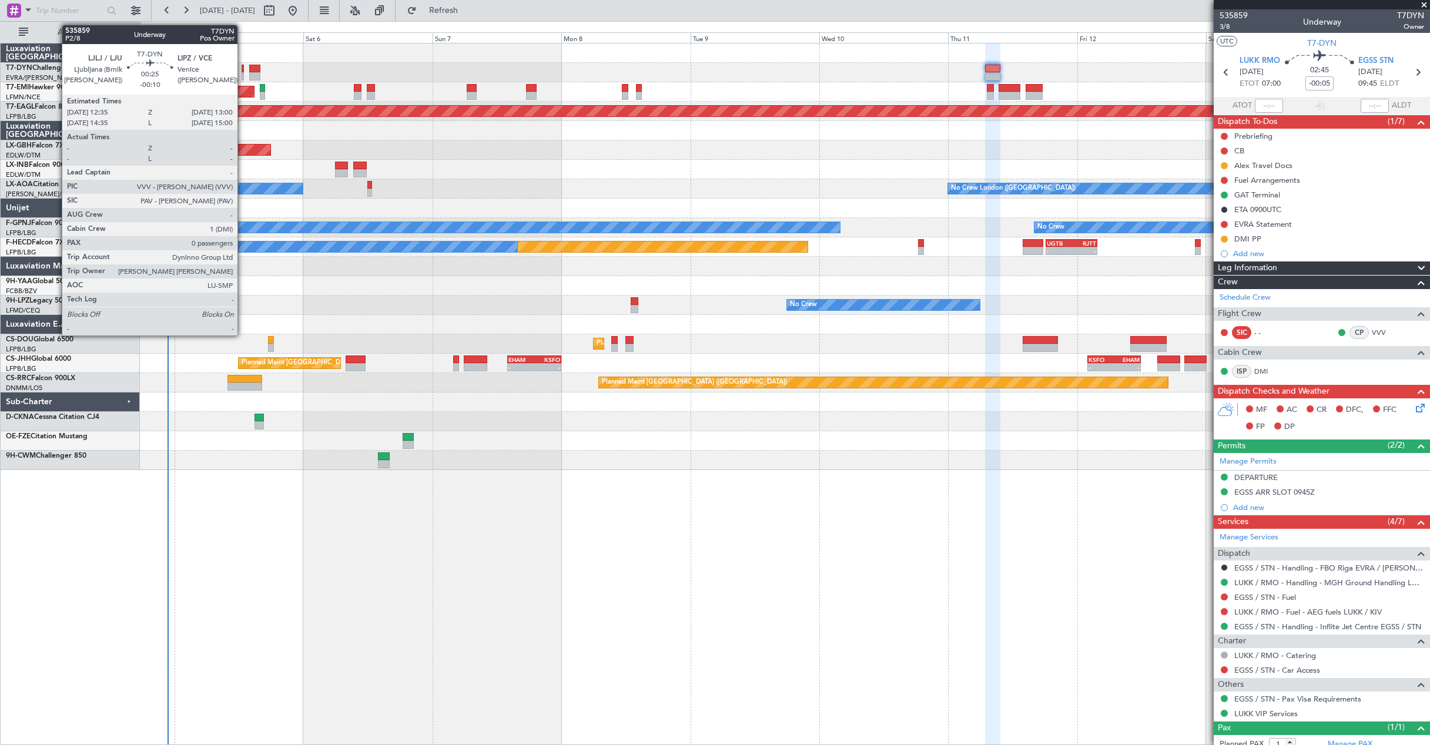
click at [243, 75] on div at bounding box center [242, 76] width 2 height 8
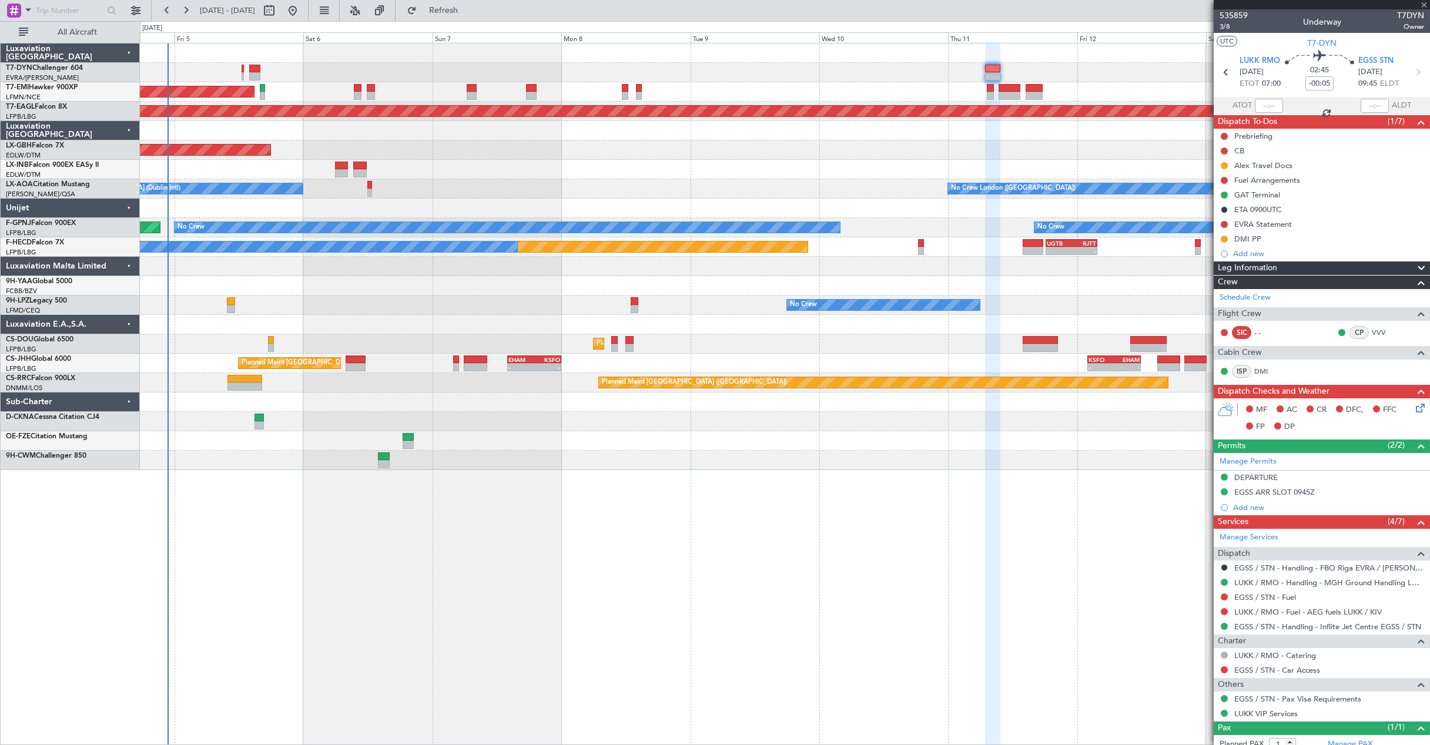
type input "-00:10"
type input "0"
